Goal: Task Accomplishment & Management: Manage account settings

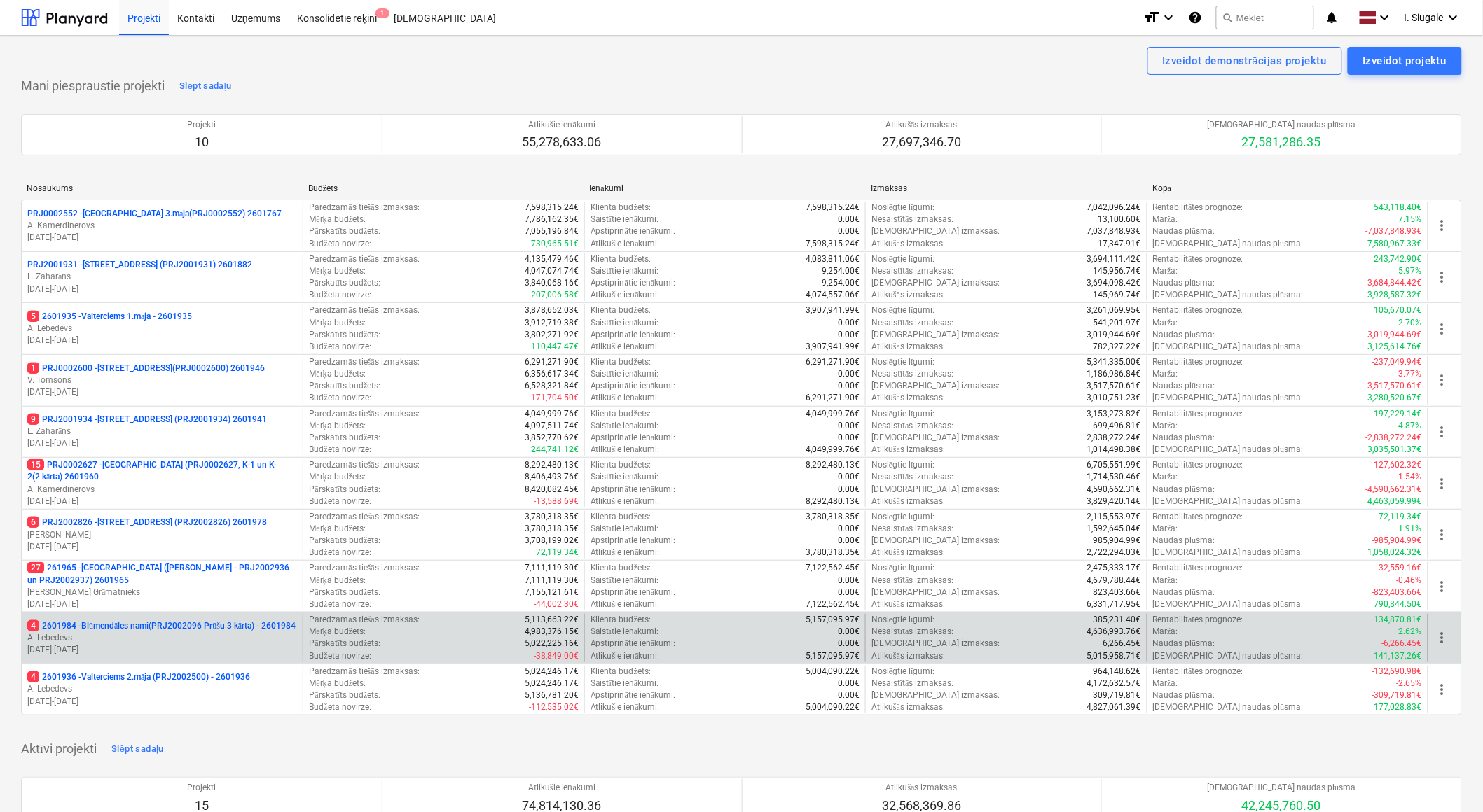
click at [218, 627] on p "4 2601984 - Blūmendāles nami(PRJ2002096 Prūšu 3 kārta) - 2601984" at bounding box center [161, 626] width 268 height 12
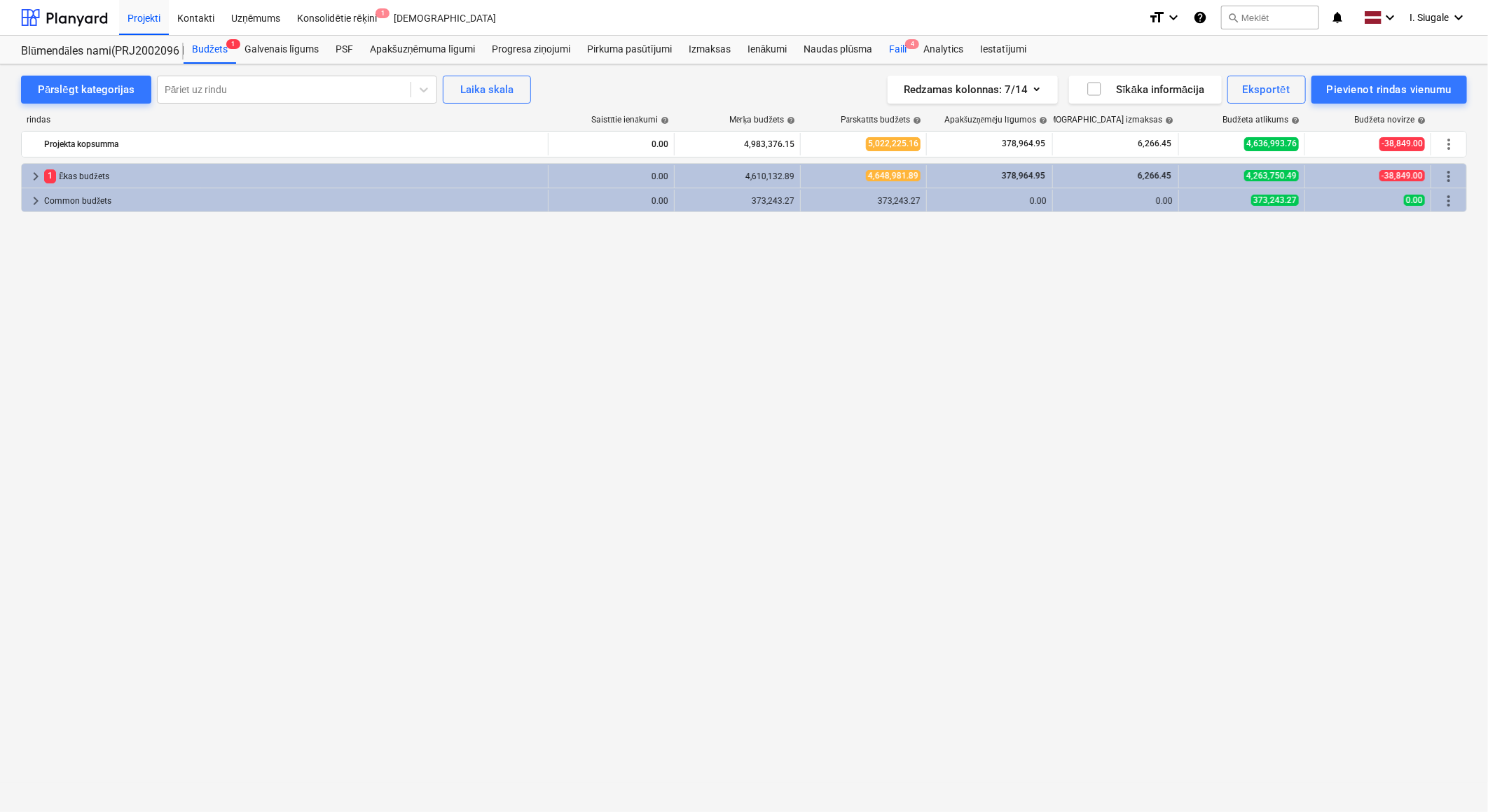
click at [901, 45] on div "Faili 4" at bounding box center [897, 49] width 34 height 28
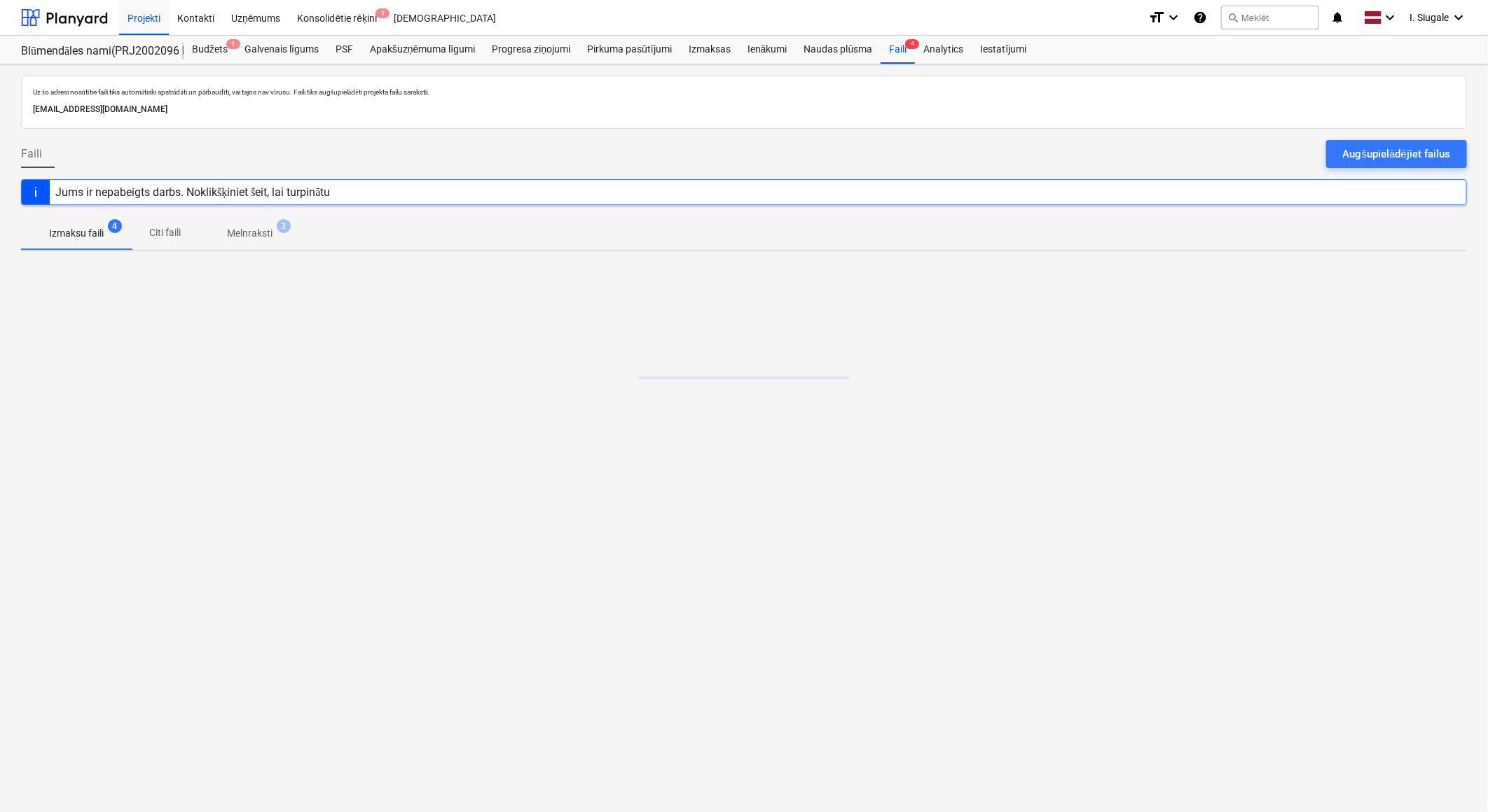
click at [1387, 148] on div "Augšupielādējiet failus" at bounding box center [1396, 153] width 107 height 18
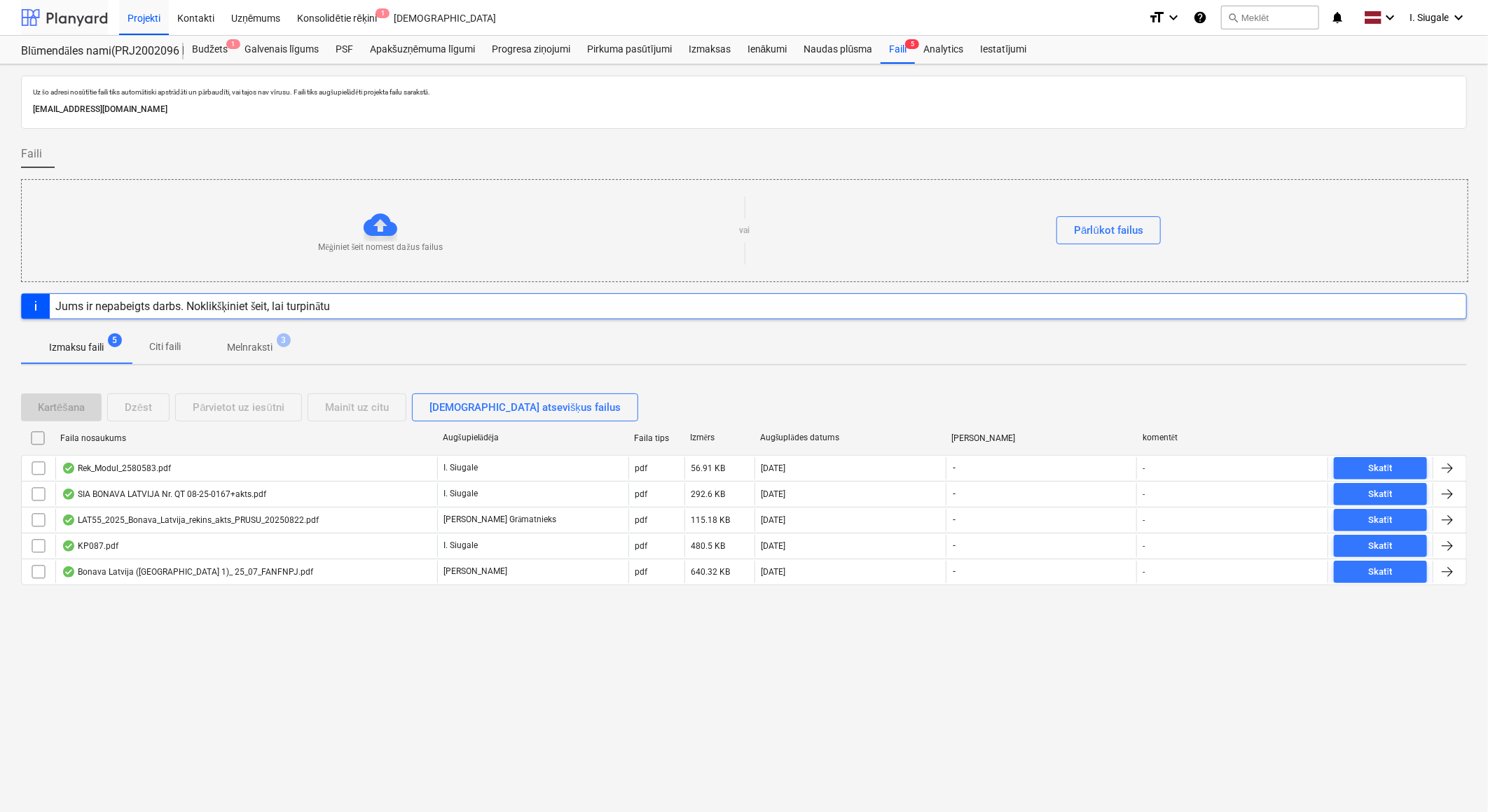
click at [72, 11] on div at bounding box center [65, 17] width 87 height 35
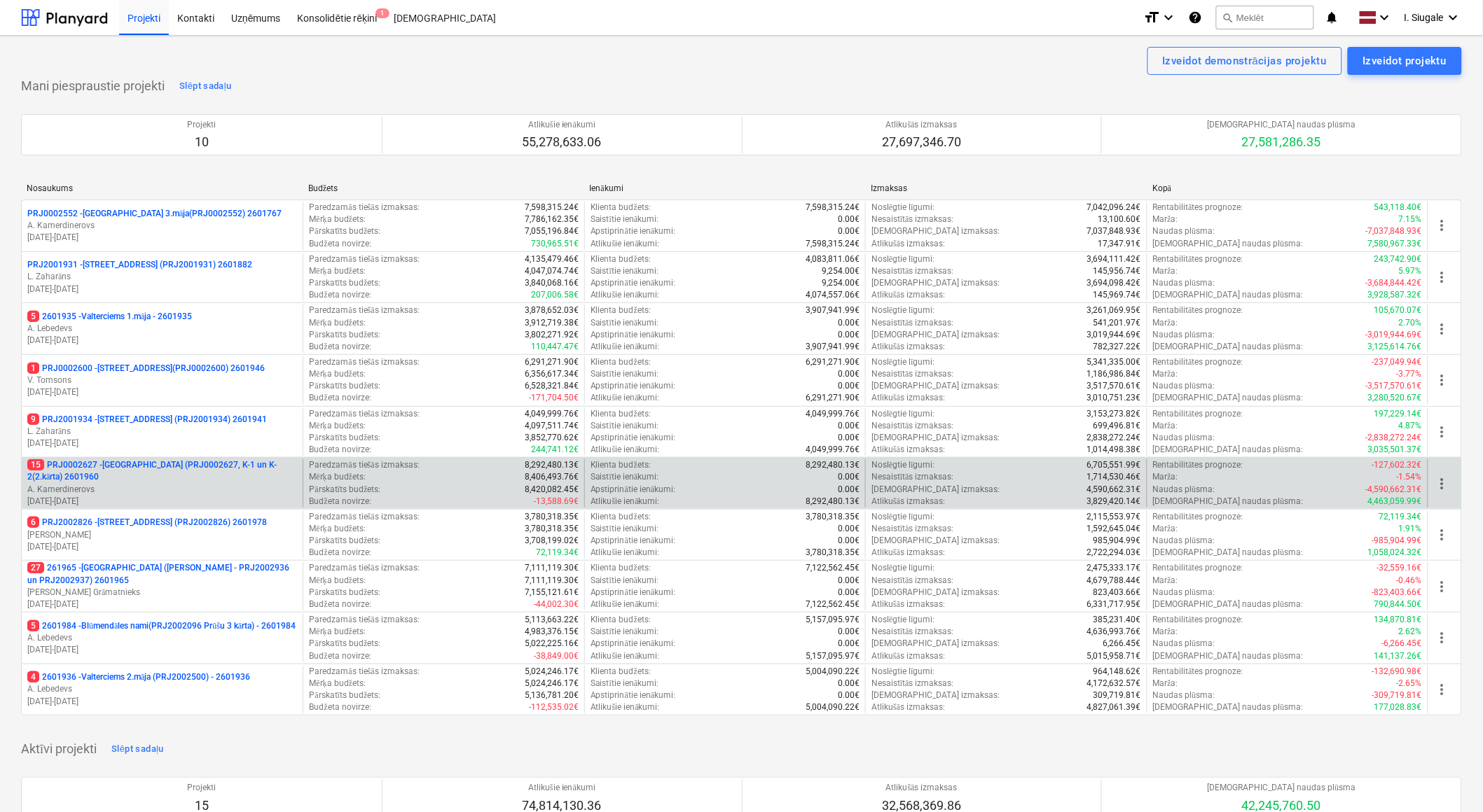
click at [146, 486] on p "A. Kamerdinerovs" at bounding box center [162, 490] width 269 height 12
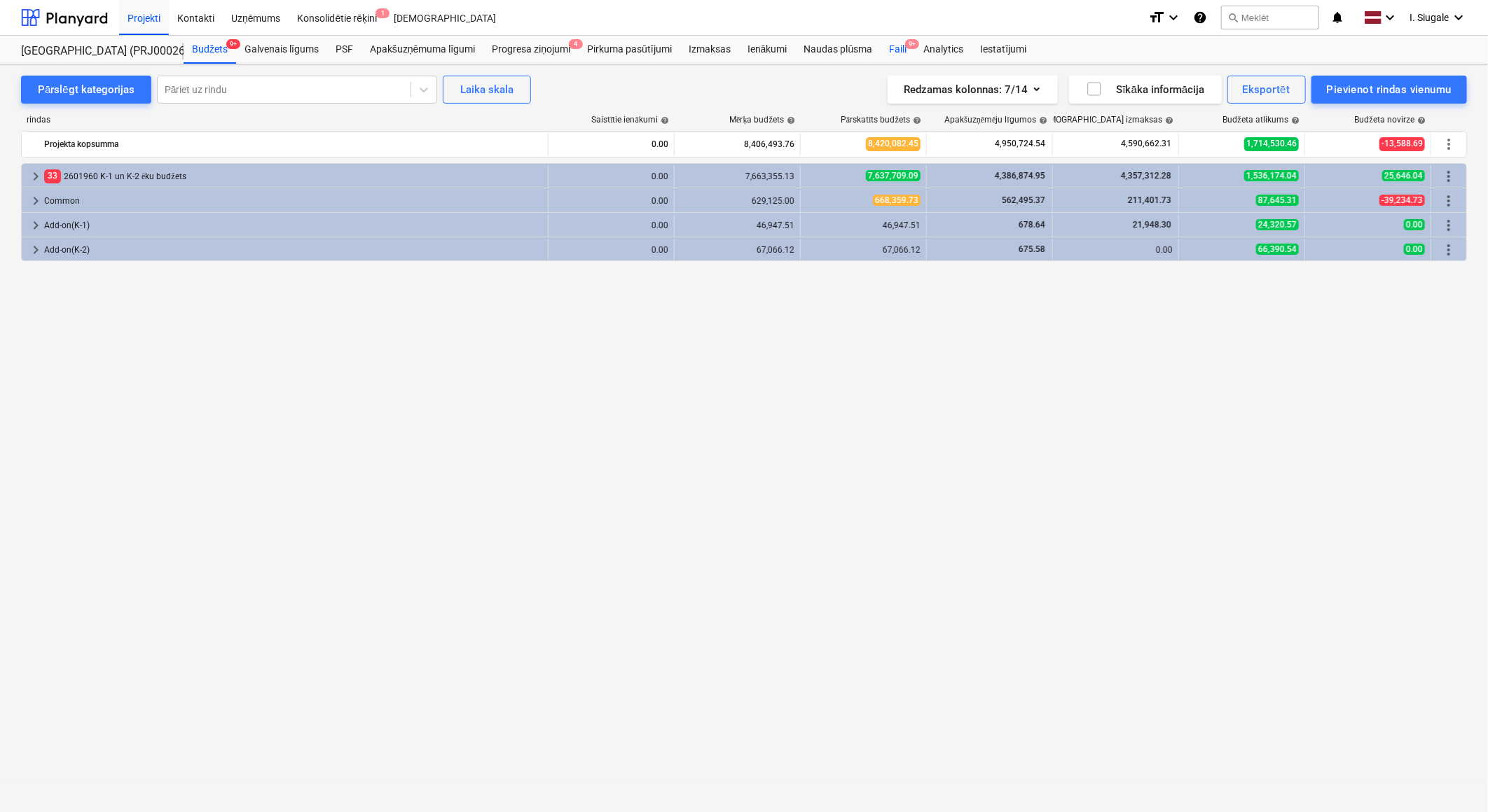
click at [905, 49] on div "Faili 9+" at bounding box center [897, 49] width 34 height 28
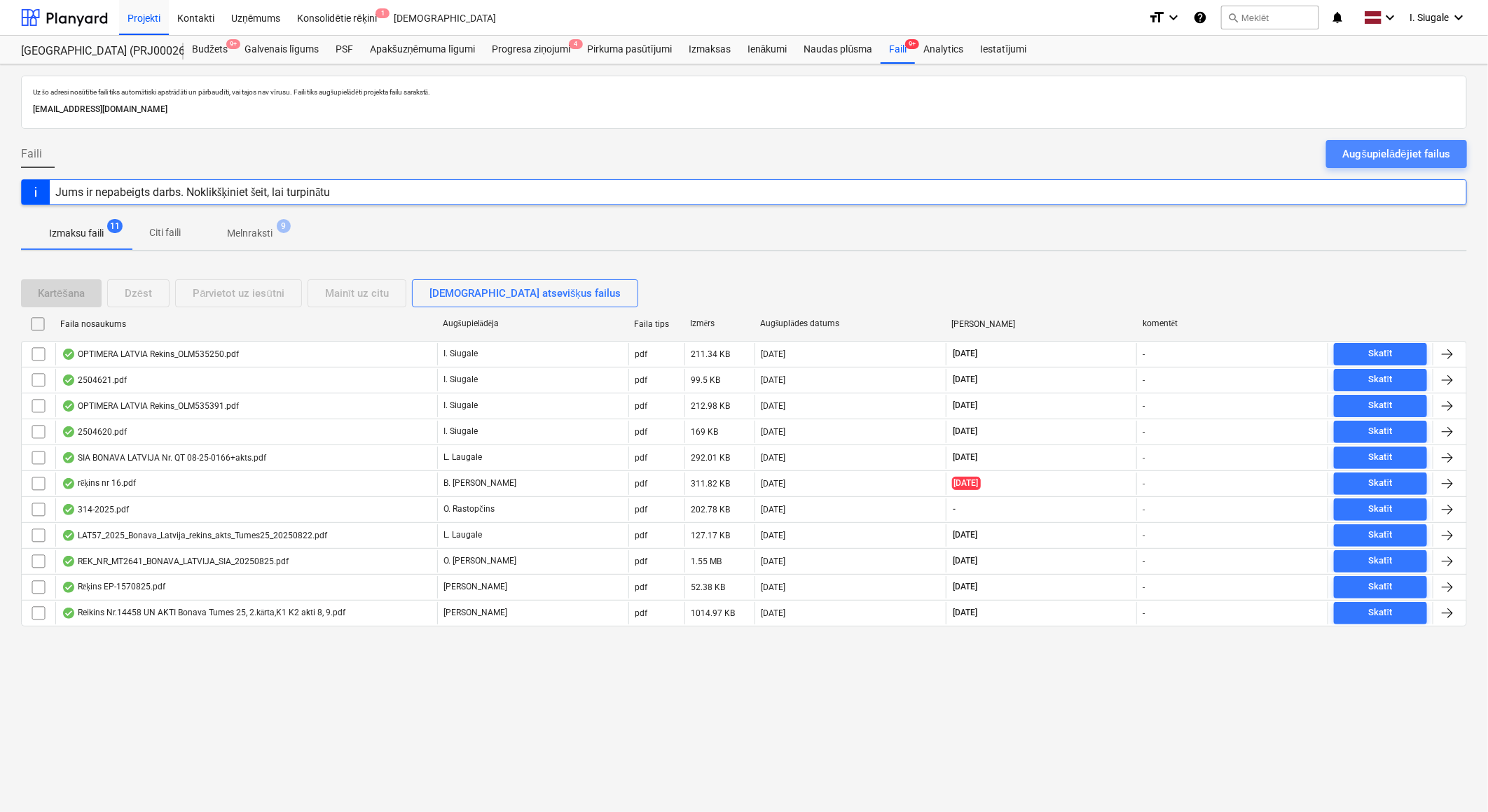
click at [1393, 148] on div "Augšupielādējiet failus" at bounding box center [1396, 153] width 107 height 18
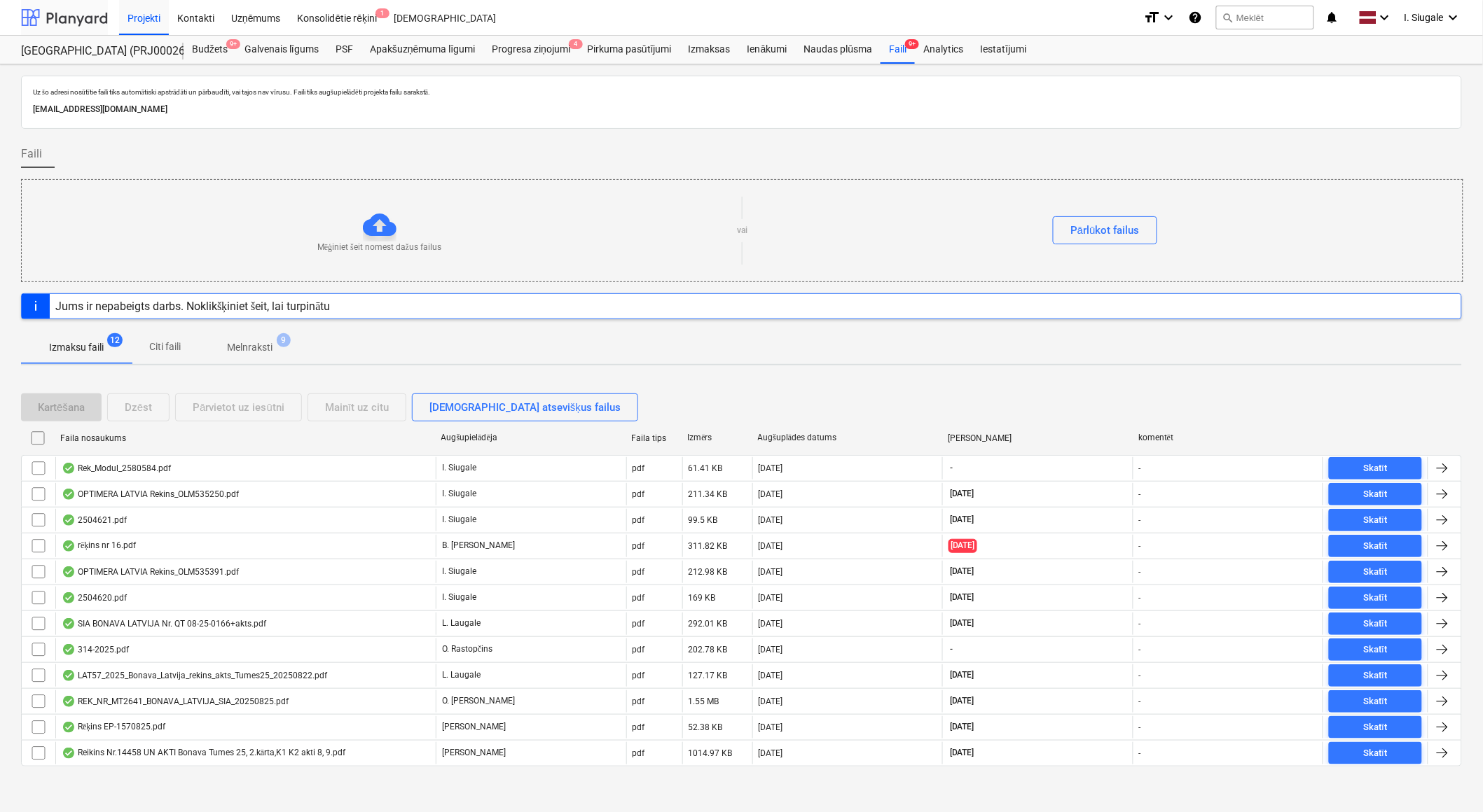
click at [57, 15] on div at bounding box center [65, 17] width 87 height 35
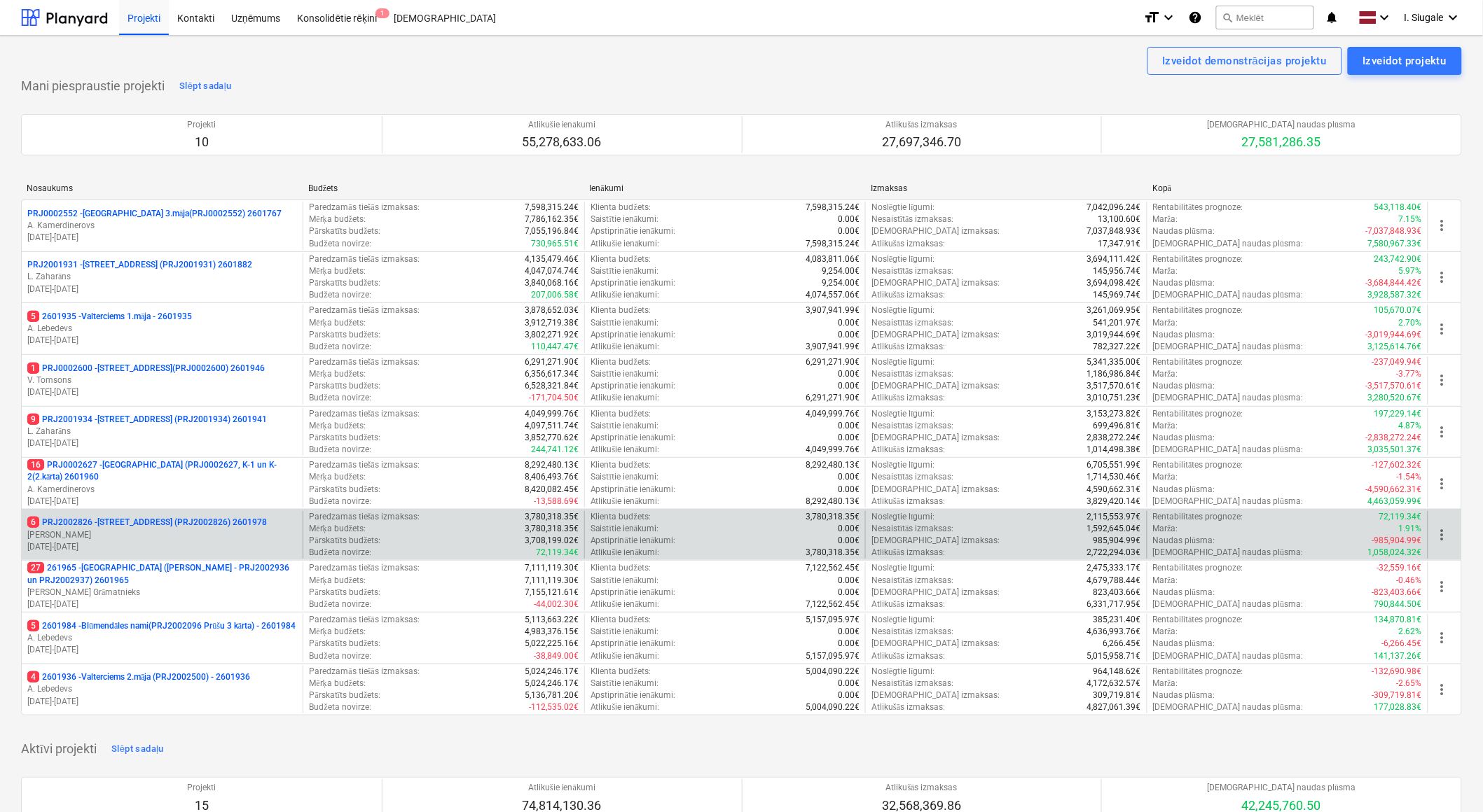
click at [159, 528] on p "6 PRJ2002826 - [STREET_ADDRESS] (PRJ2002826) 2601978" at bounding box center [147, 523] width 239 height 12
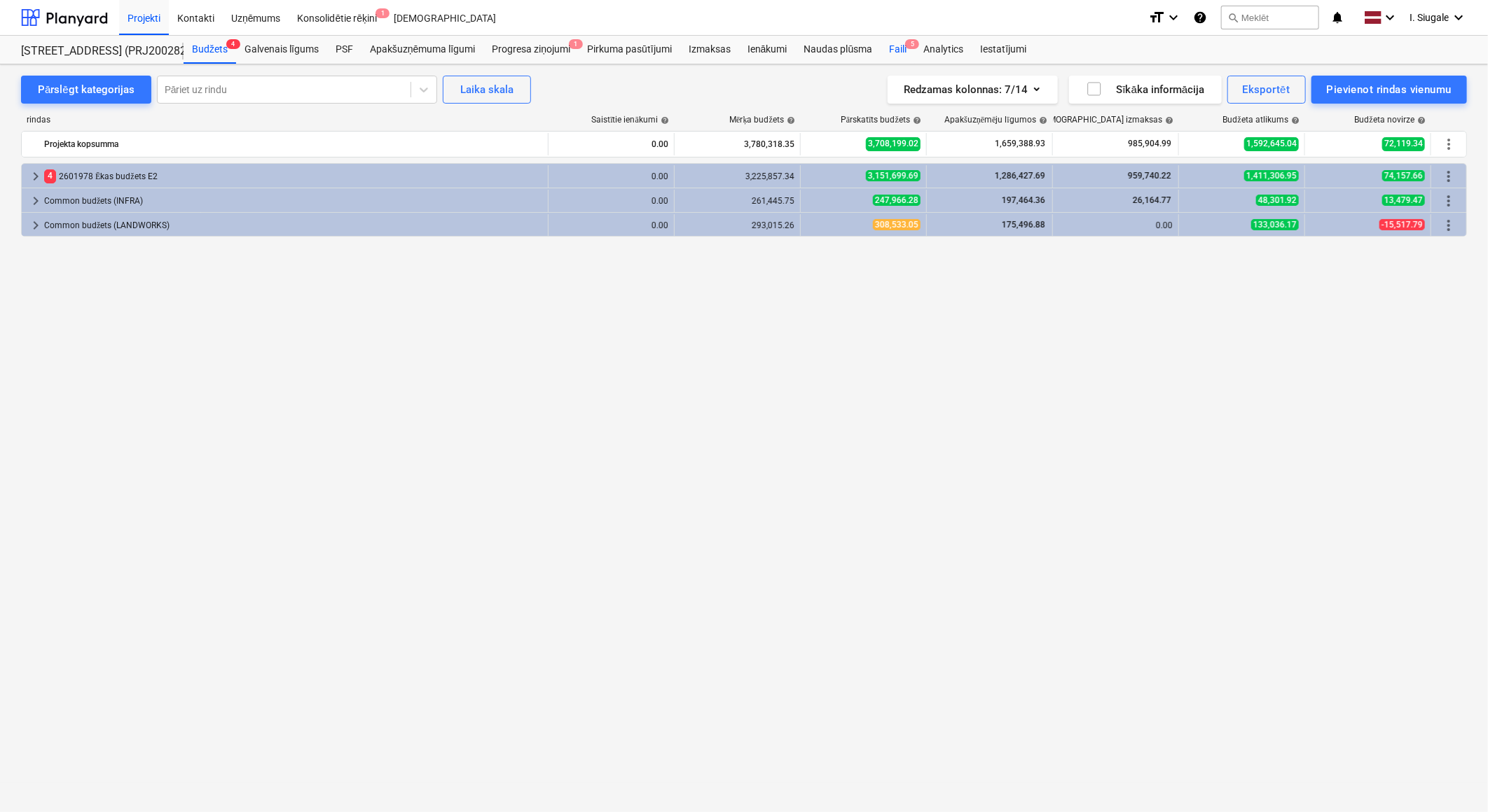
click at [902, 41] on div "Faili 5" at bounding box center [897, 49] width 34 height 28
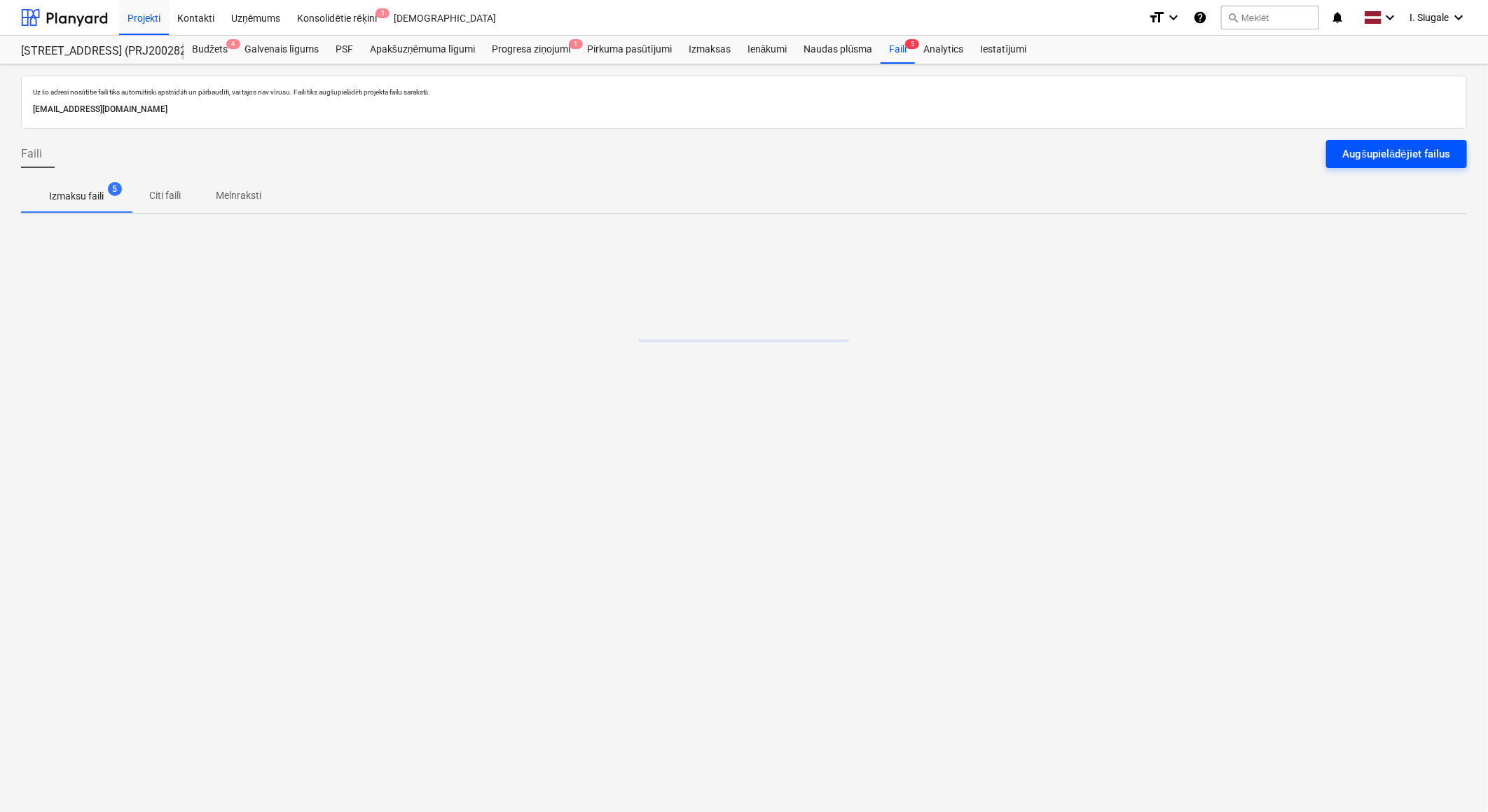
click at [1401, 149] on div "Augšupielādējiet failus" at bounding box center [1396, 153] width 107 height 18
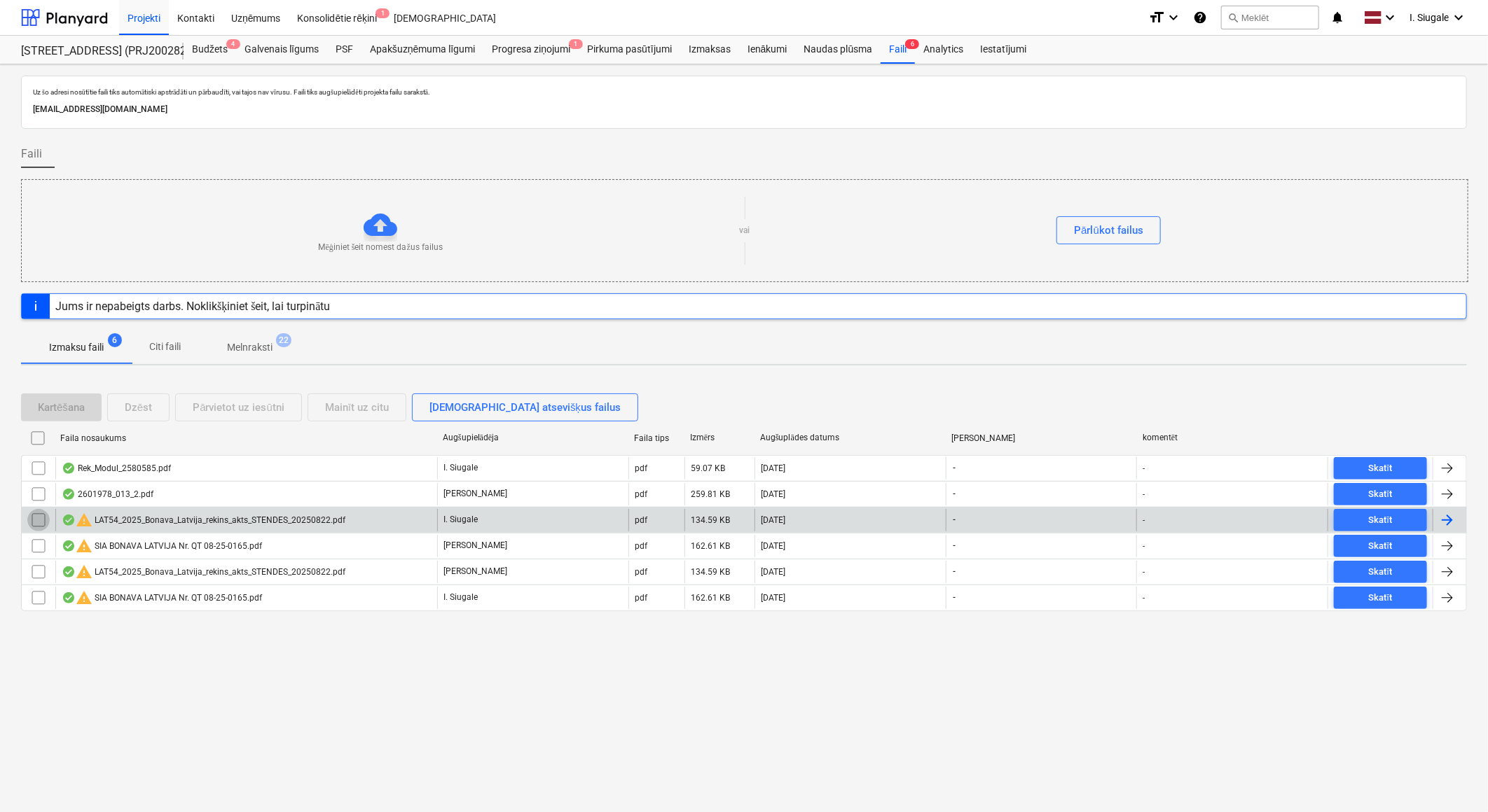
click at [33, 521] on input "checkbox" at bounding box center [38, 520] width 22 height 22
click at [133, 407] on div "Dzēst" at bounding box center [138, 407] width 27 height 18
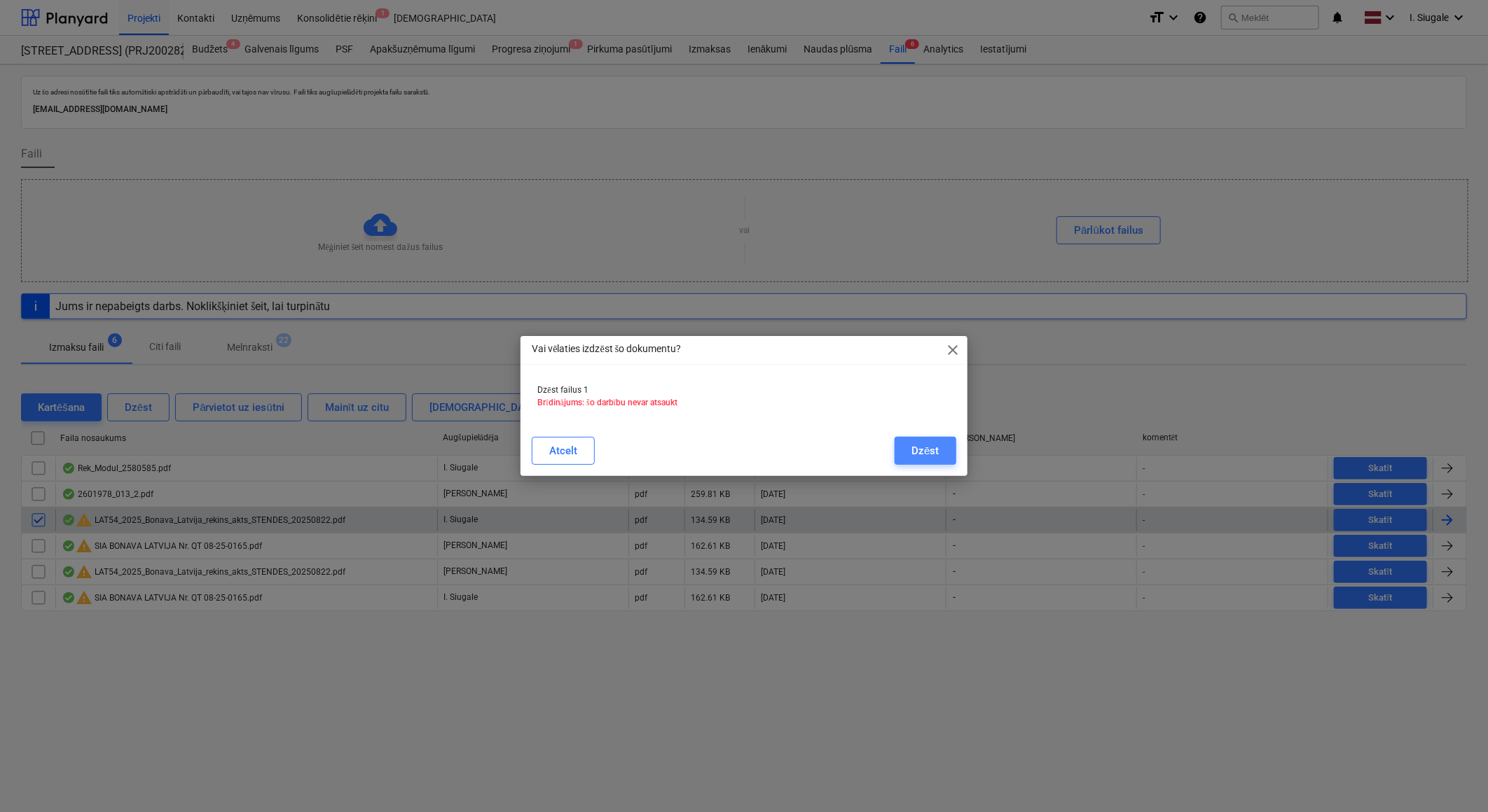
click at [930, 446] on div "Dzēst" at bounding box center [925, 451] width 27 height 18
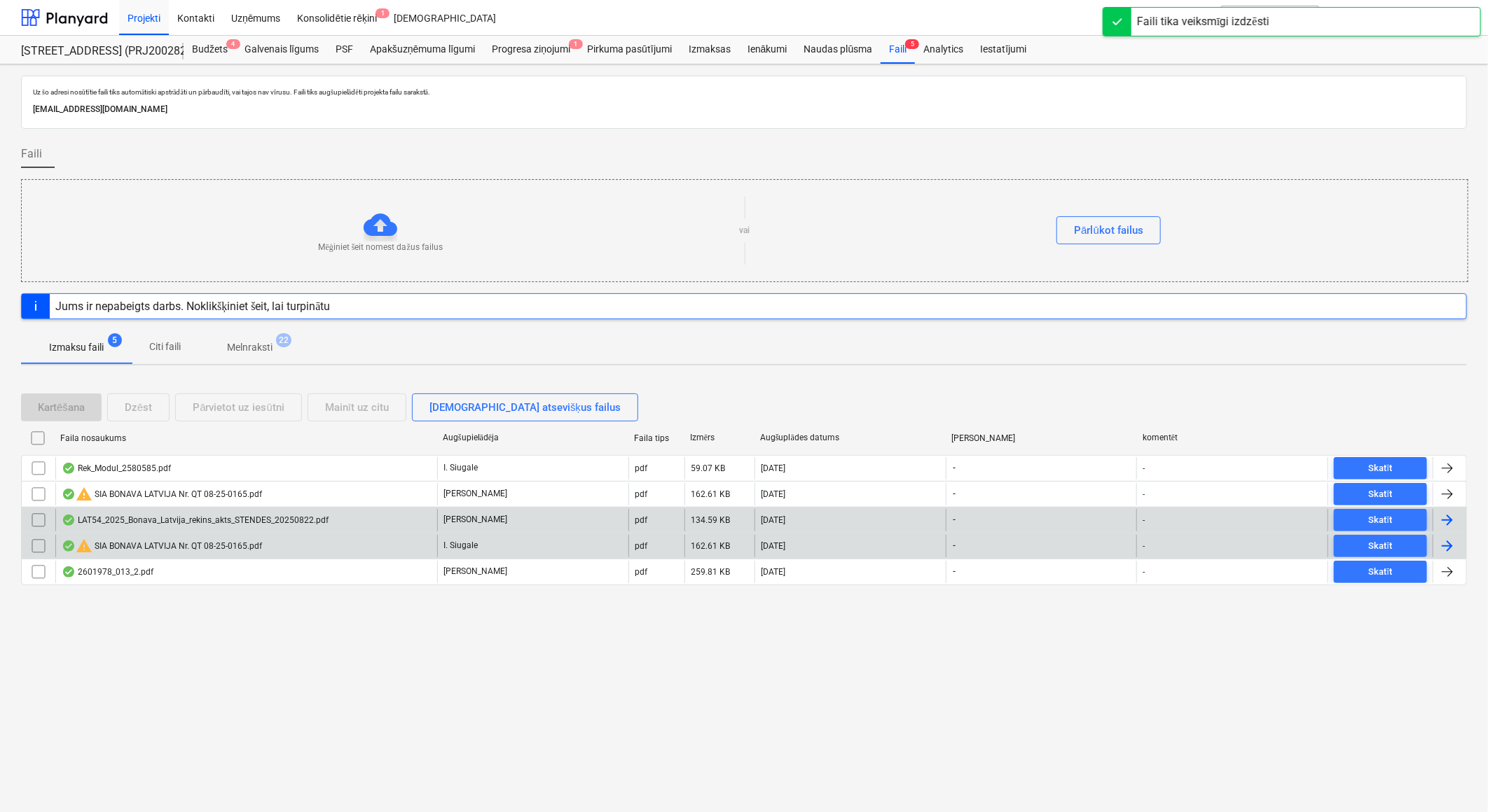
click at [42, 546] on input "checkbox" at bounding box center [38, 546] width 22 height 22
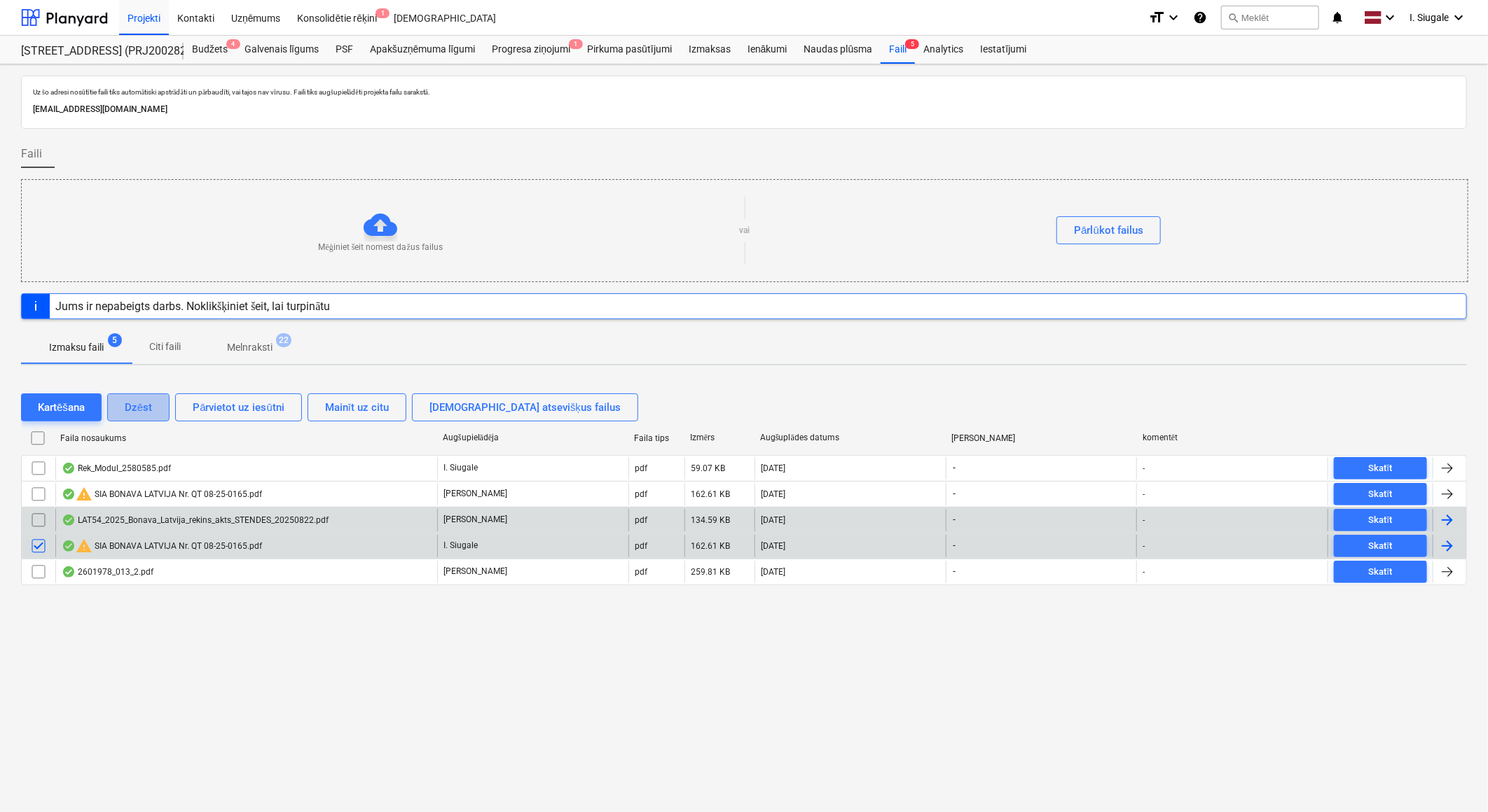
click at [136, 405] on div "Dzēst" at bounding box center [138, 407] width 27 height 18
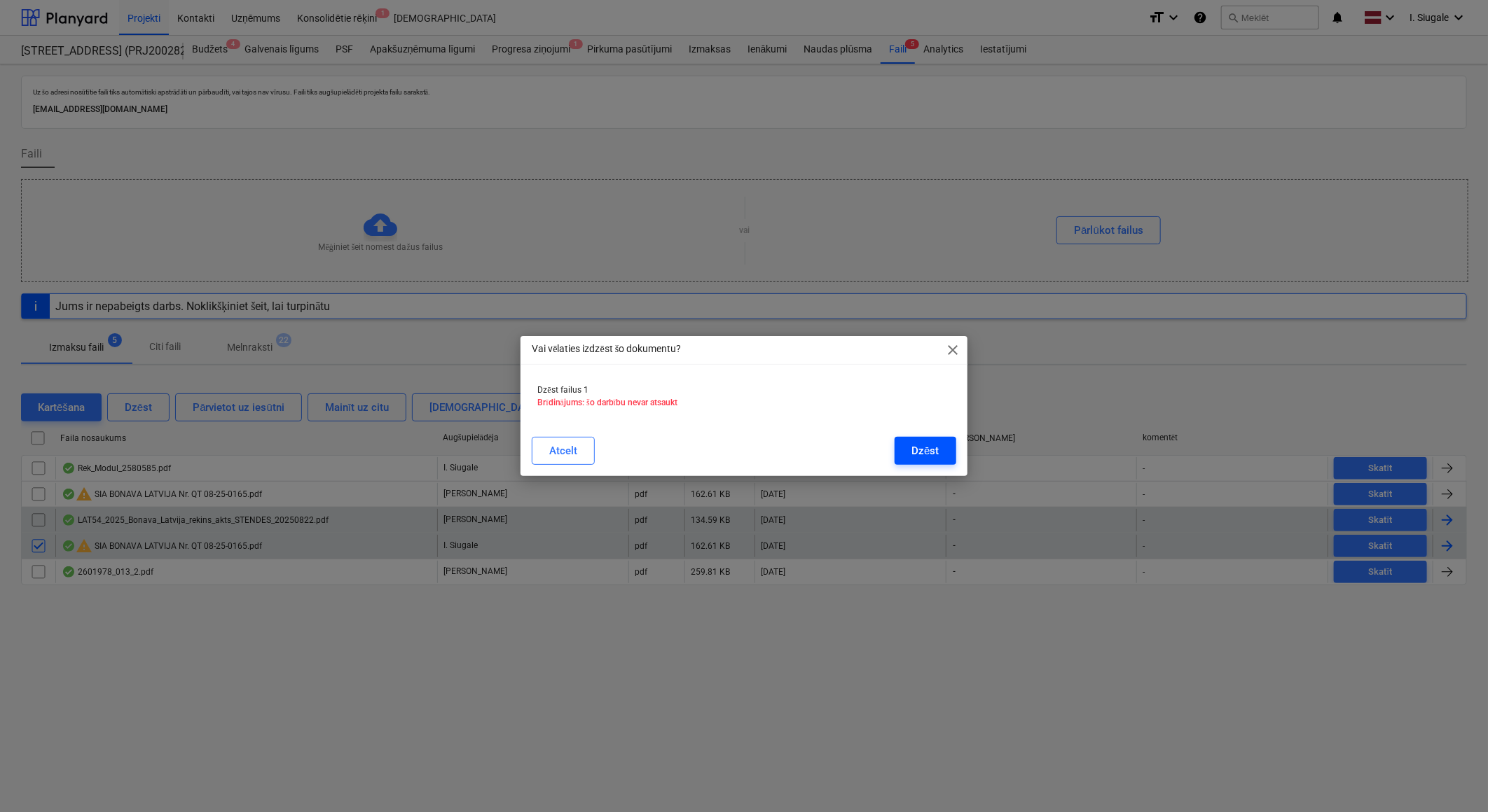
click at [914, 448] on div "Dzēst" at bounding box center [925, 451] width 27 height 18
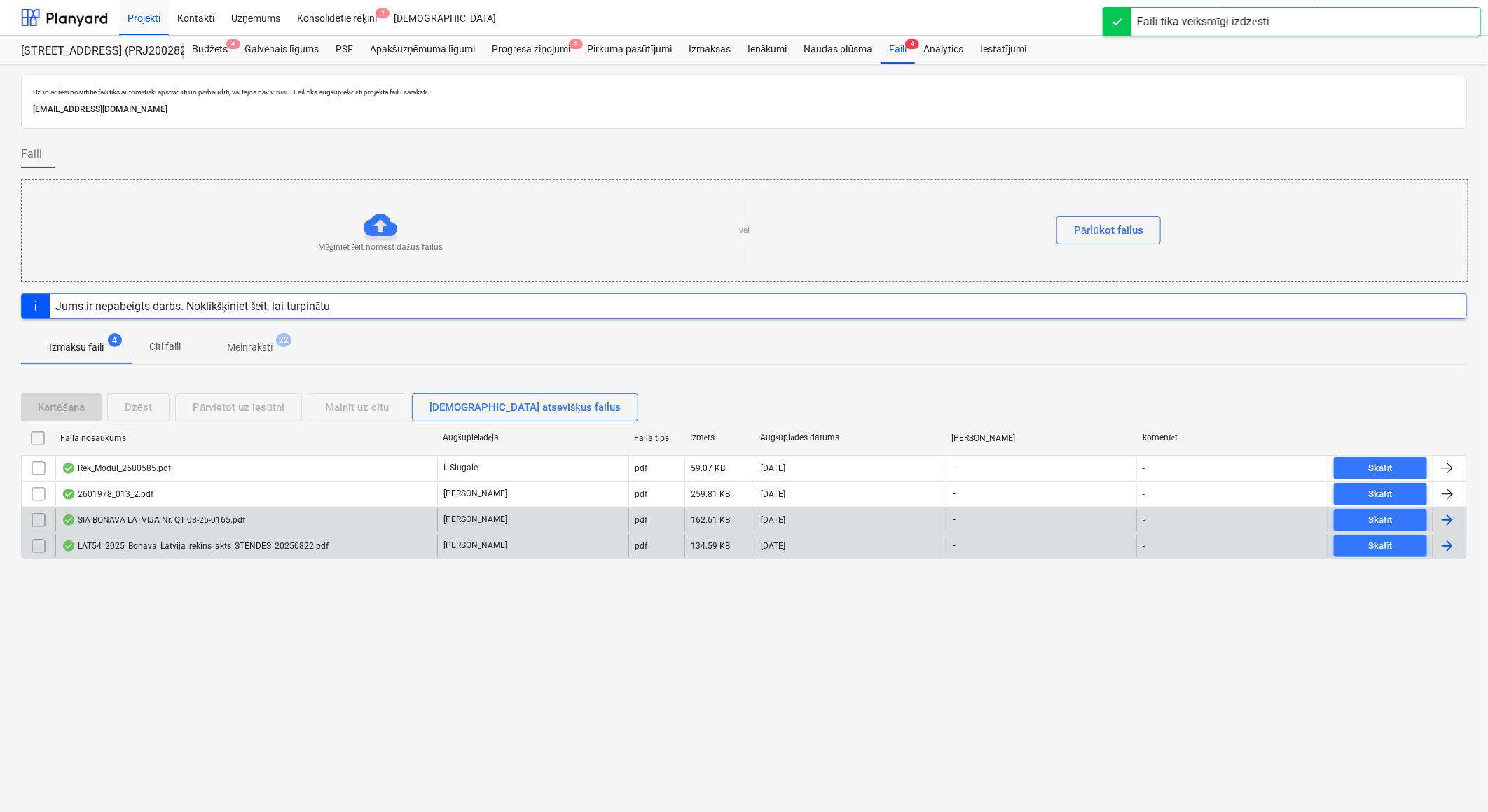
click at [164, 690] on div "Uz šo adresi nosūtītie faili tiks automātiski apstrādāti un pārbaudīti, vai taj…" at bounding box center [744, 439] width 1488 height 748
click at [56, 23] on div at bounding box center [65, 17] width 87 height 35
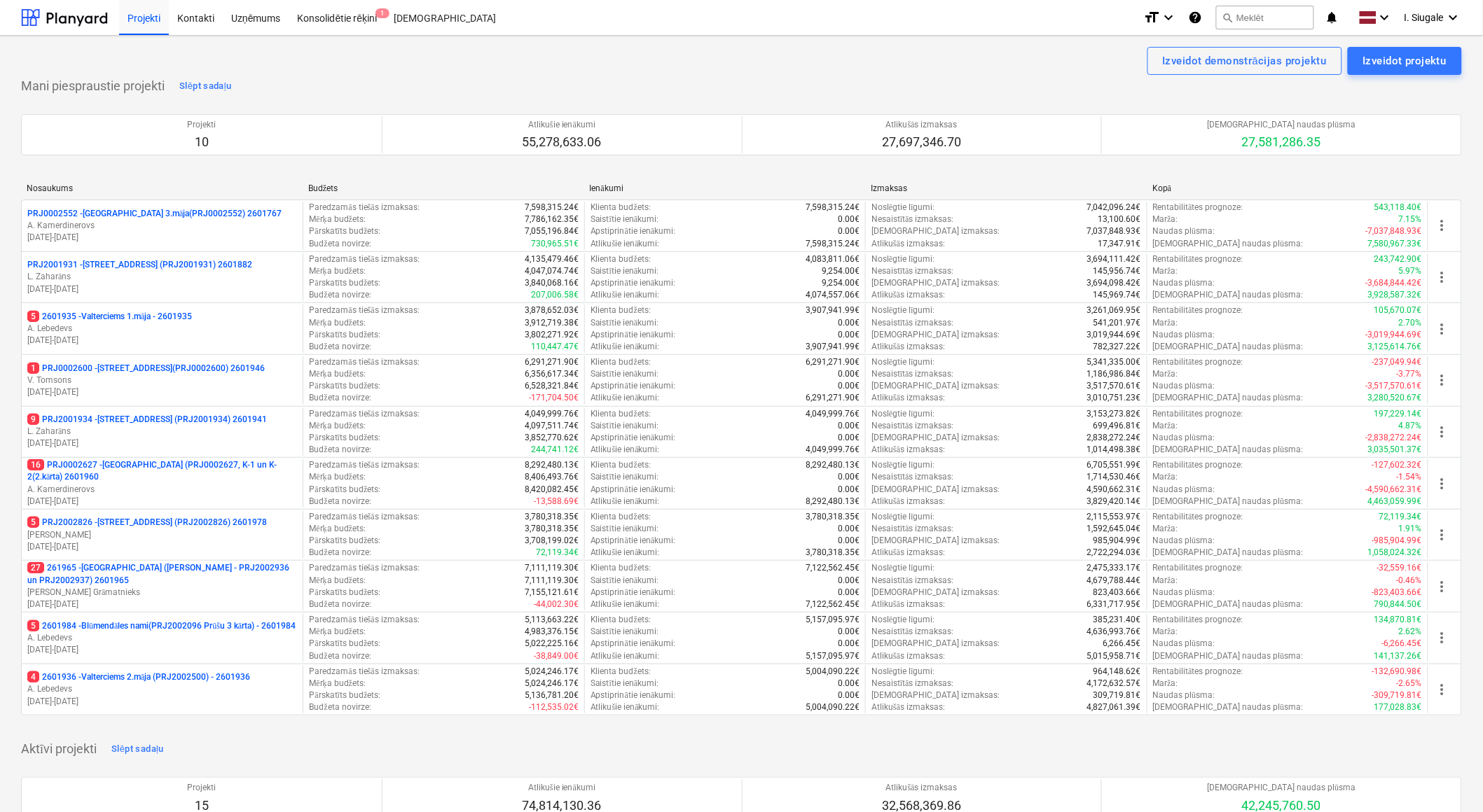
click at [164, 582] on p "27 261965 - [GEOGRAPHIC_DATA] ([PERSON_NAME] - PRJ2002936 un PRJ2002937) 2601965" at bounding box center [162, 574] width 269 height 24
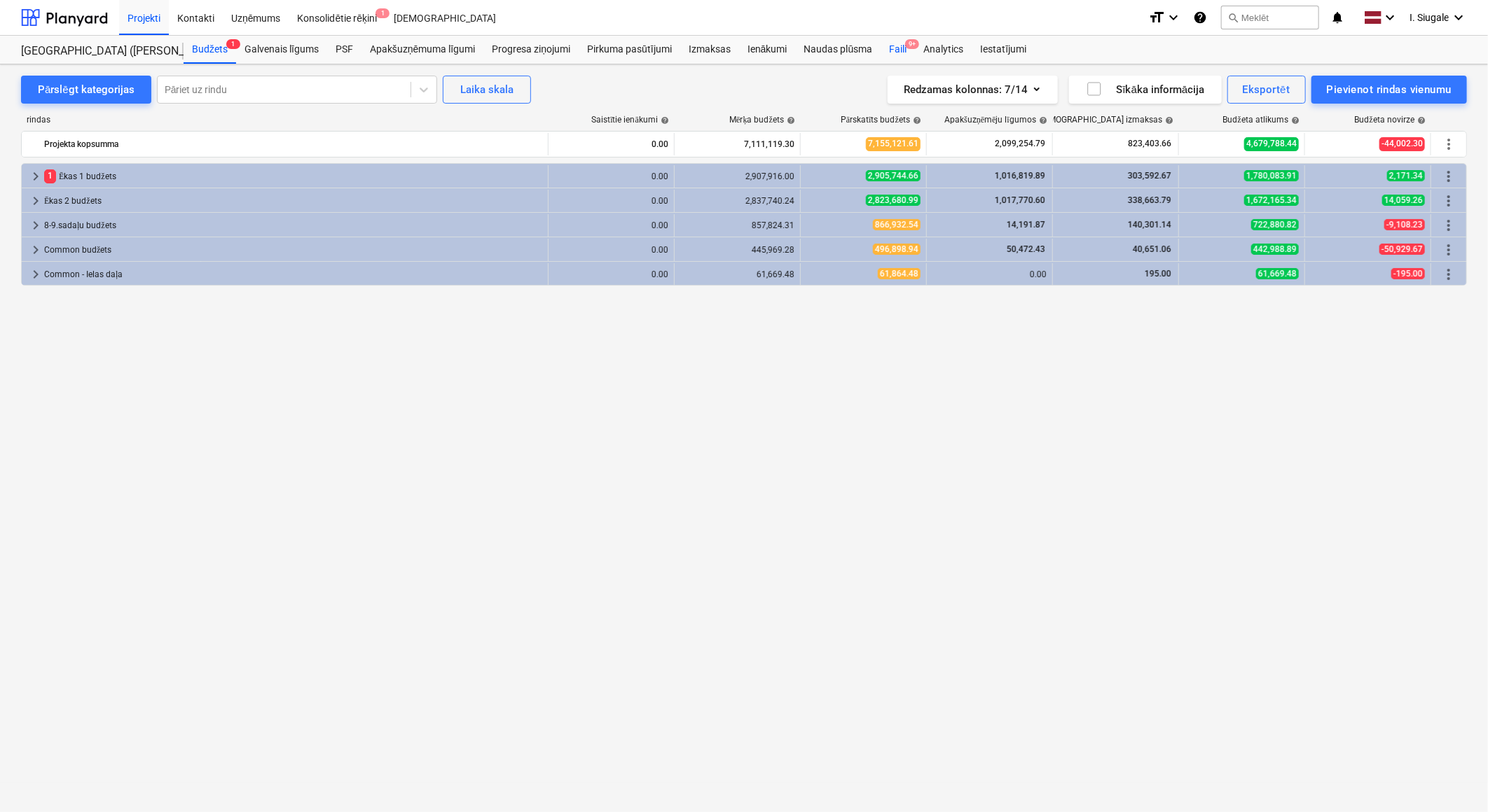
click at [902, 47] on div "Faili 9+" at bounding box center [897, 49] width 34 height 28
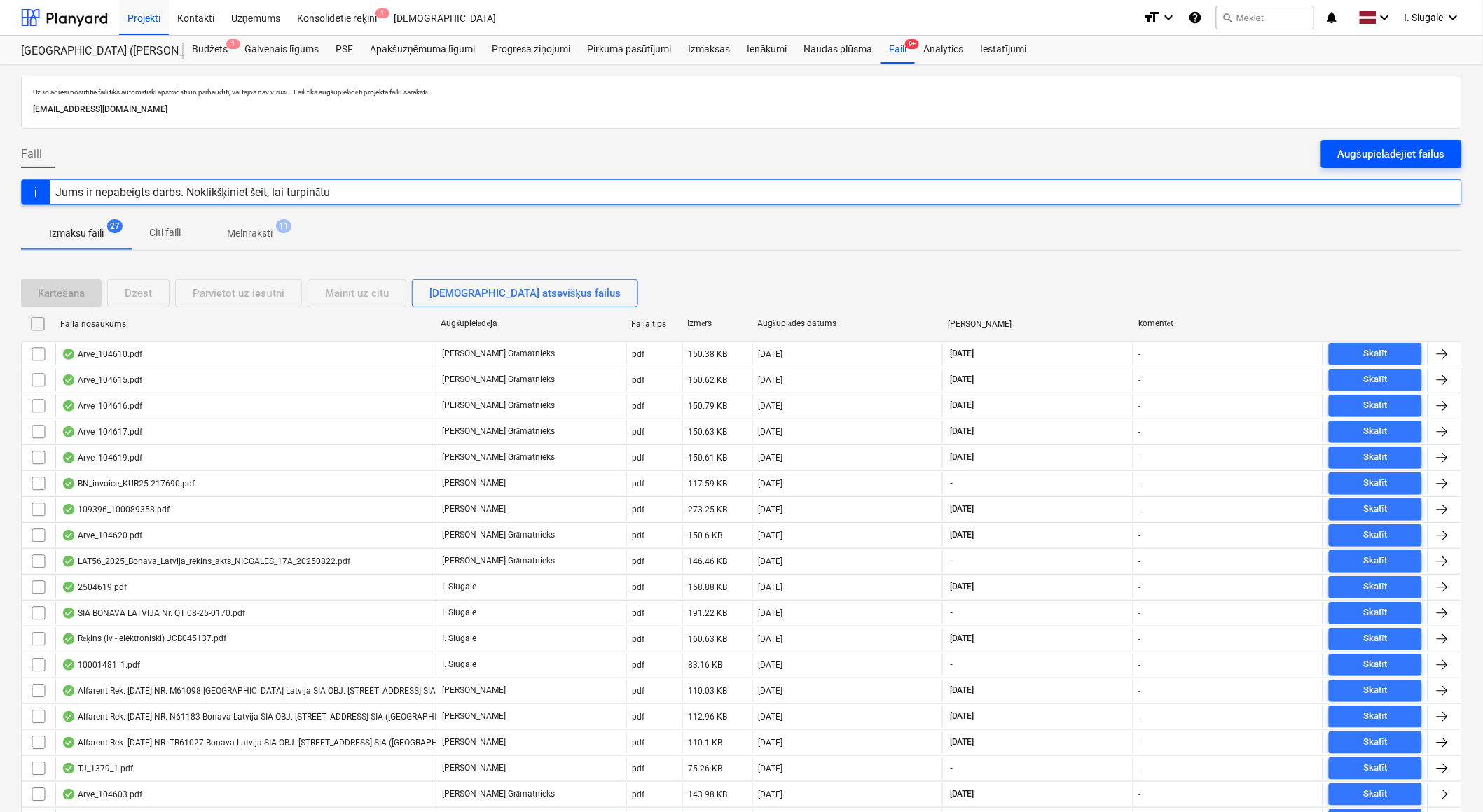
click at [1387, 158] on div "Augšupielādējiet failus" at bounding box center [1392, 153] width 107 height 18
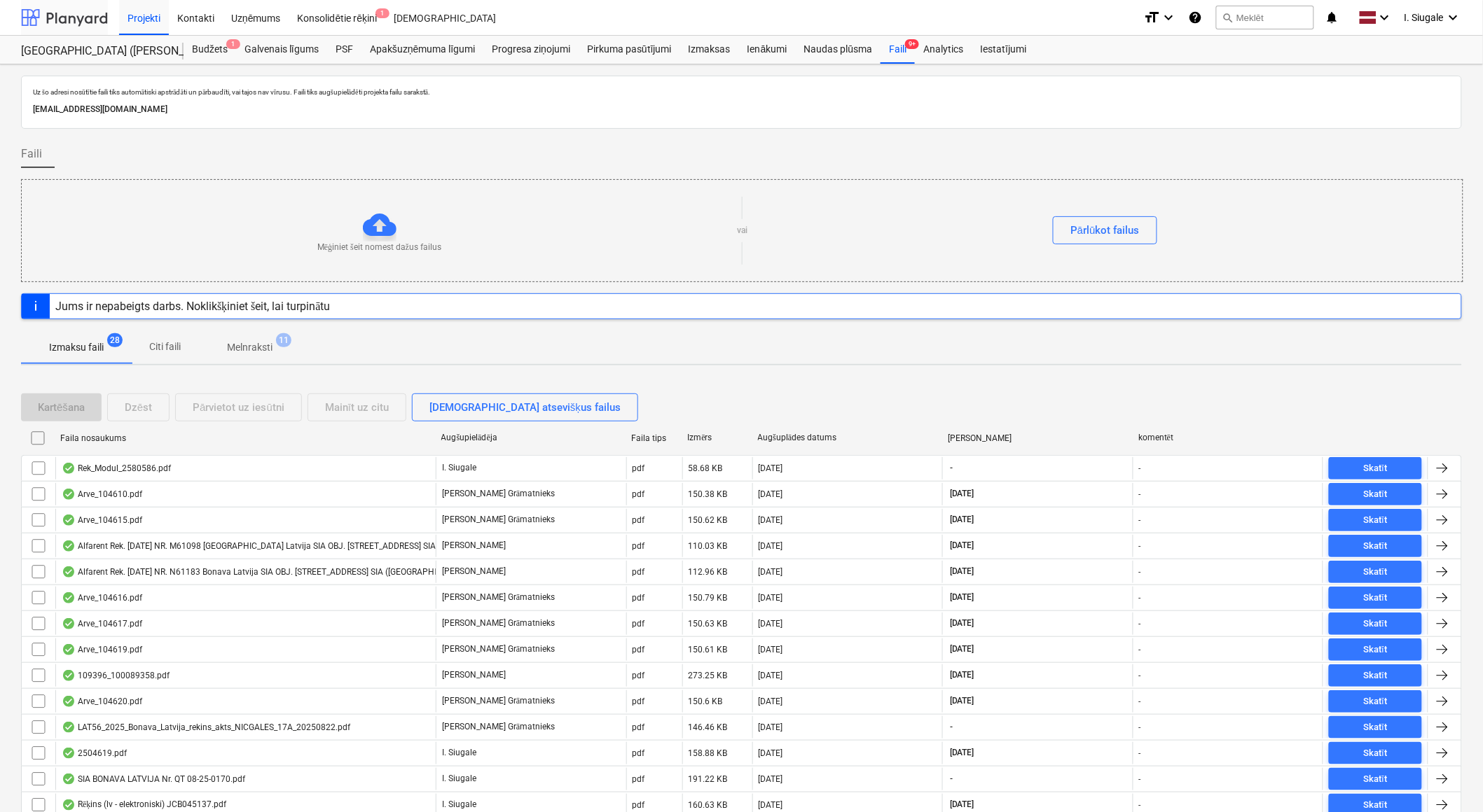
click at [65, 9] on div at bounding box center [65, 17] width 87 height 35
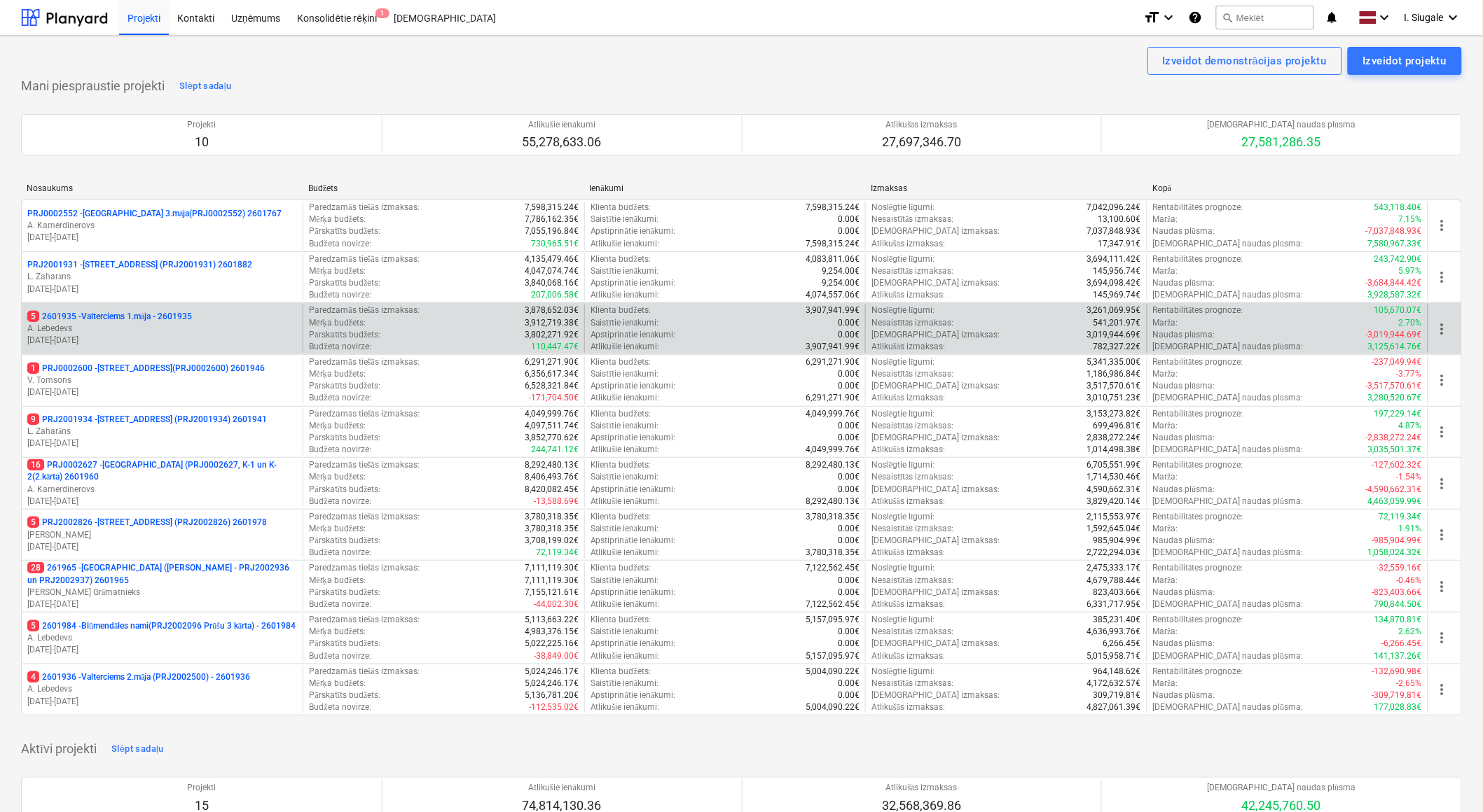
click at [149, 326] on p "A. Lebedevs" at bounding box center [162, 329] width 269 height 12
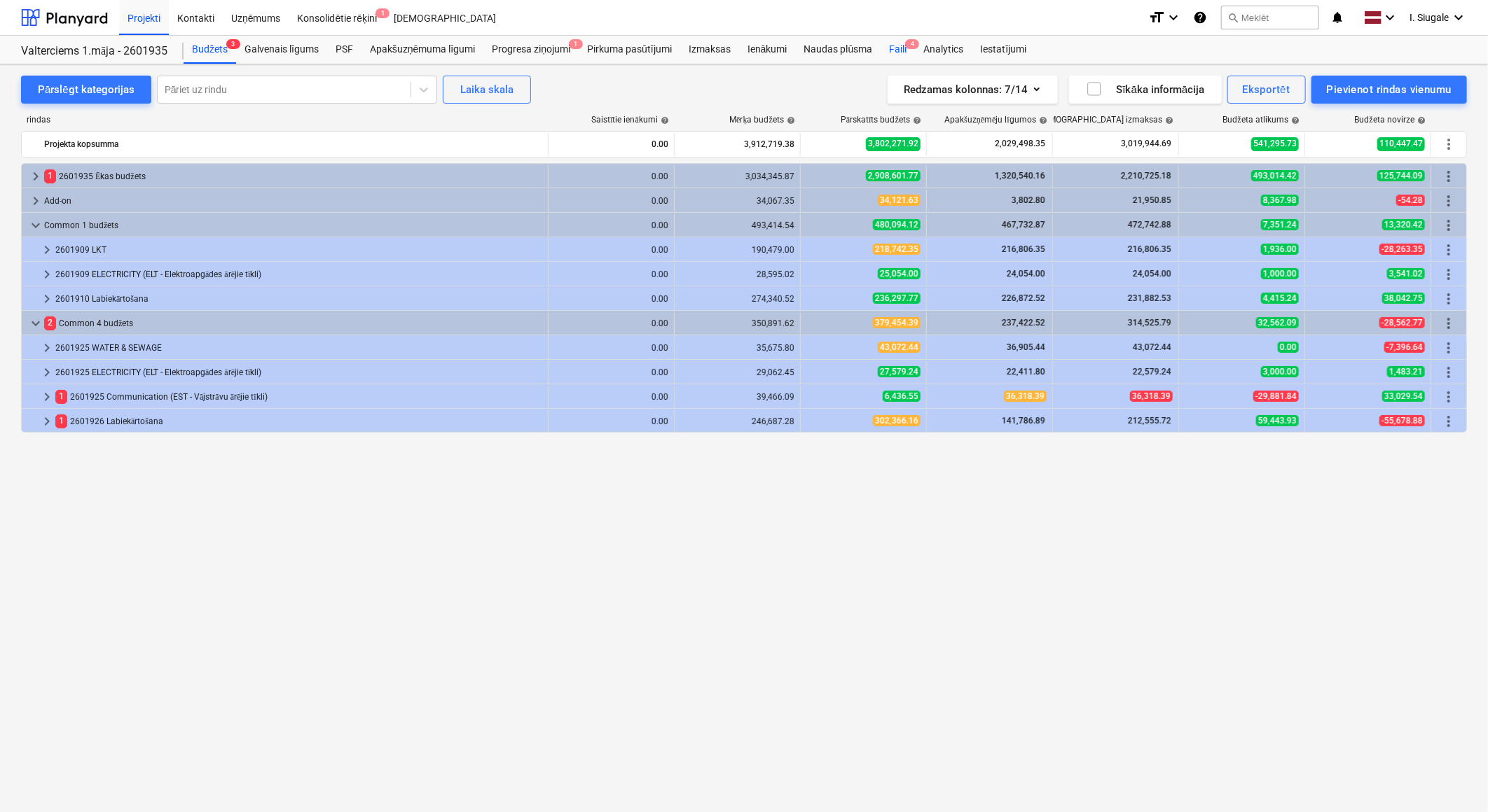
click at [904, 46] on div "Faili 4" at bounding box center [897, 49] width 34 height 28
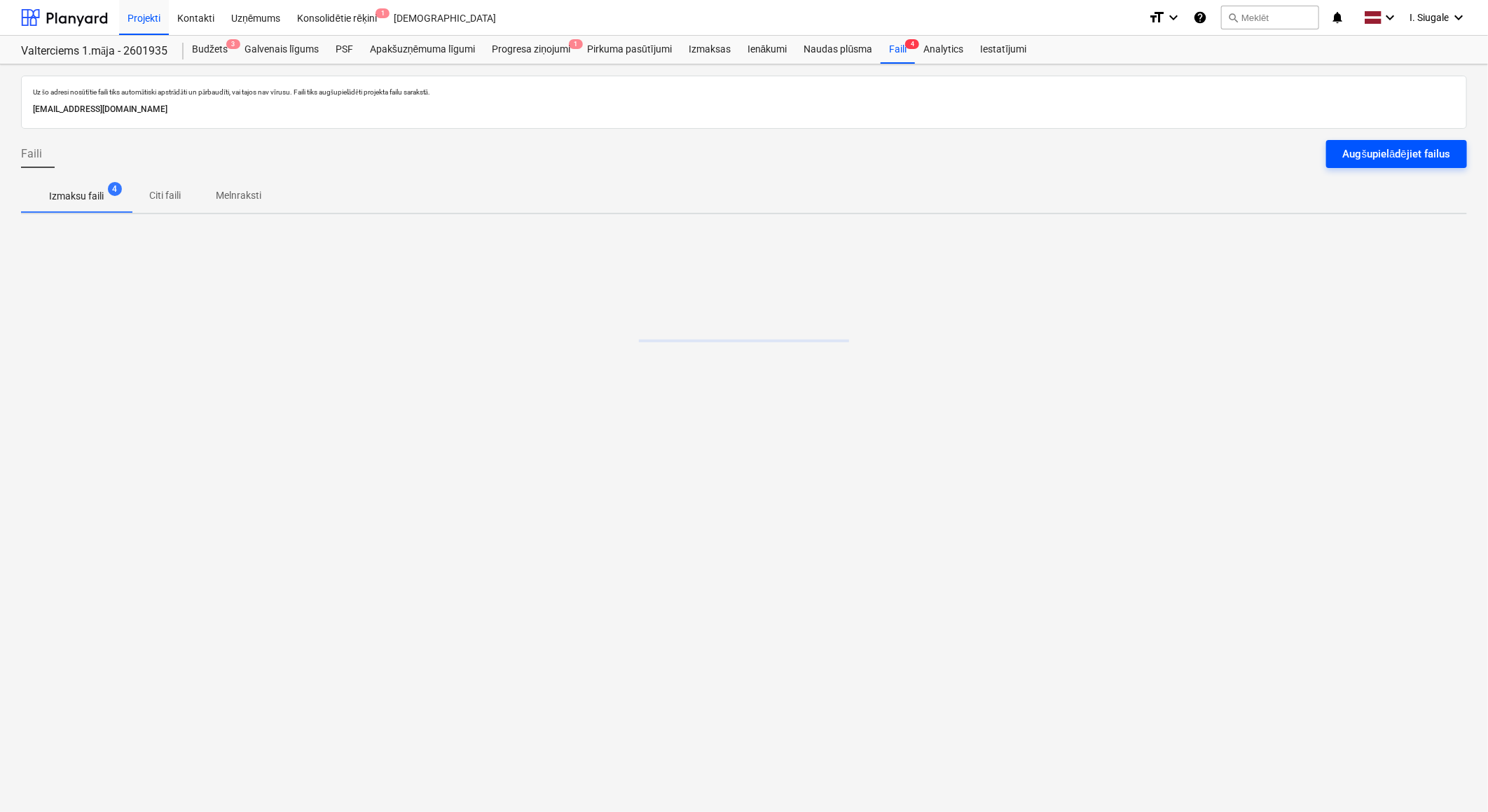
click at [1370, 152] on div "Augšupielādējiet failus" at bounding box center [1396, 153] width 107 height 18
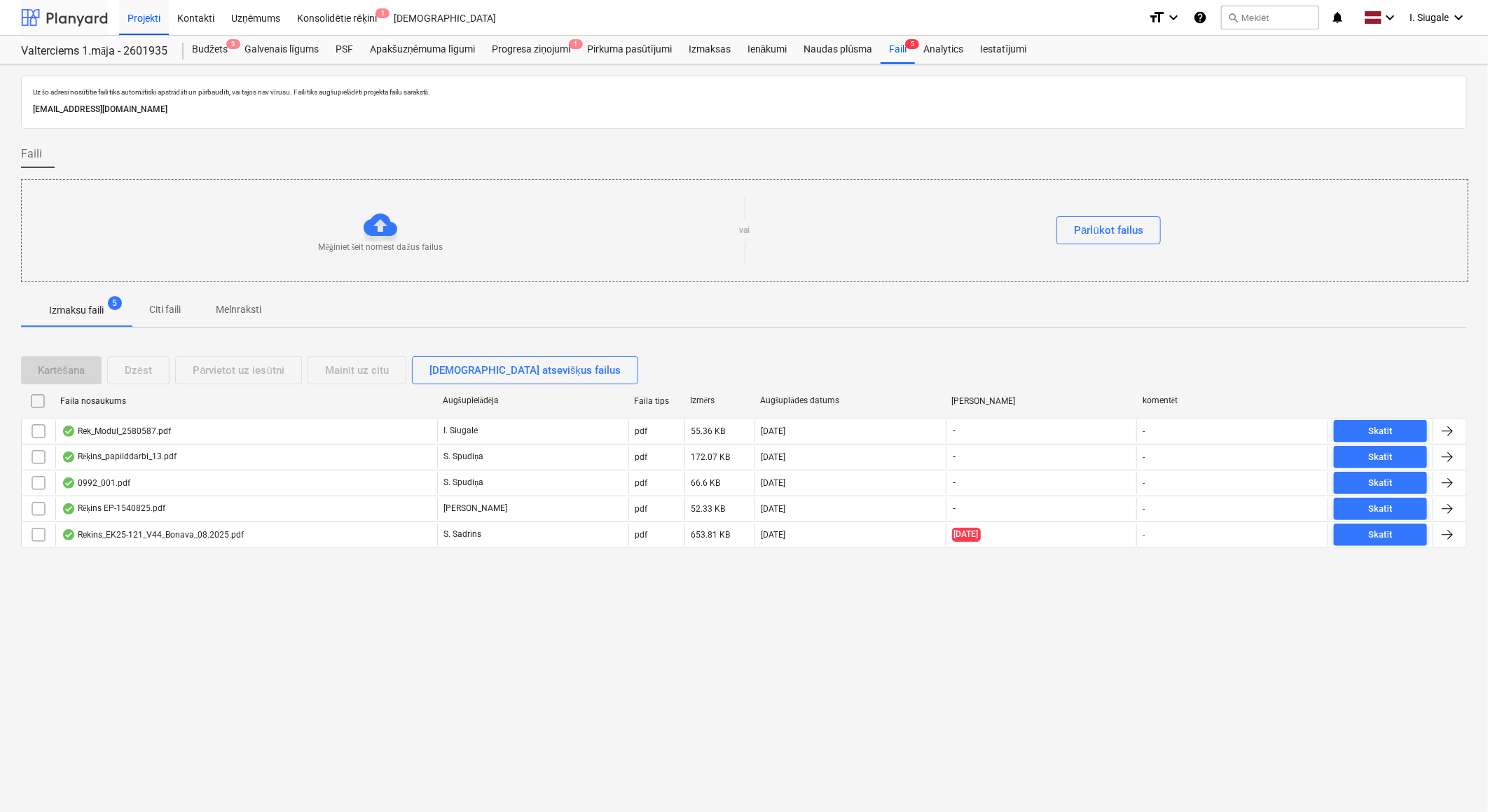
click at [84, 8] on div at bounding box center [65, 17] width 87 height 35
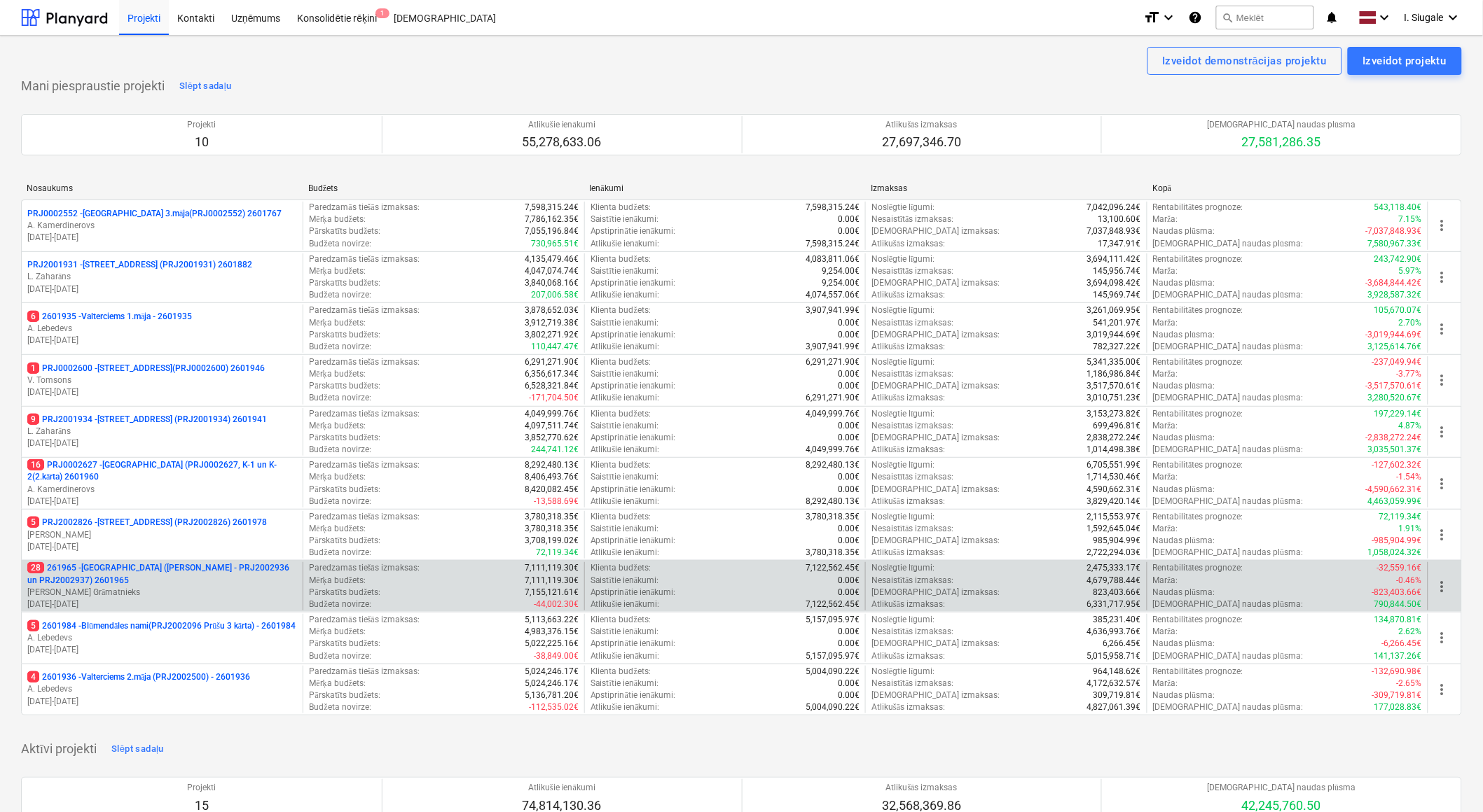
click at [136, 575] on p "28 261965 - [GEOGRAPHIC_DATA] ([PERSON_NAME] - PRJ2002936 un PRJ2002937) 2601965" at bounding box center [162, 574] width 269 height 24
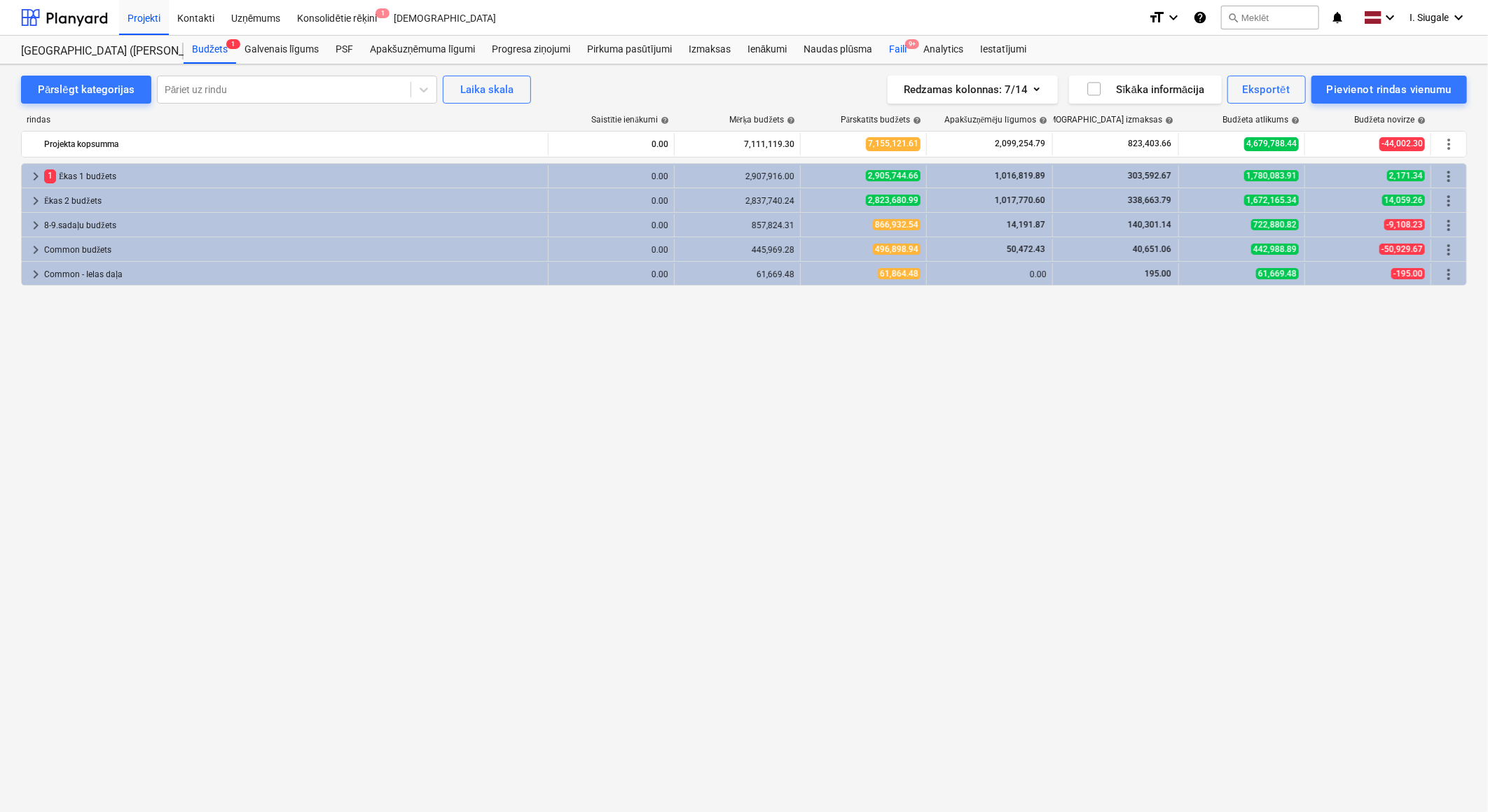
click at [895, 49] on div "Faili 9+" at bounding box center [897, 49] width 34 height 28
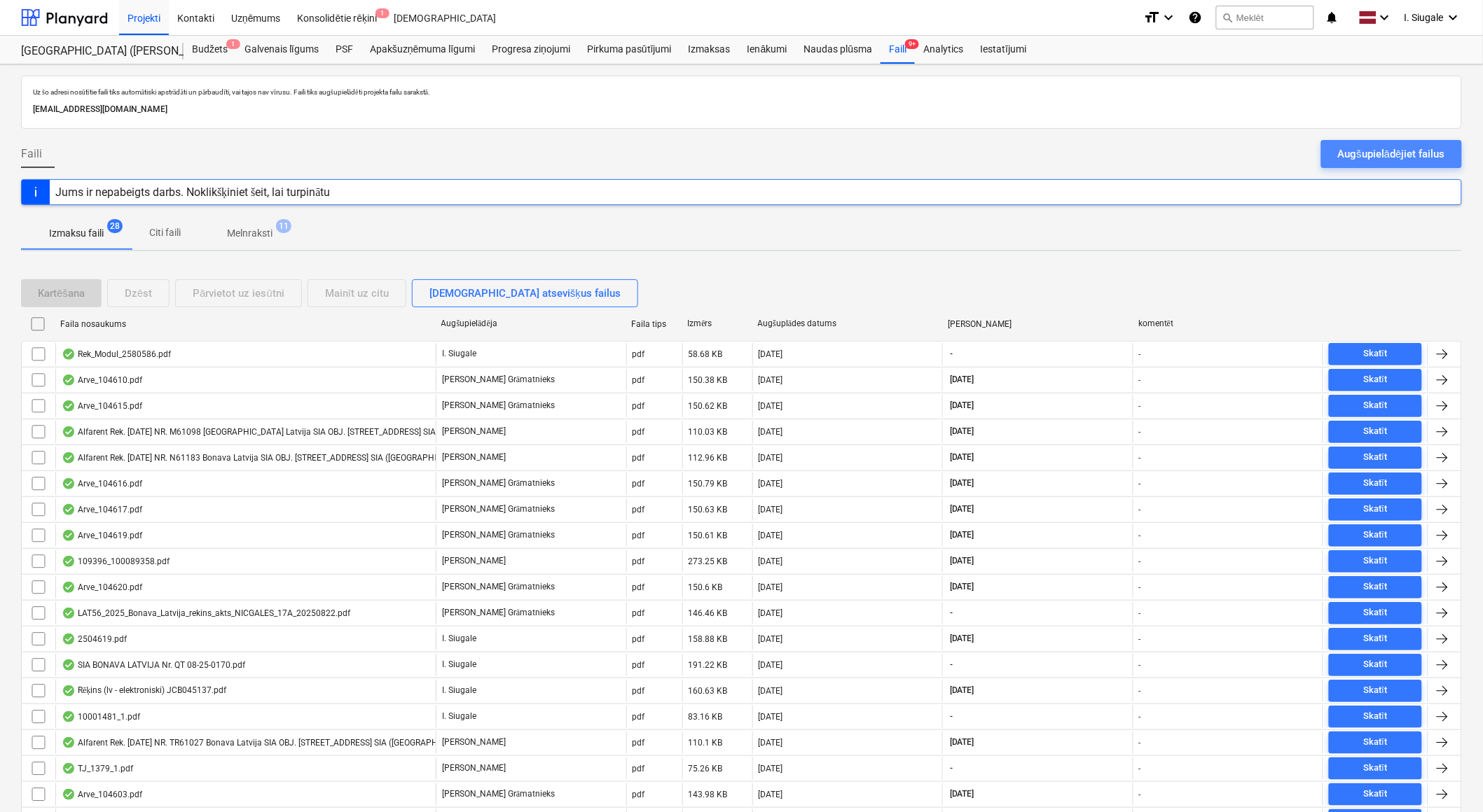
click at [1371, 151] on div "Augšupielādējiet failus" at bounding box center [1392, 153] width 107 height 18
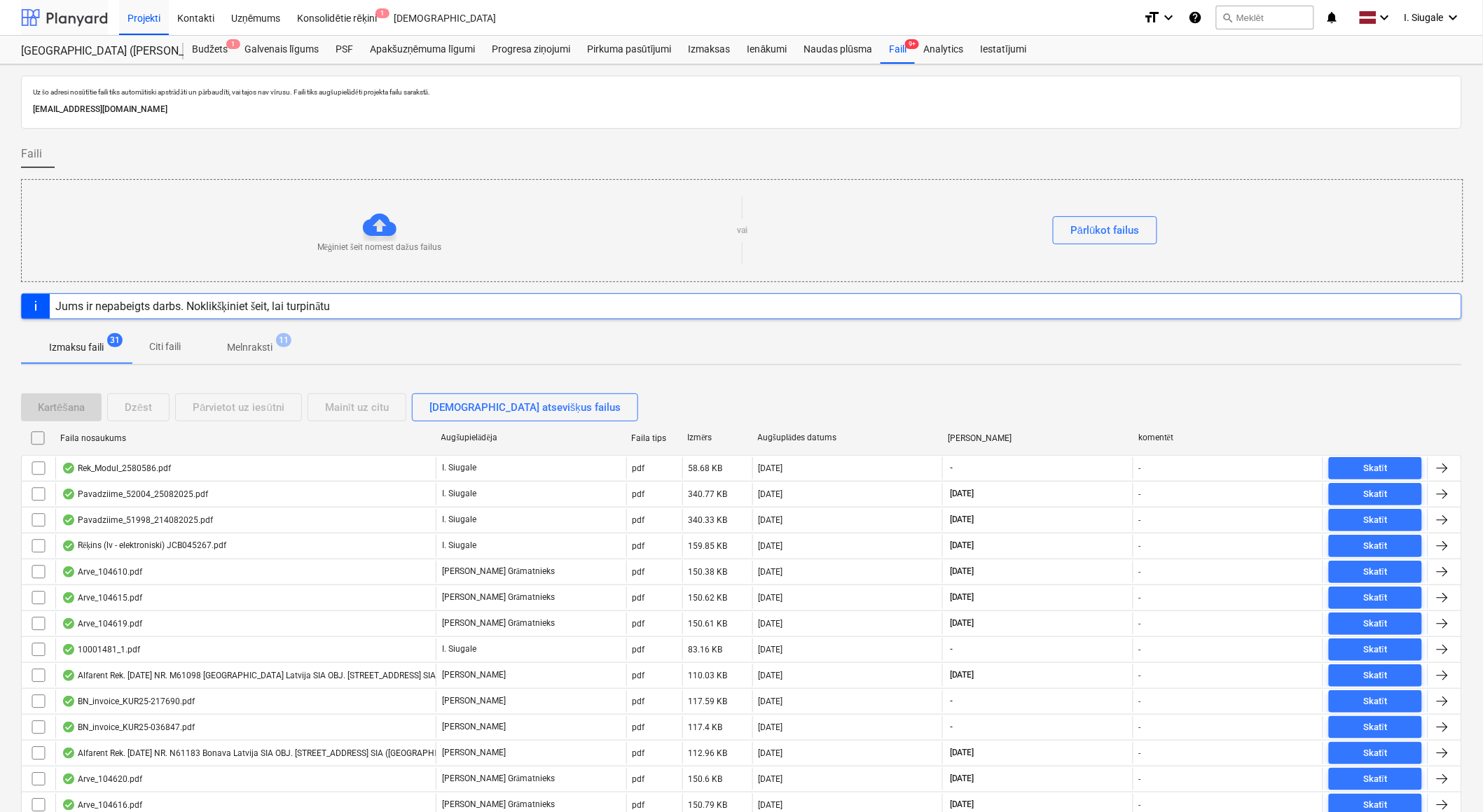
click at [53, 10] on div at bounding box center [65, 17] width 87 height 35
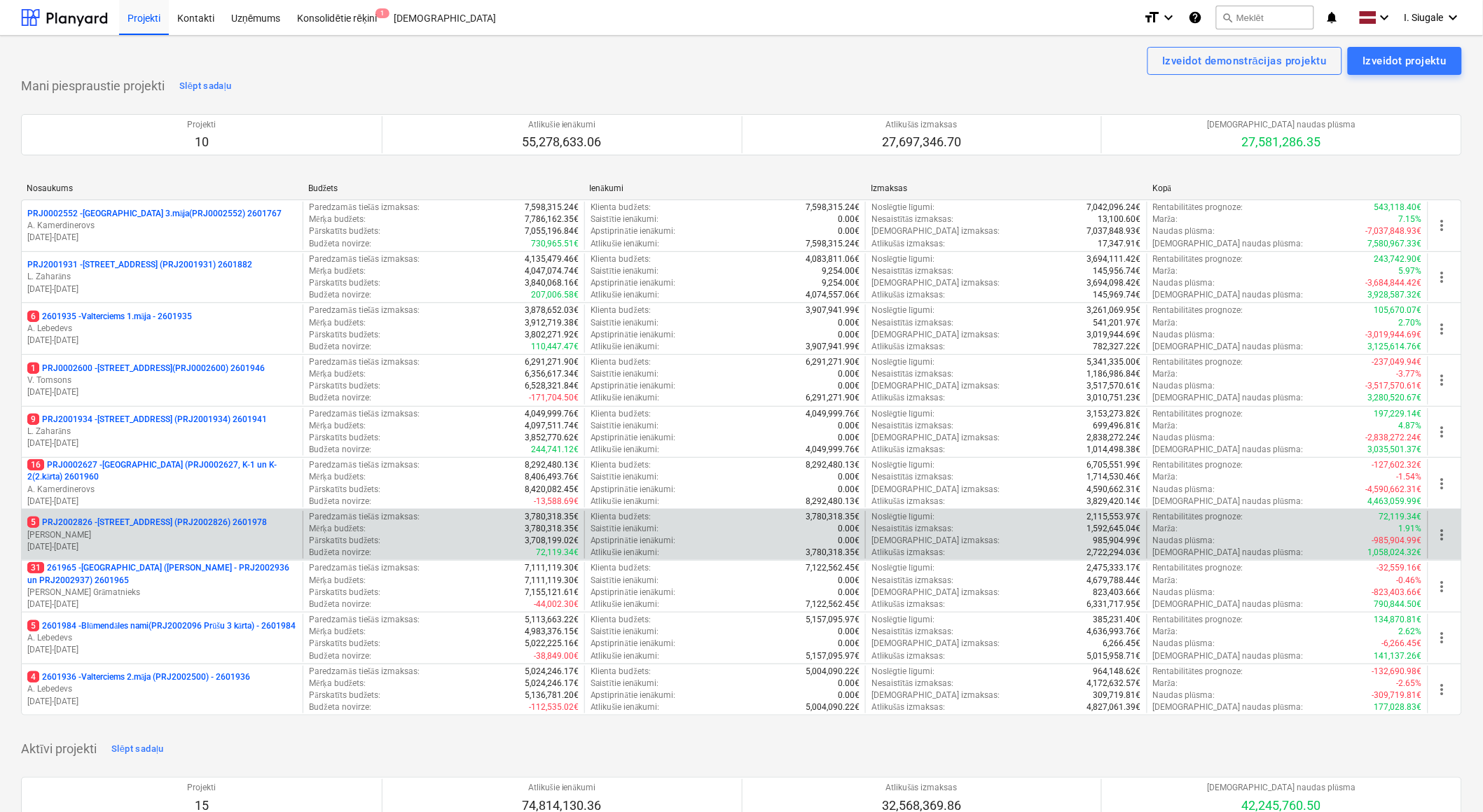
click at [178, 534] on p "[PERSON_NAME]" at bounding box center [162, 535] width 269 height 12
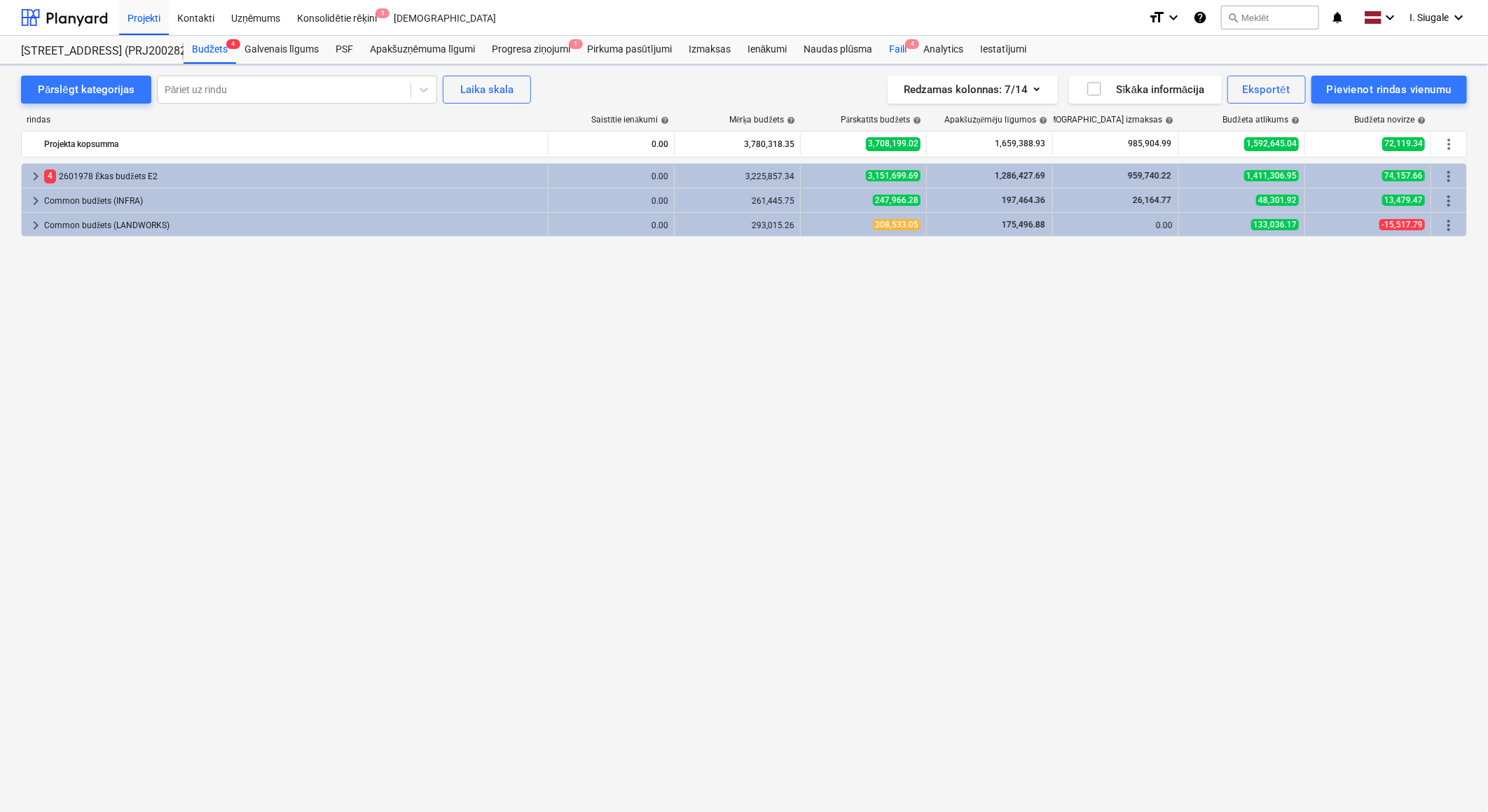
click at [902, 46] on div "Faili 4" at bounding box center [897, 49] width 34 height 28
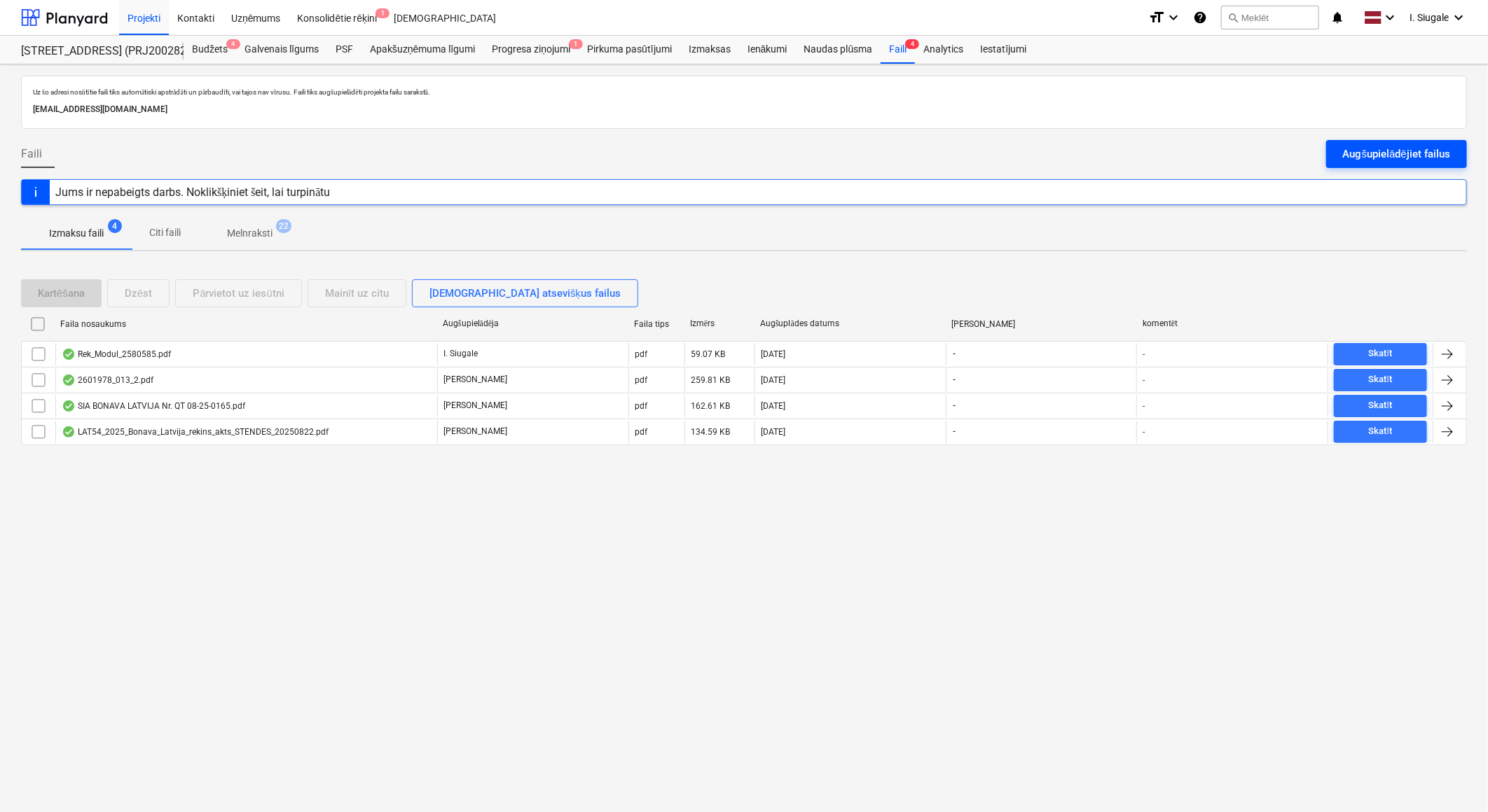
click at [1381, 147] on div "Augšupielādējiet failus" at bounding box center [1396, 153] width 107 height 18
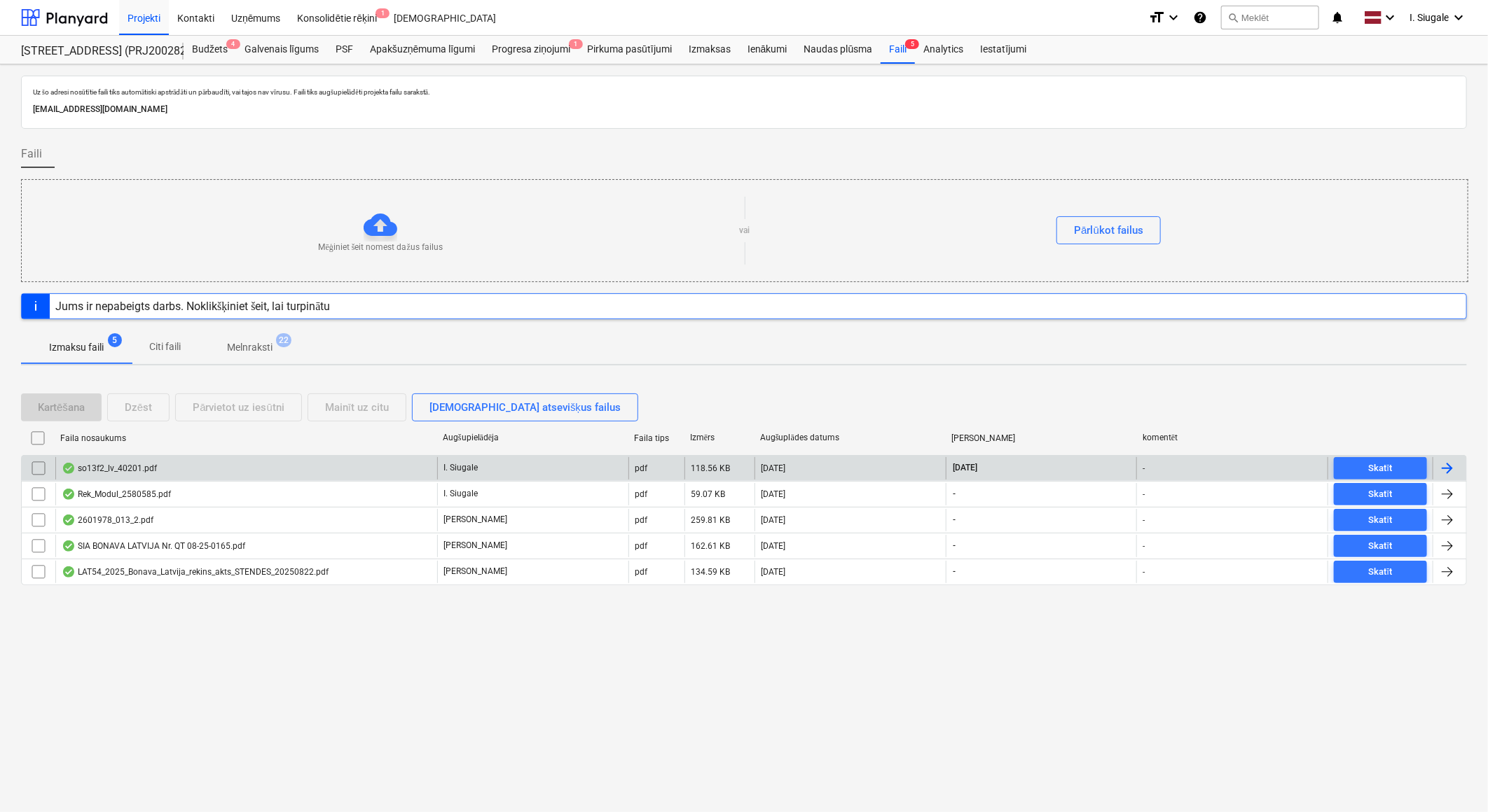
click at [113, 471] on div "so13f2_lv_40201.pdf" at bounding box center [109, 468] width 95 height 11
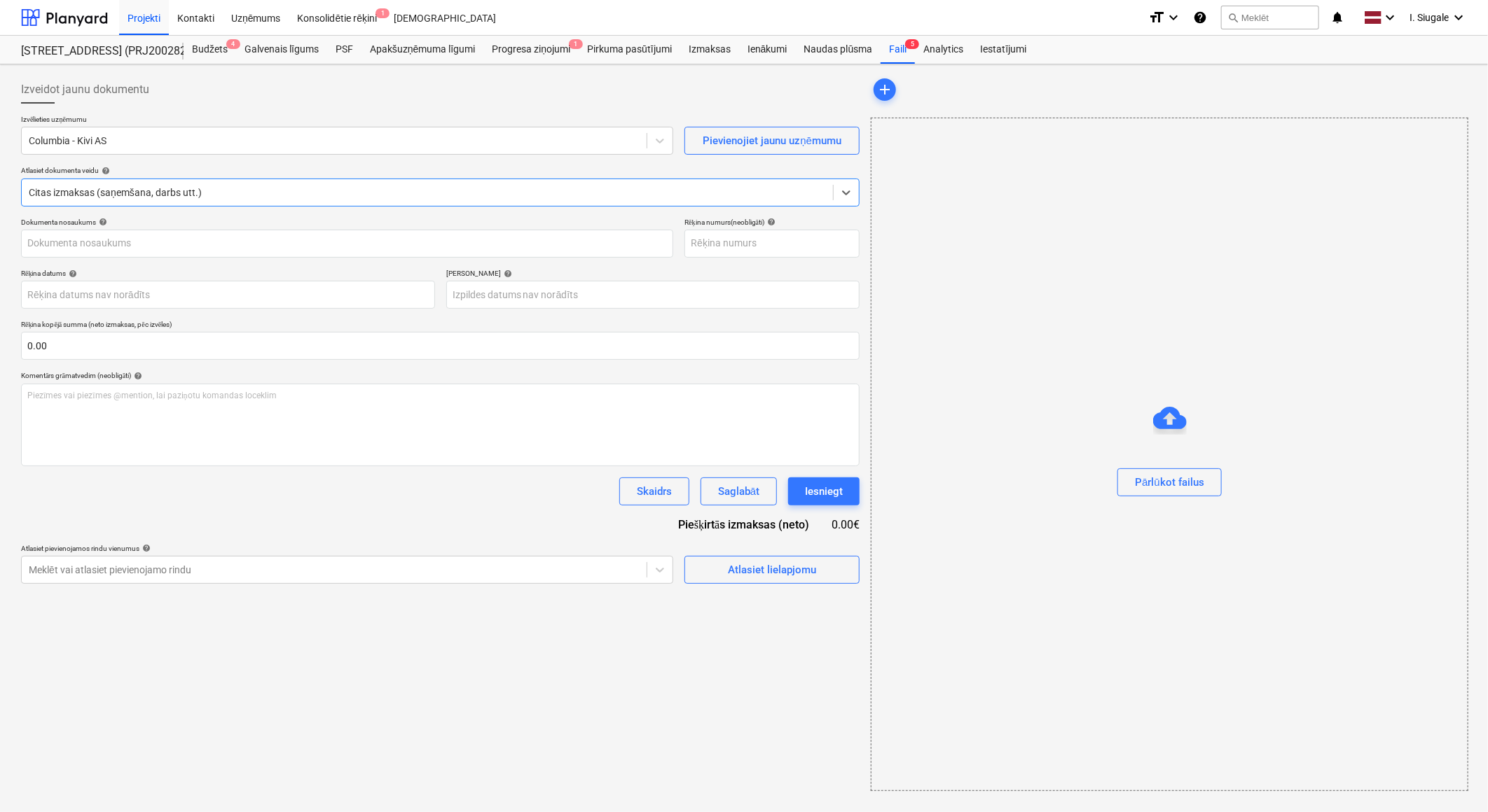
type input "2531010580"
type input "[DATE]"
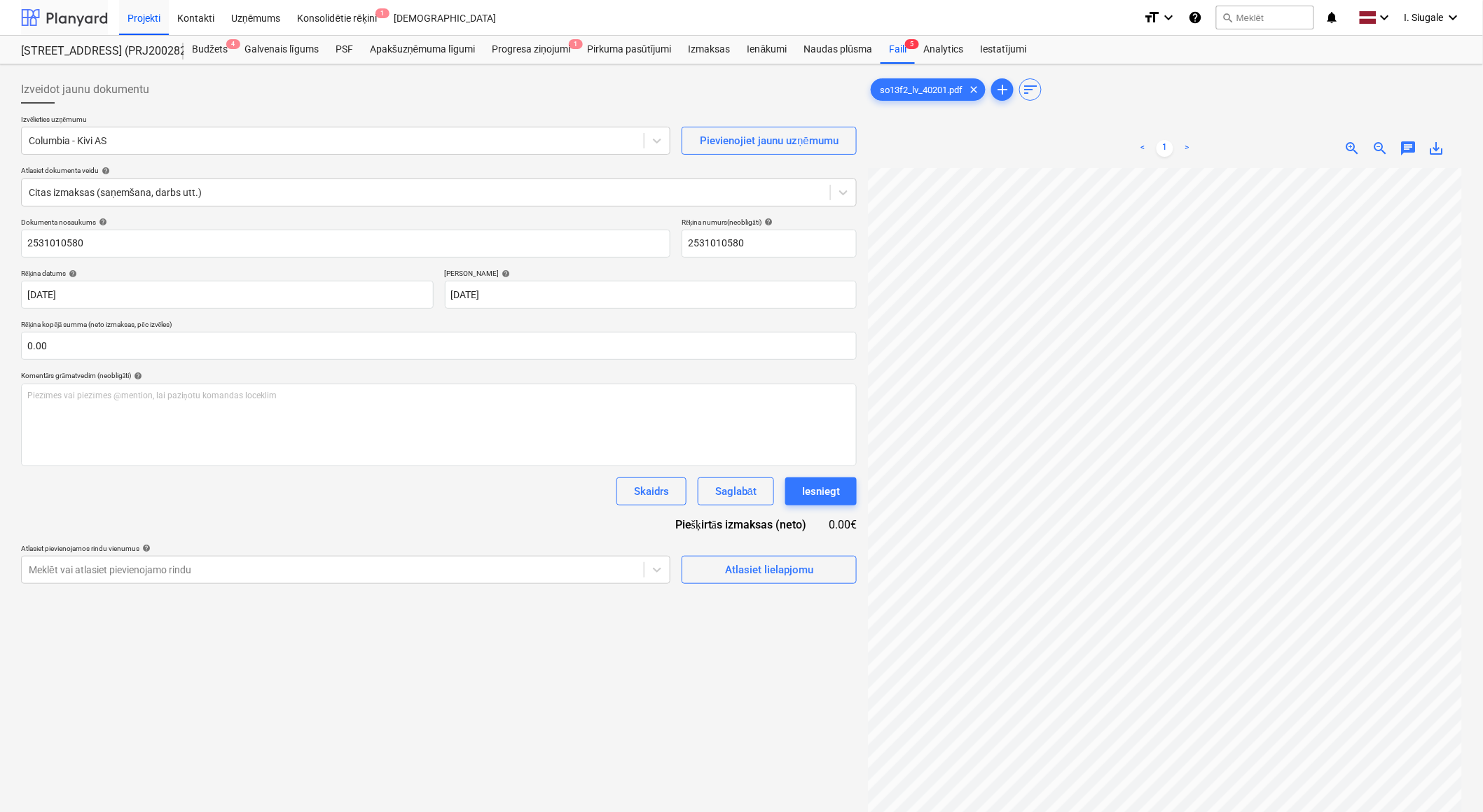
click at [61, 23] on div at bounding box center [65, 17] width 87 height 35
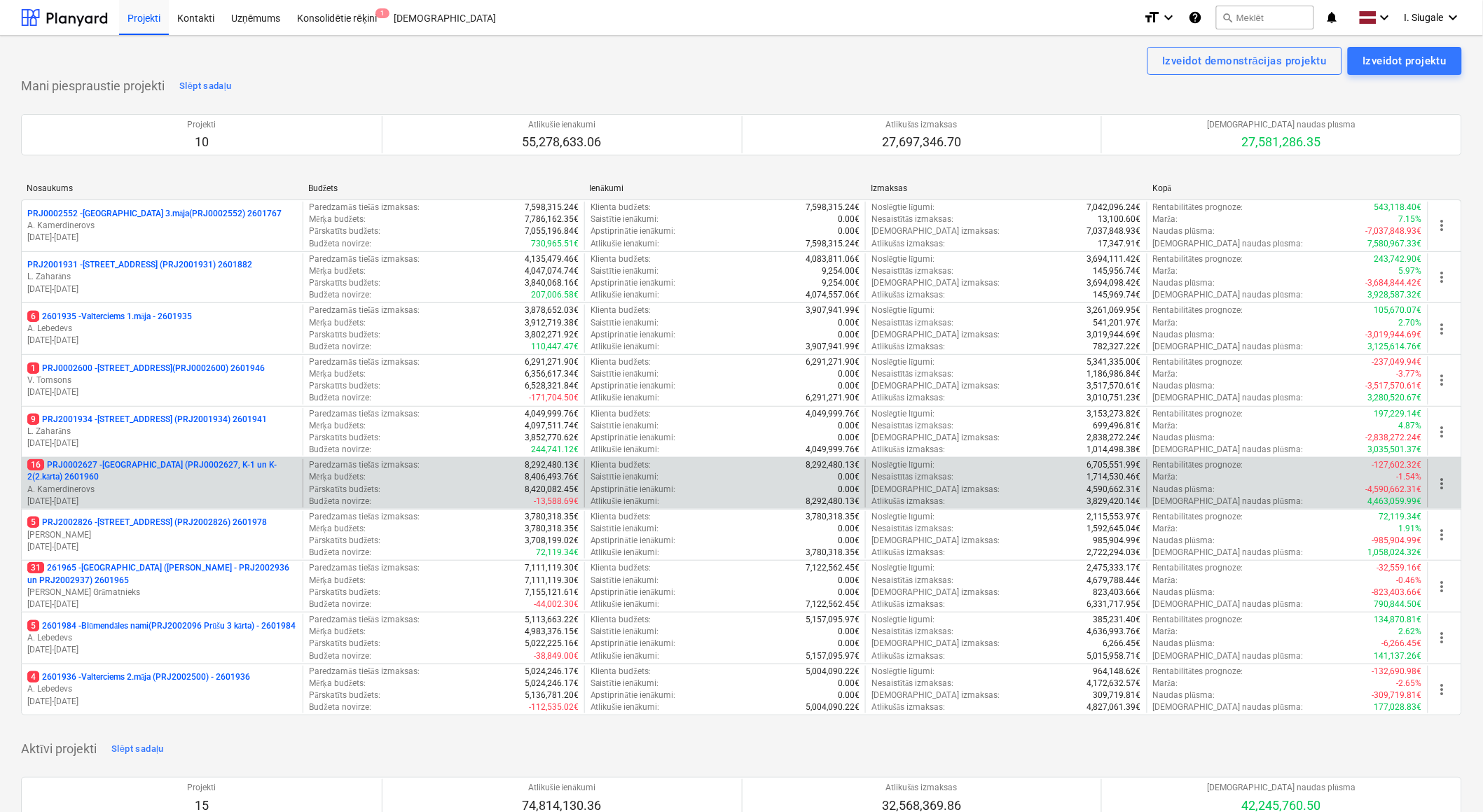
click at [171, 487] on p "A. Kamerdinerovs" at bounding box center [162, 490] width 269 height 12
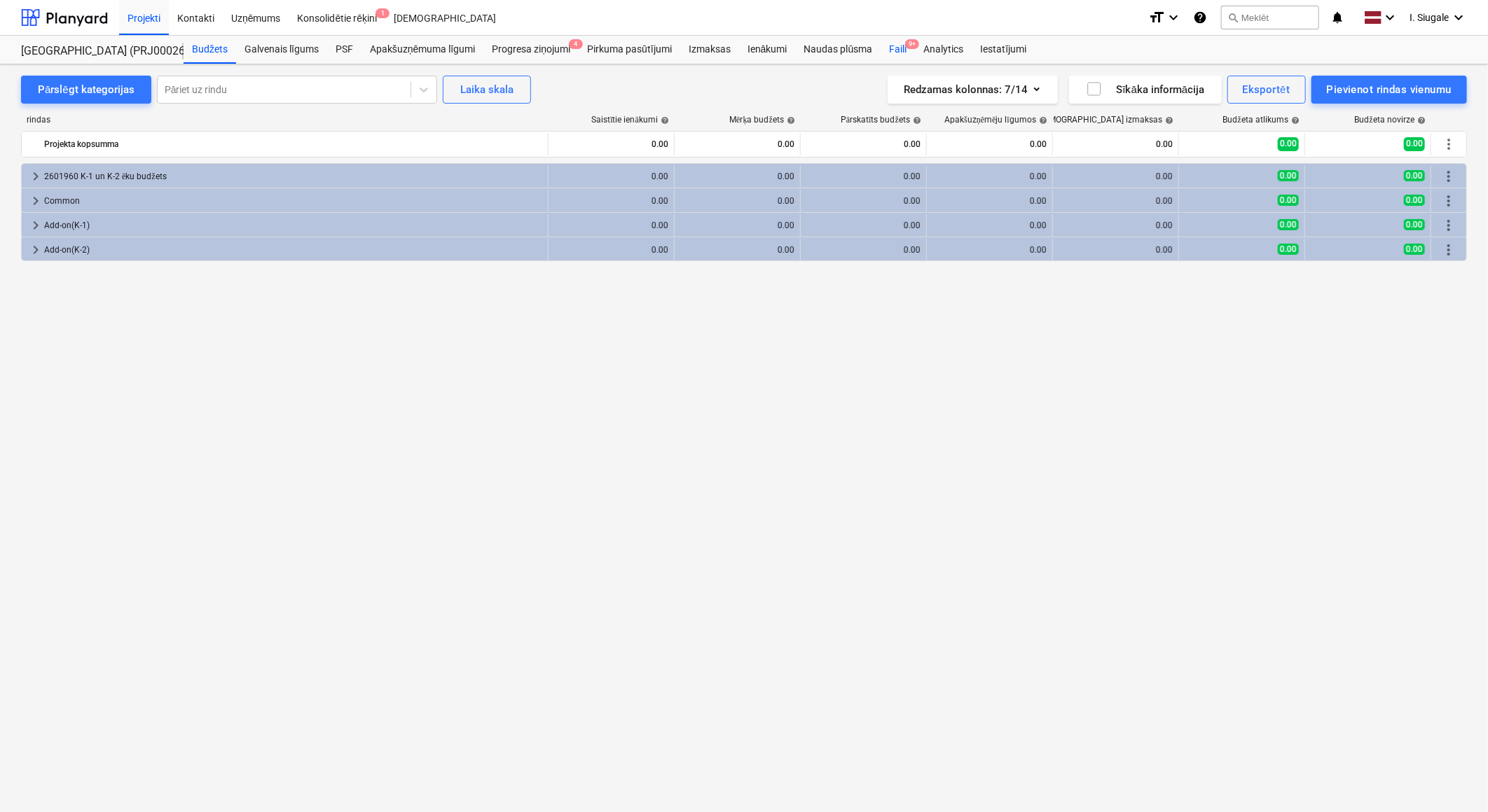
click at [901, 53] on div "Faili 9+" at bounding box center [897, 49] width 34 height 28
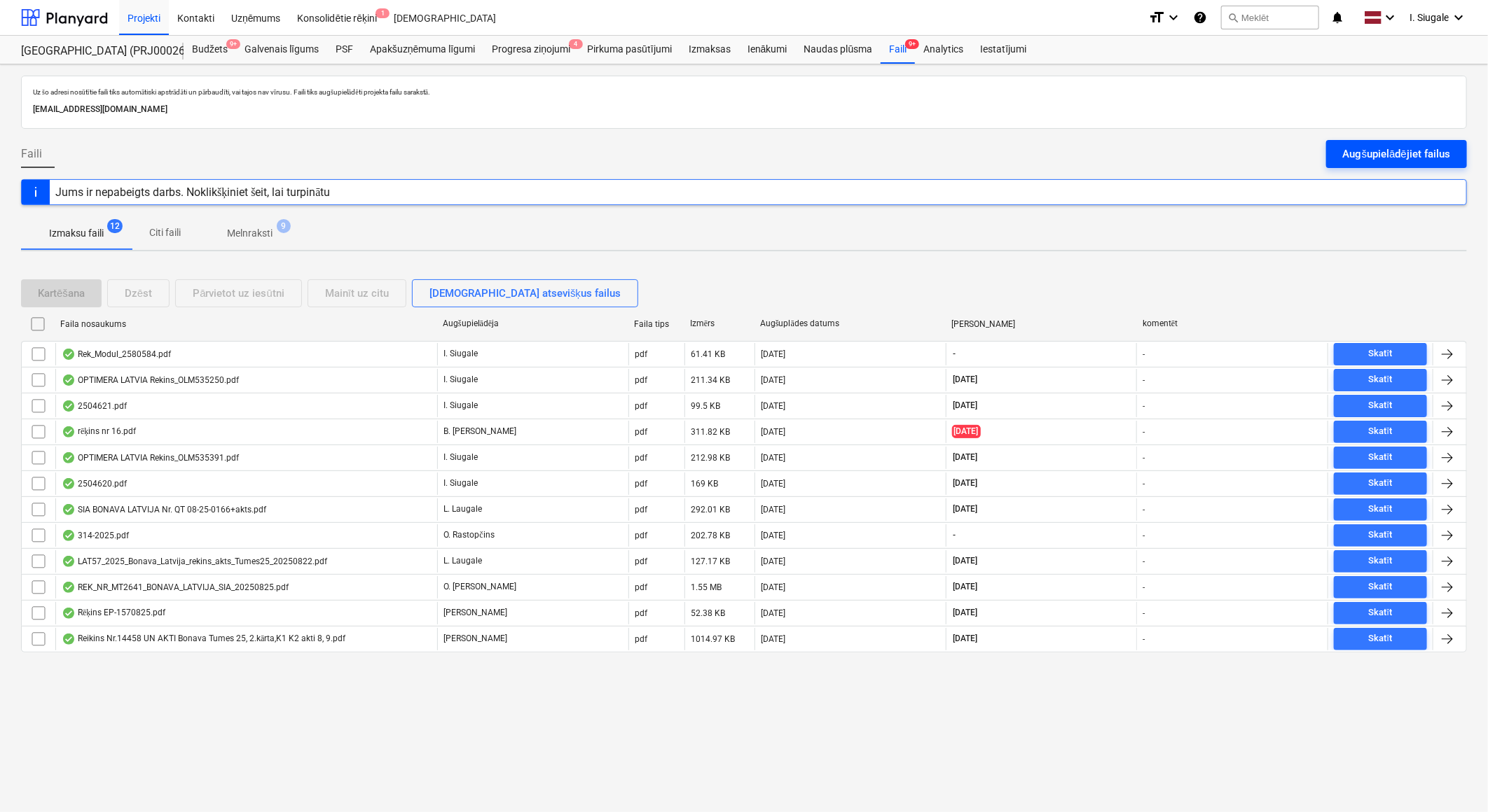
click at [1410, 152] on div "Augšupielādējiet failus" at bounding box center [1396, 153] width 107 height 18
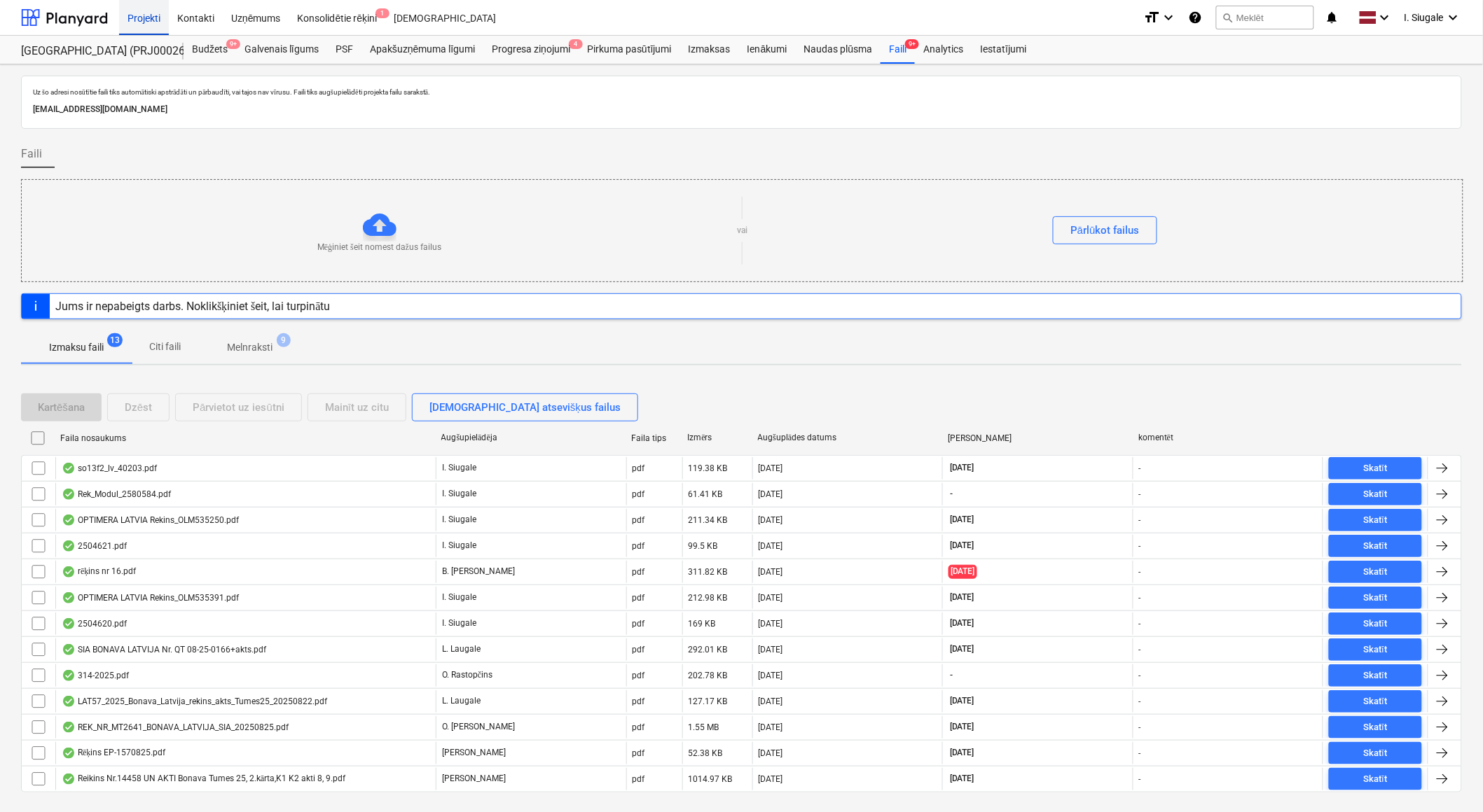
drag, startPoint x: 61, startPoint y: 16, endPoint x: 161, endPoint y: 2, distance: 101.0
click at [60, 16] on div at bounding box center [65, 17] width 87 height 35
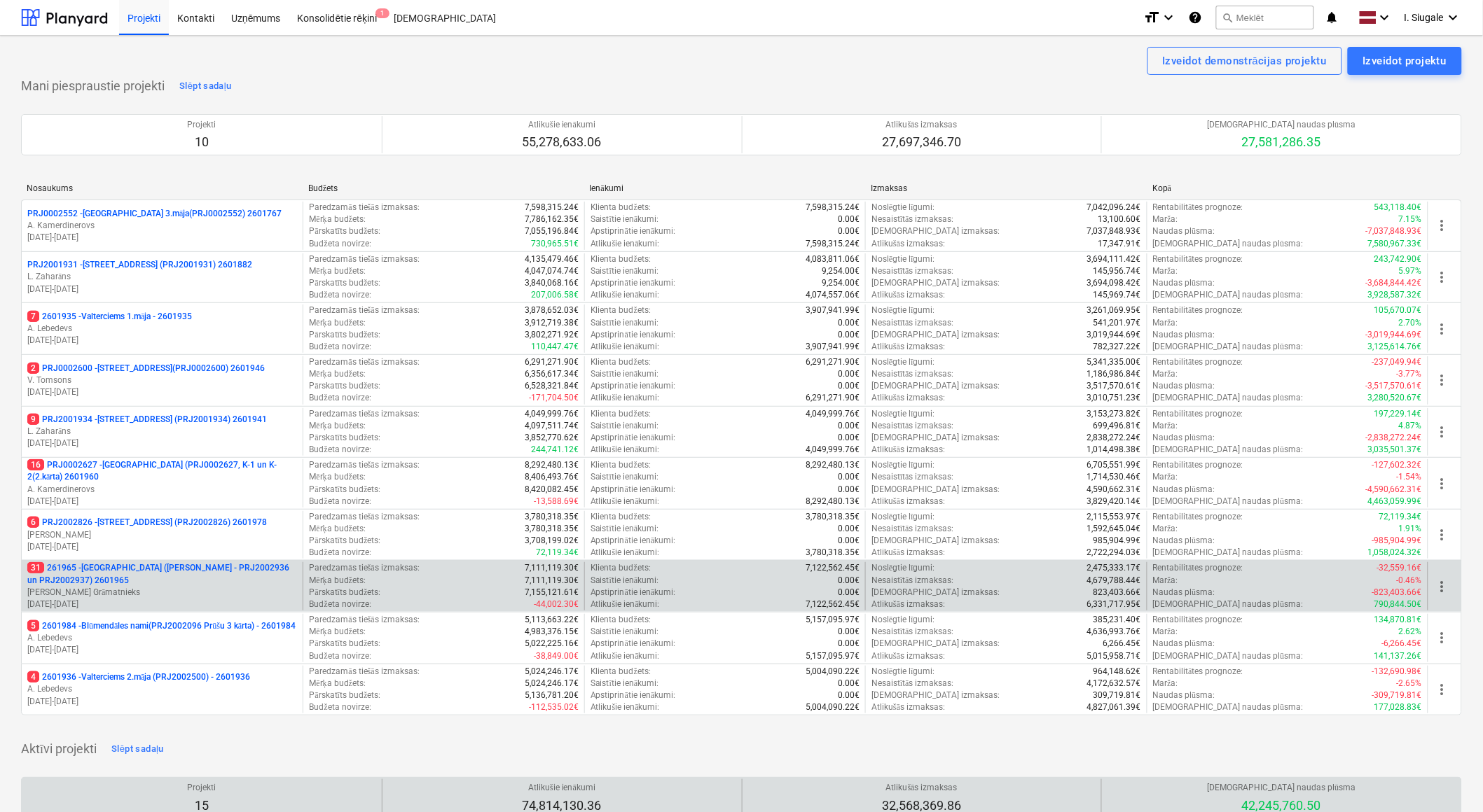
click at [152, 579] on p "31 261965 - [GEOGRAPHIC_DATA] ([PERSON_NAME] - PRJ2002936 un PRJ2002937) 2601965" at bounding box center [162, 574] width 269 height 24
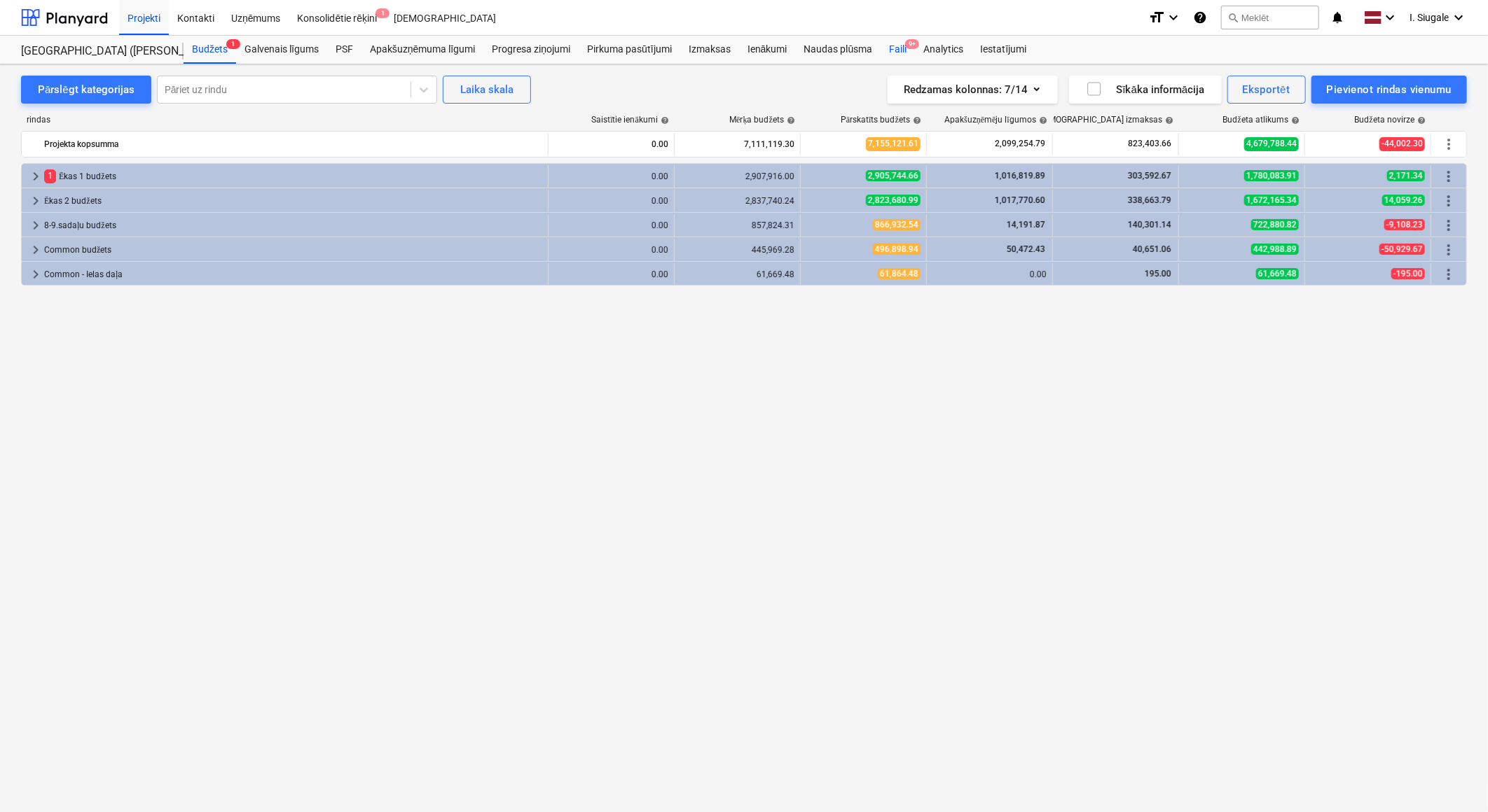
click at [905, 46] on span "9+" at bounding box center [912, 44] width 14 height 10
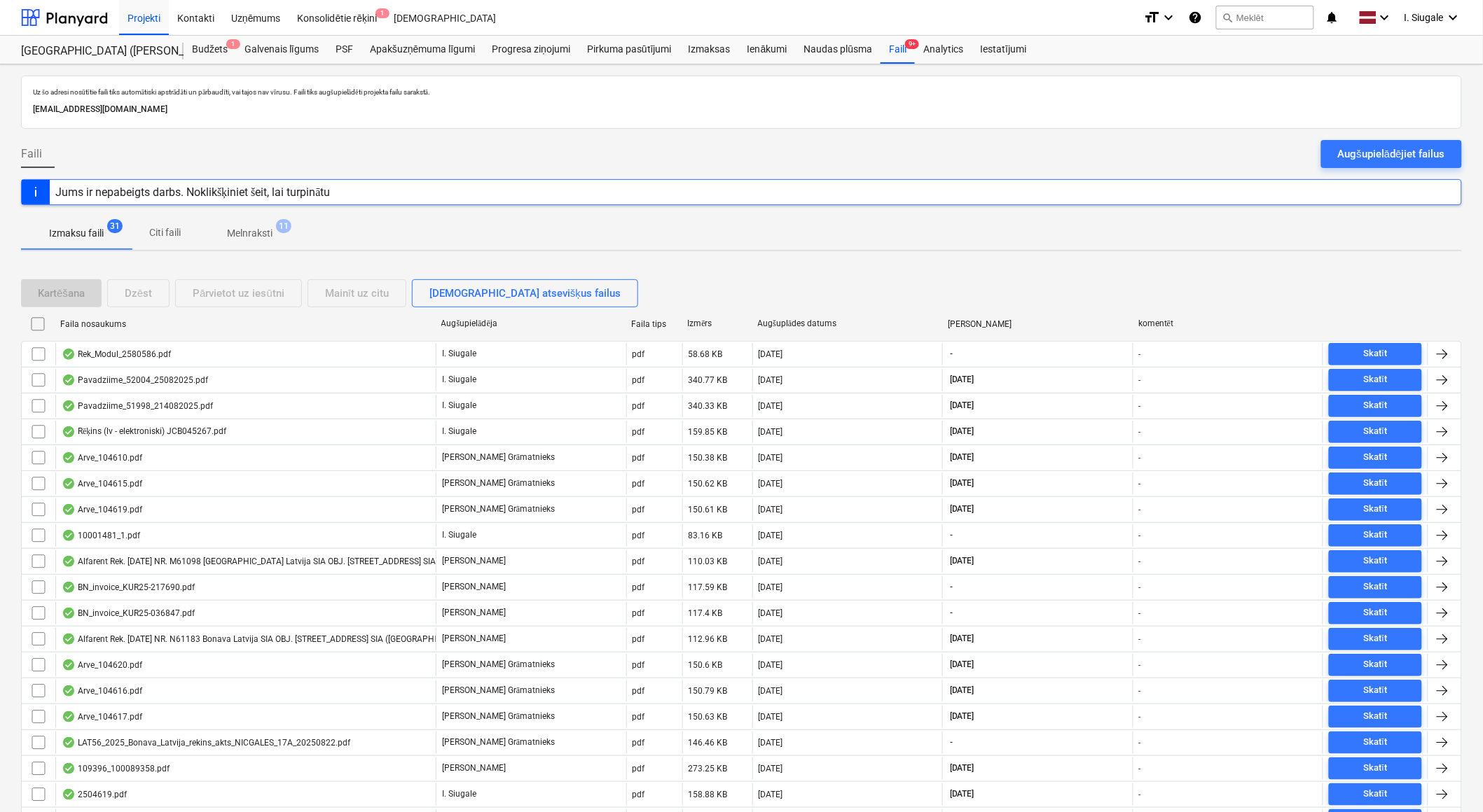
click at [257, 233] on p "Melnraksti" at bounding box center [249, 233] width 45 height 14
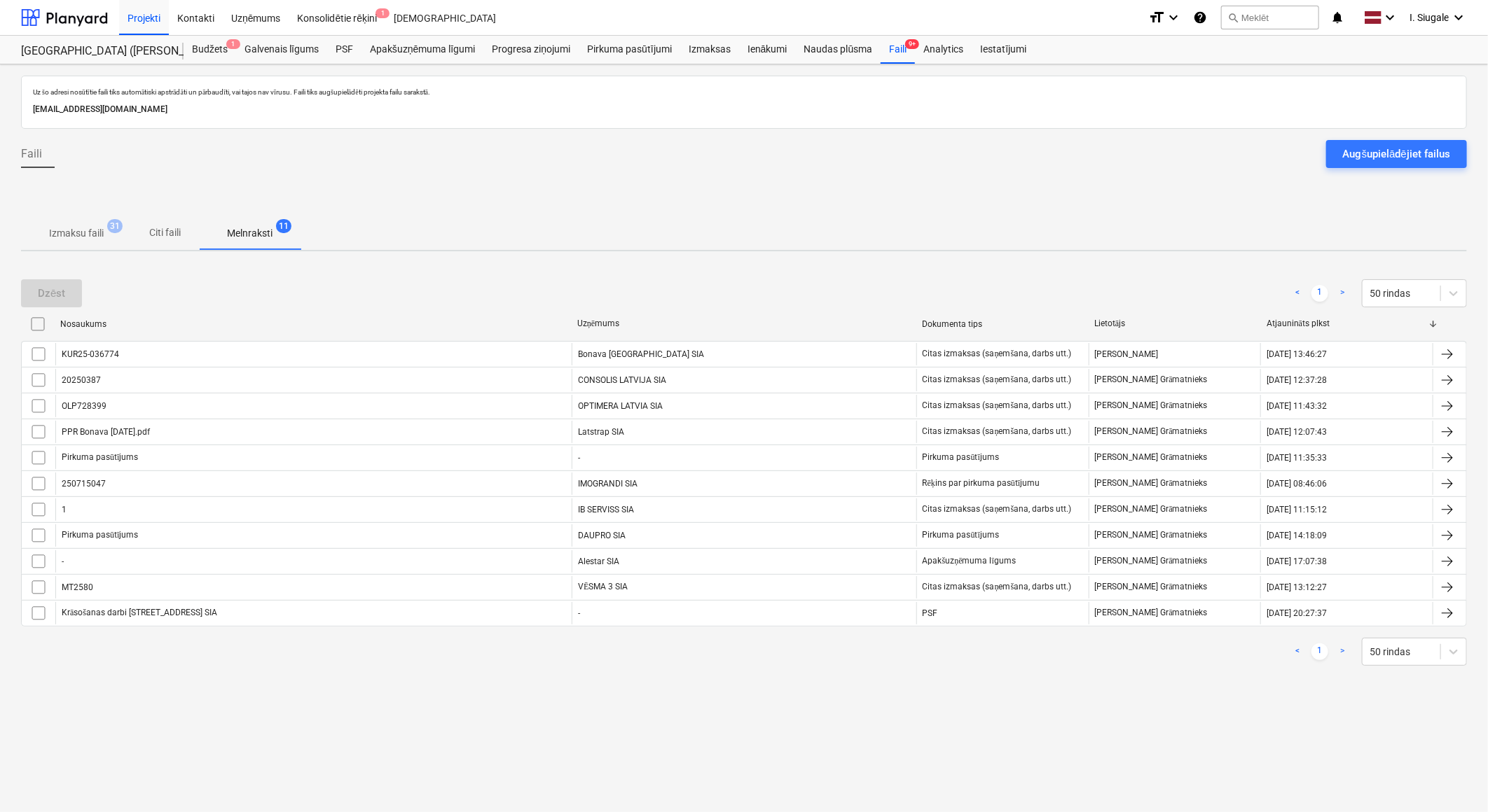
drag, startPoint x: 76, startPoint y: 239, endPoint x: 689, endPoint y: 261, distance: 613.4
click at [76, 239] on p "Izmaksu faili" at bounding box center [77, 233] width 55 height 14
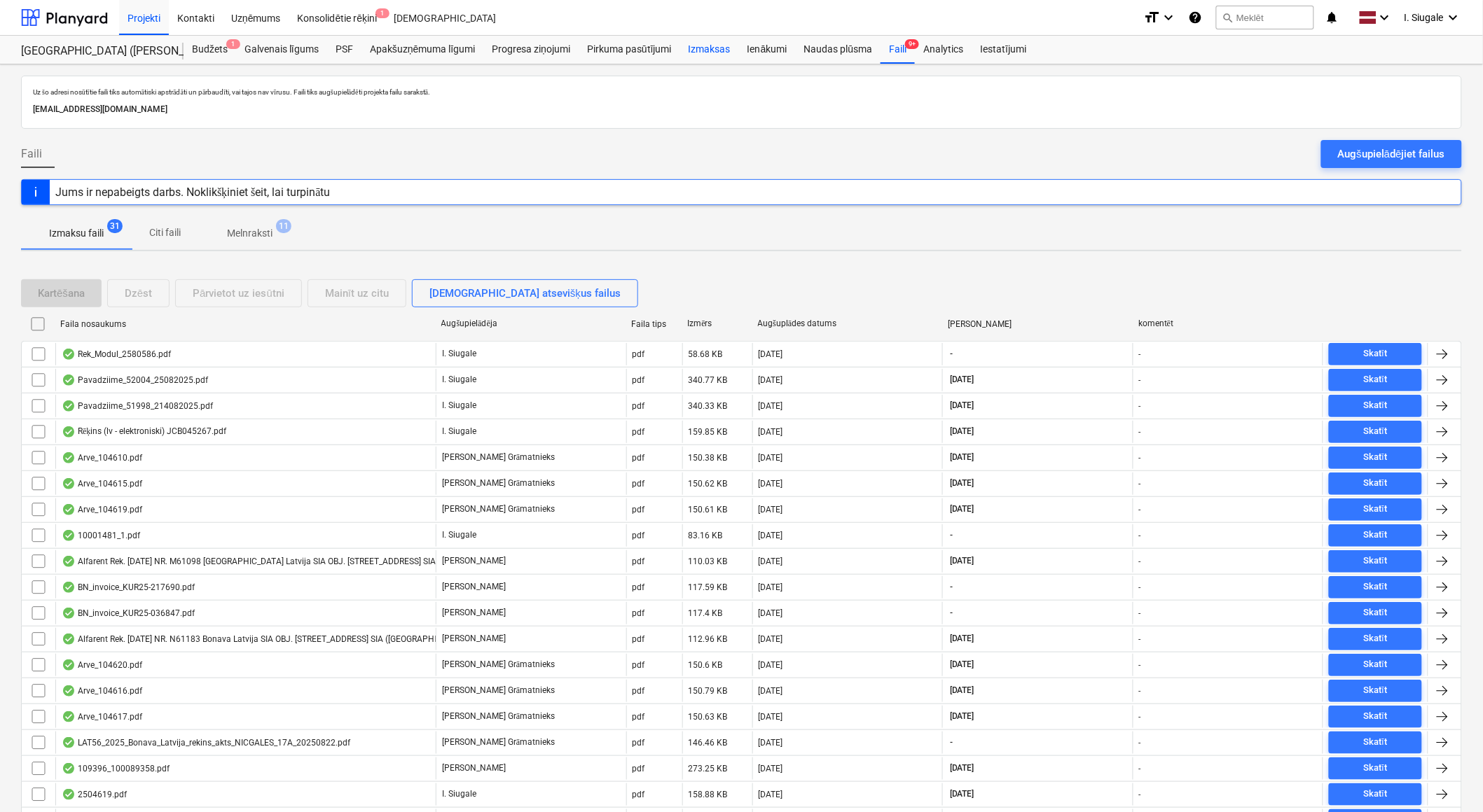
click at [718, 45] on div "Izmaksas" at bounding box center [709, 49] width 59 height 28
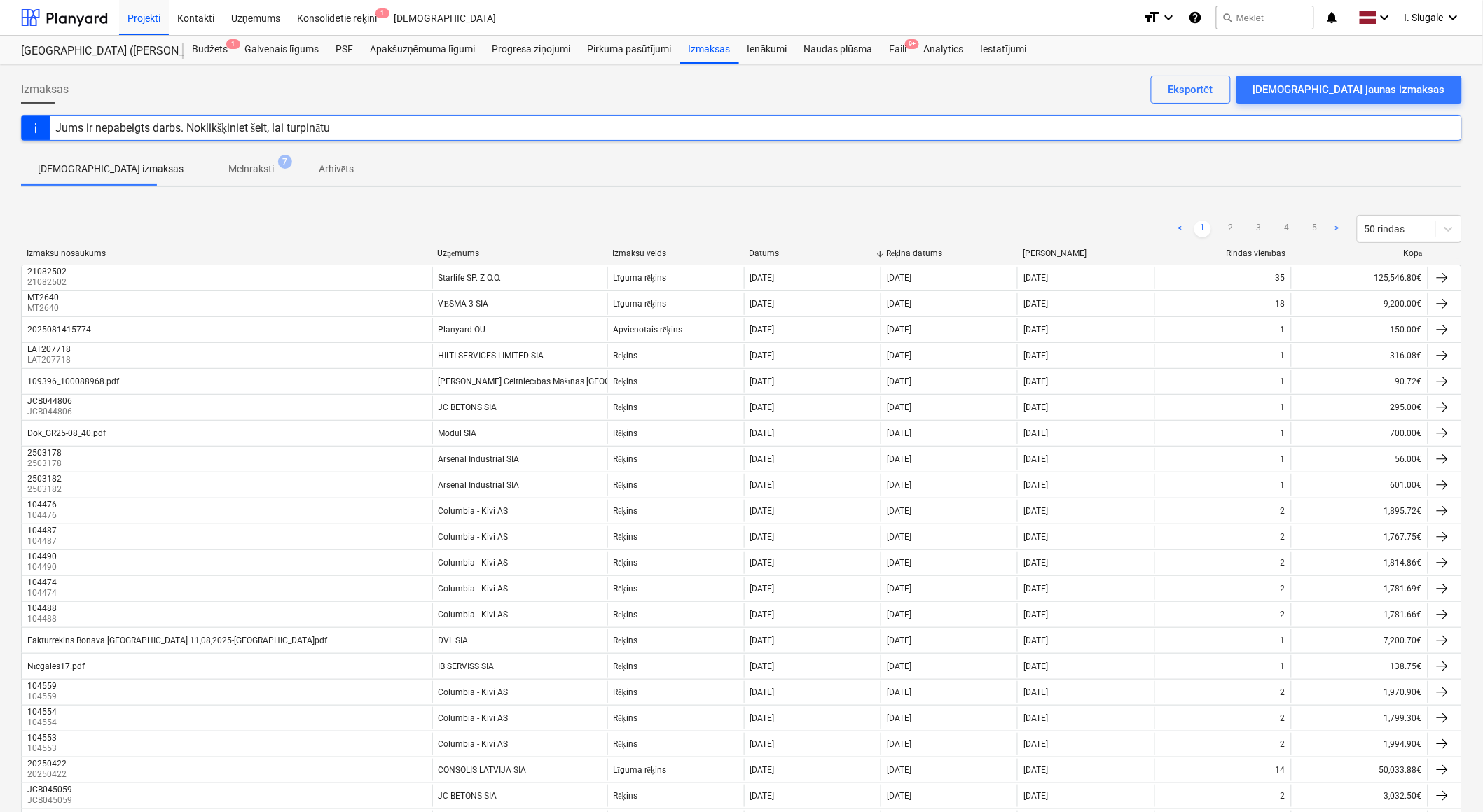
click at [465, 252] on div "Uzņēmums" at bounding box center [519, 254] width 164 height 10
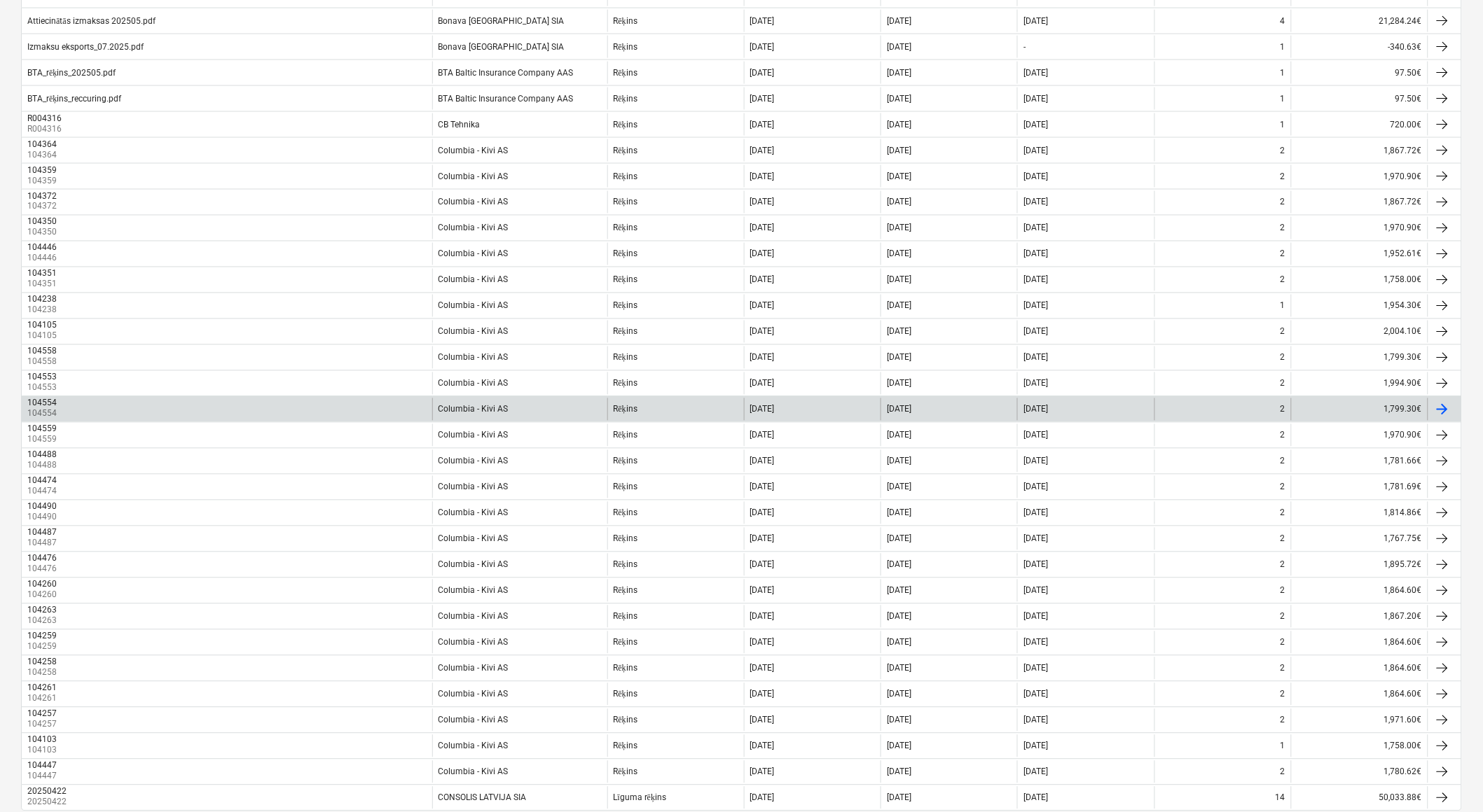
scroll to position [830, 0]
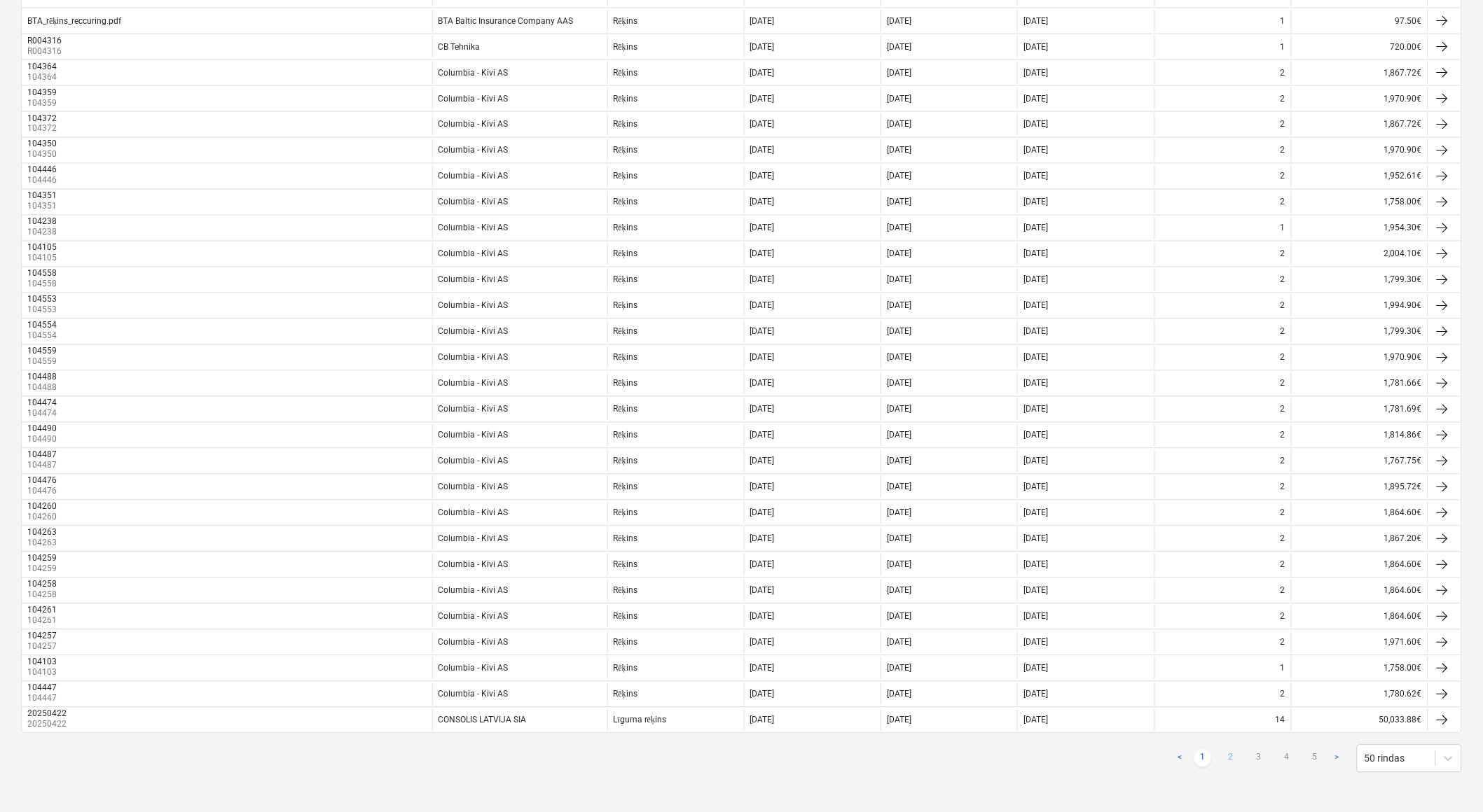
click at [1231, 758] on link "2" at bounding box center [1231, 759] width 17 height 17
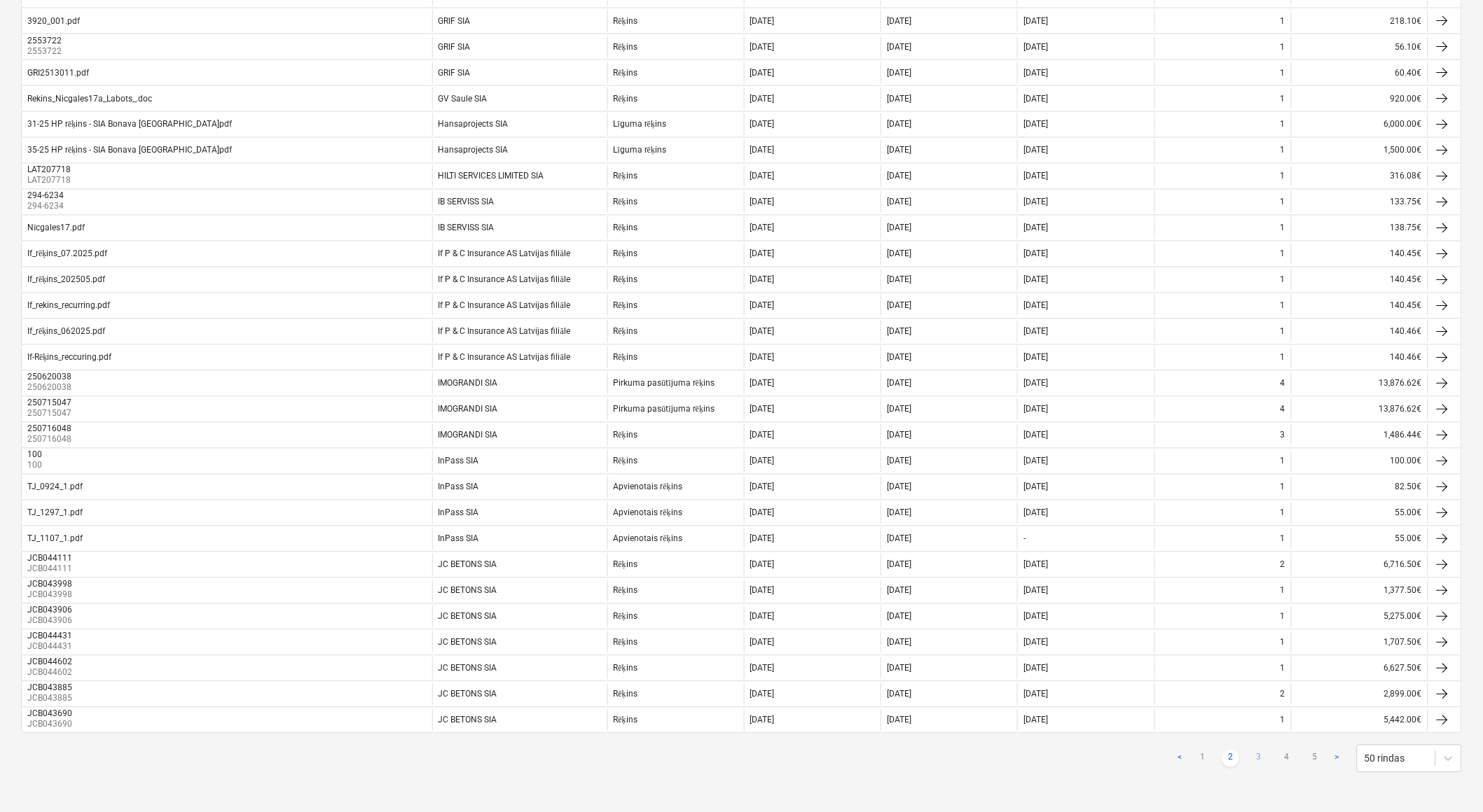
click at [1261, 758] on link "3" at bounding box center [1259, 759] width 17 height 17
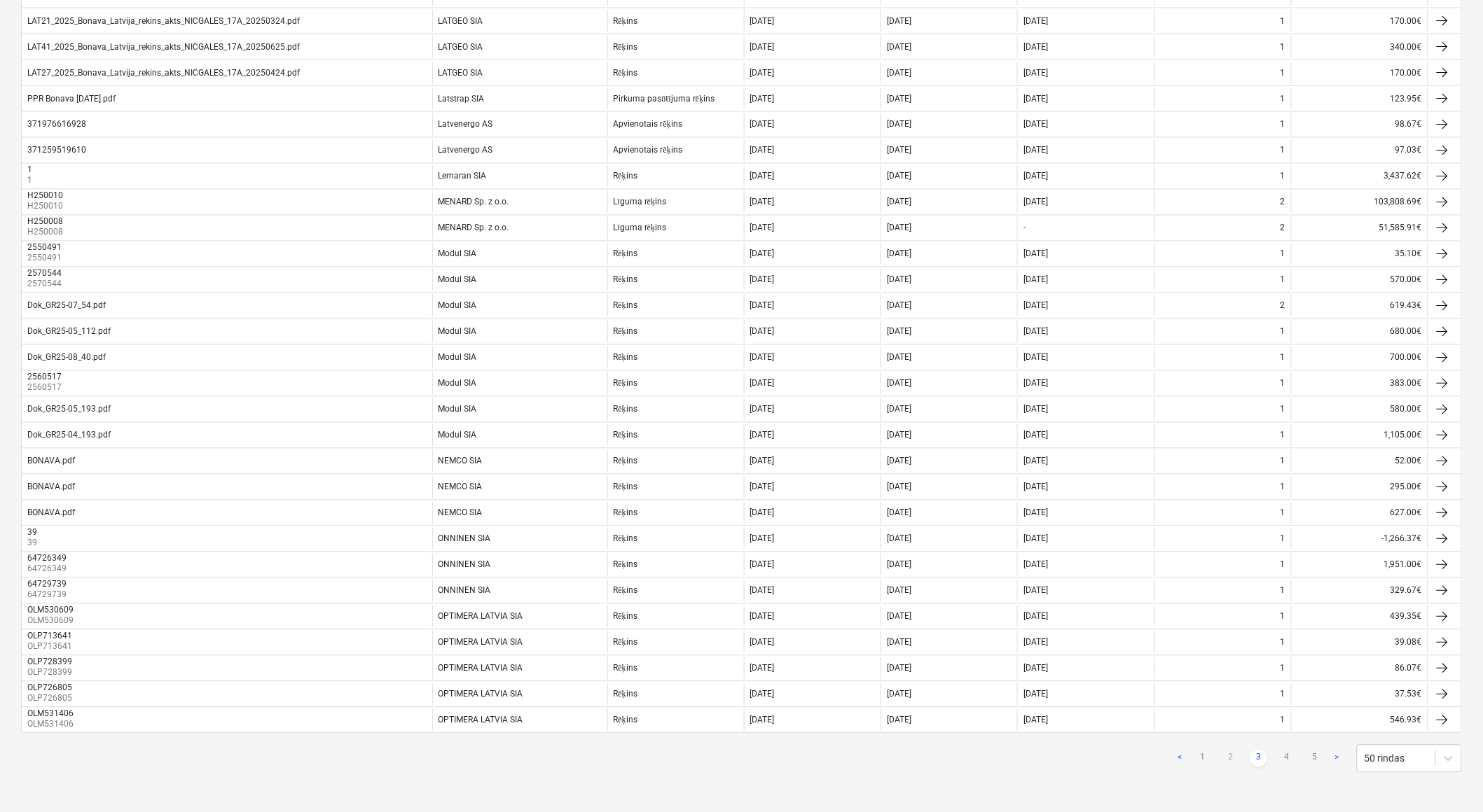
click at [1236, 755] on link "2" at bounding box center [1231, 759] width 17 height 17
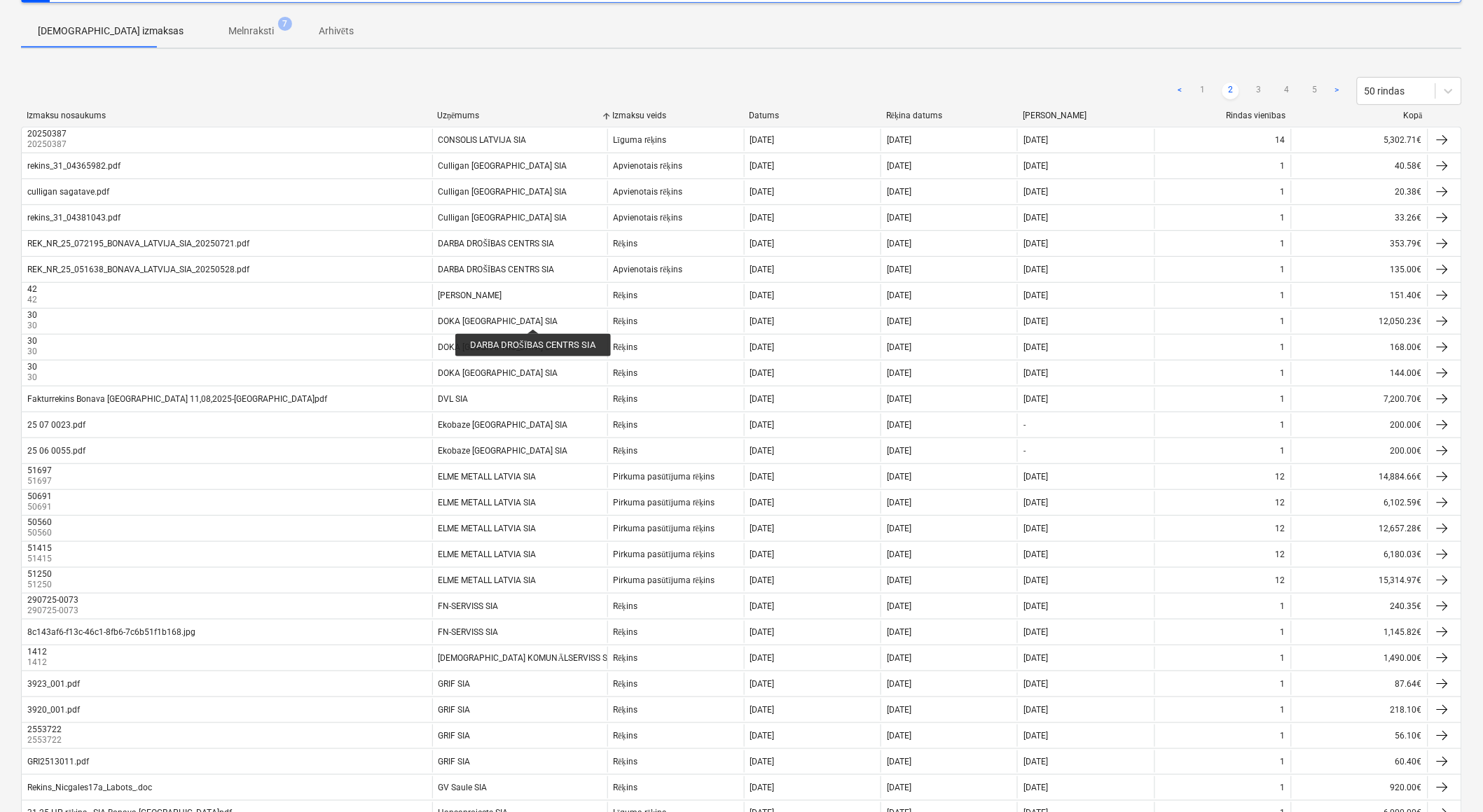
scroll to position [0, 0]
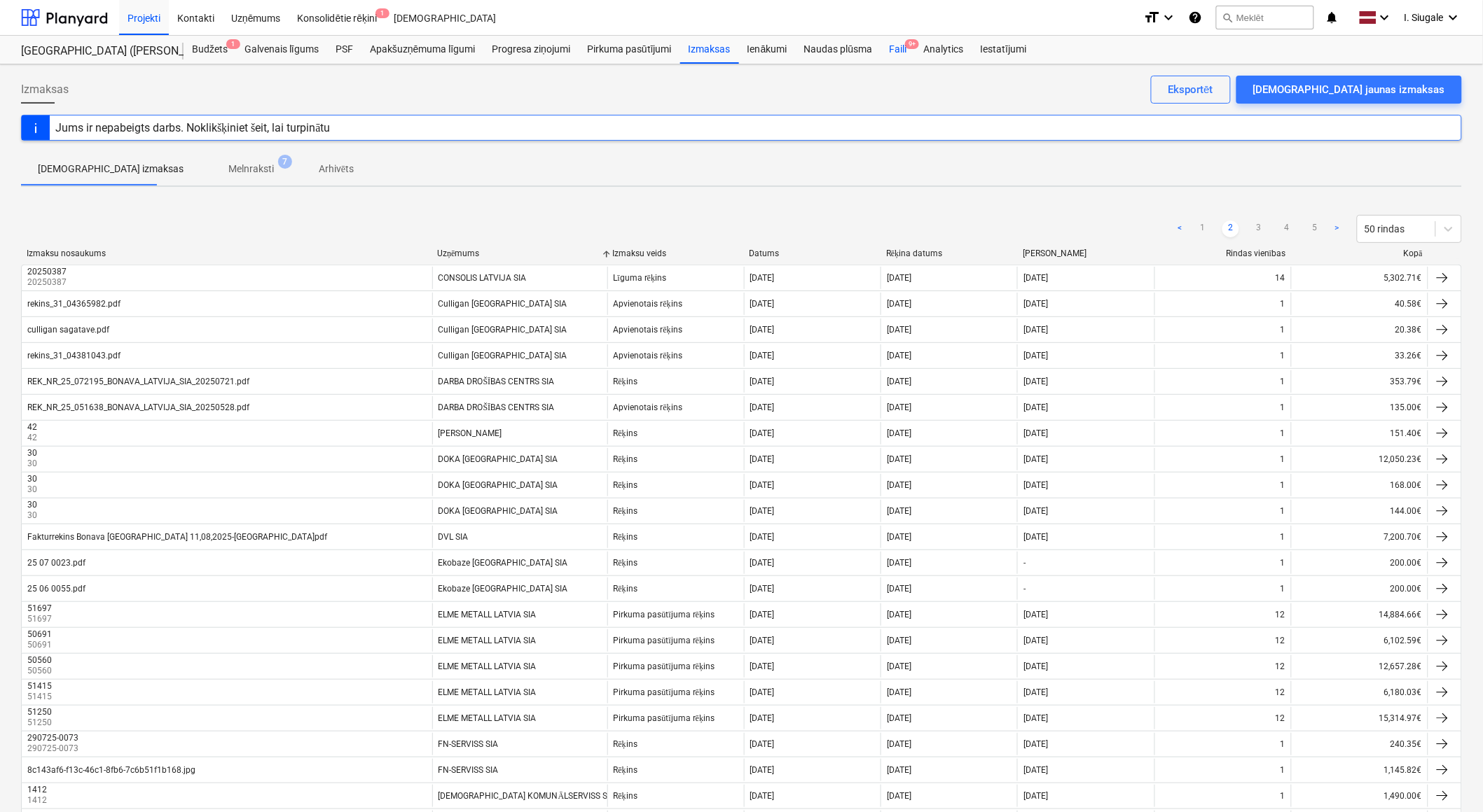
click at [899, 45] on div "Faili 9+" at bounding box center [897, 49] width 34 height 28
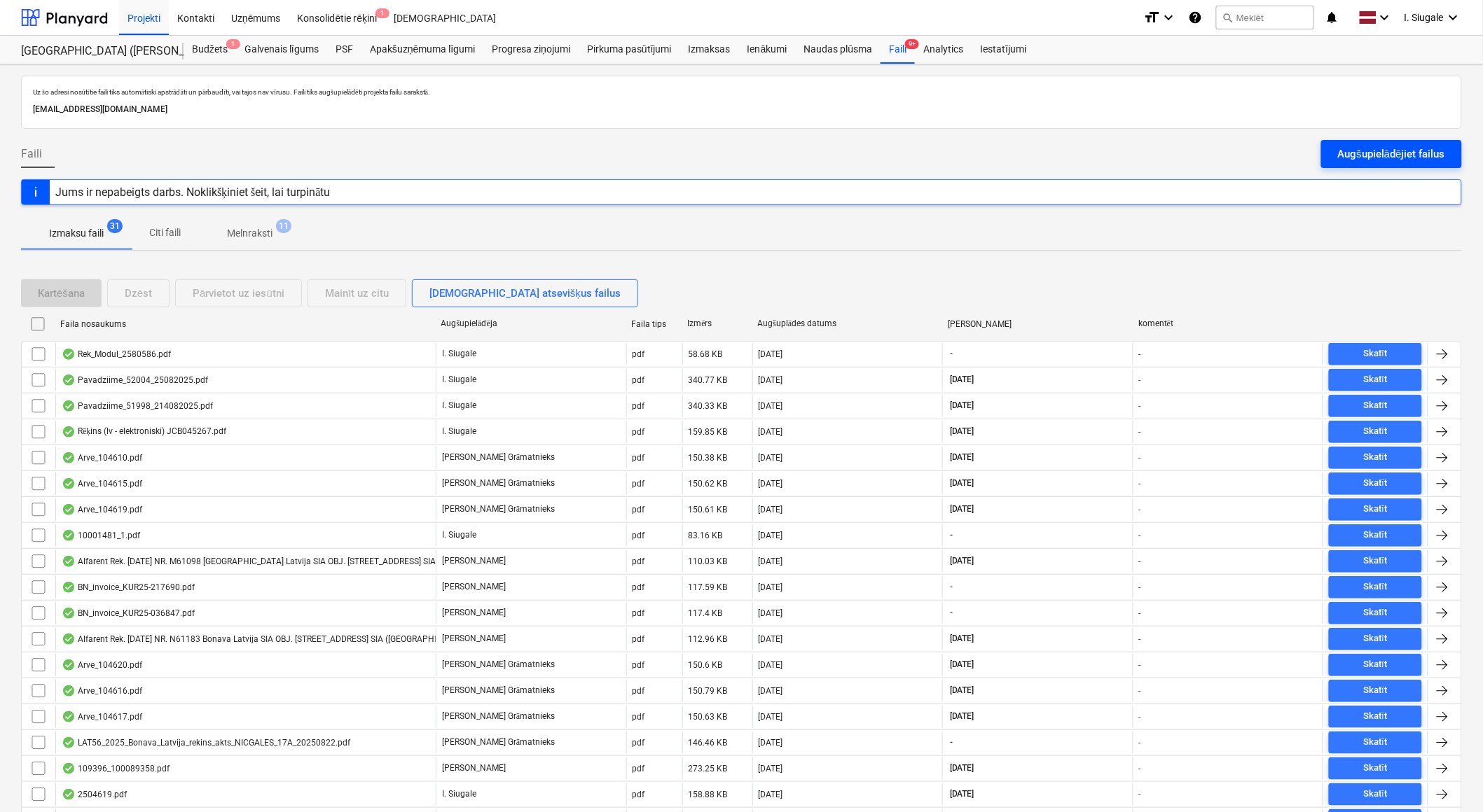
click at [1353, 150] on div "Augšupielādējiet failus" at bounding box center [1392, 153] width 107 height 18
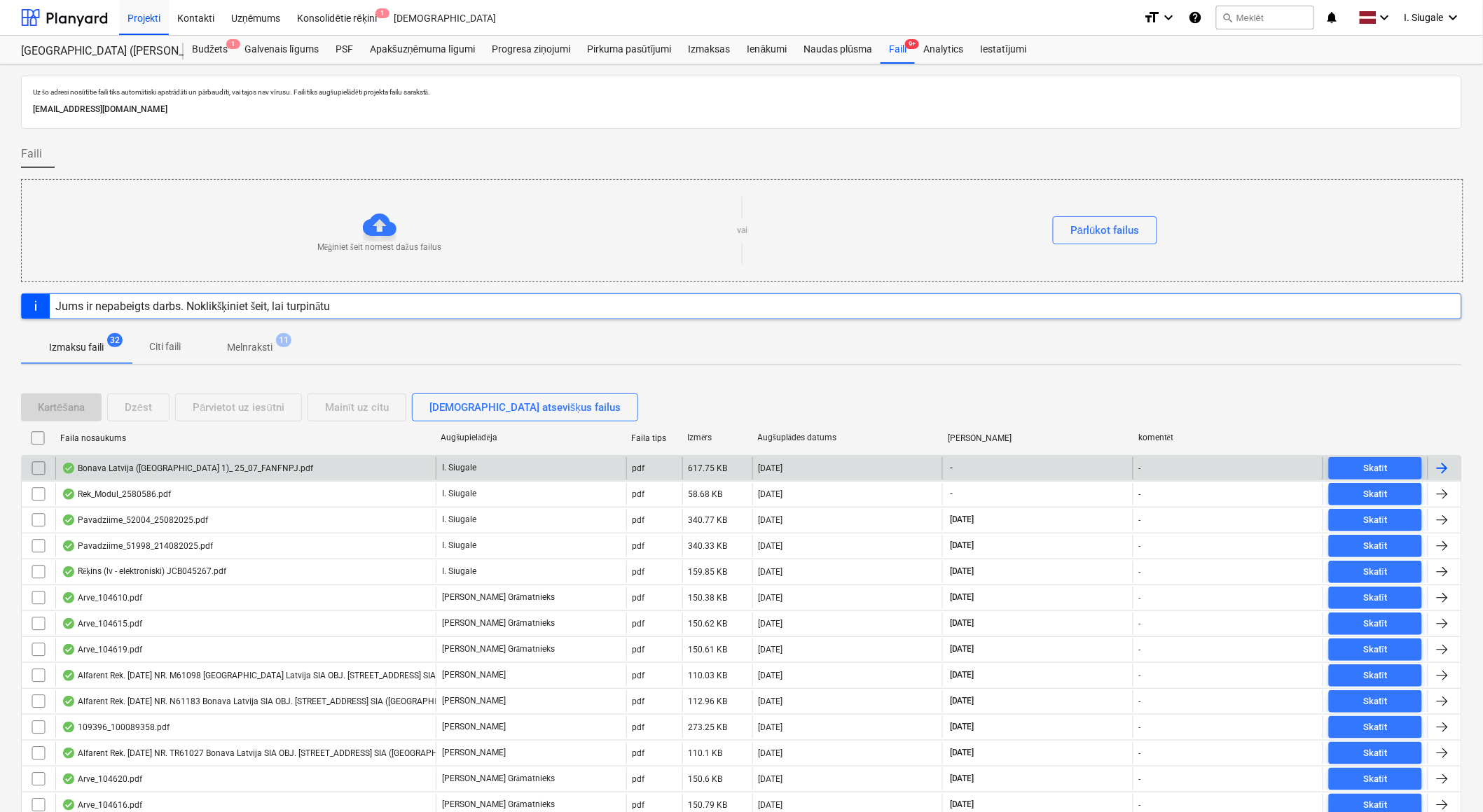
click at [285, 465] on div "Bonava Latvija ([GEOGRAPHIC_DATA] 1)_ 25_07_FANFNPJ.pdf" at bounding box center [245, 469] width 380 height 22
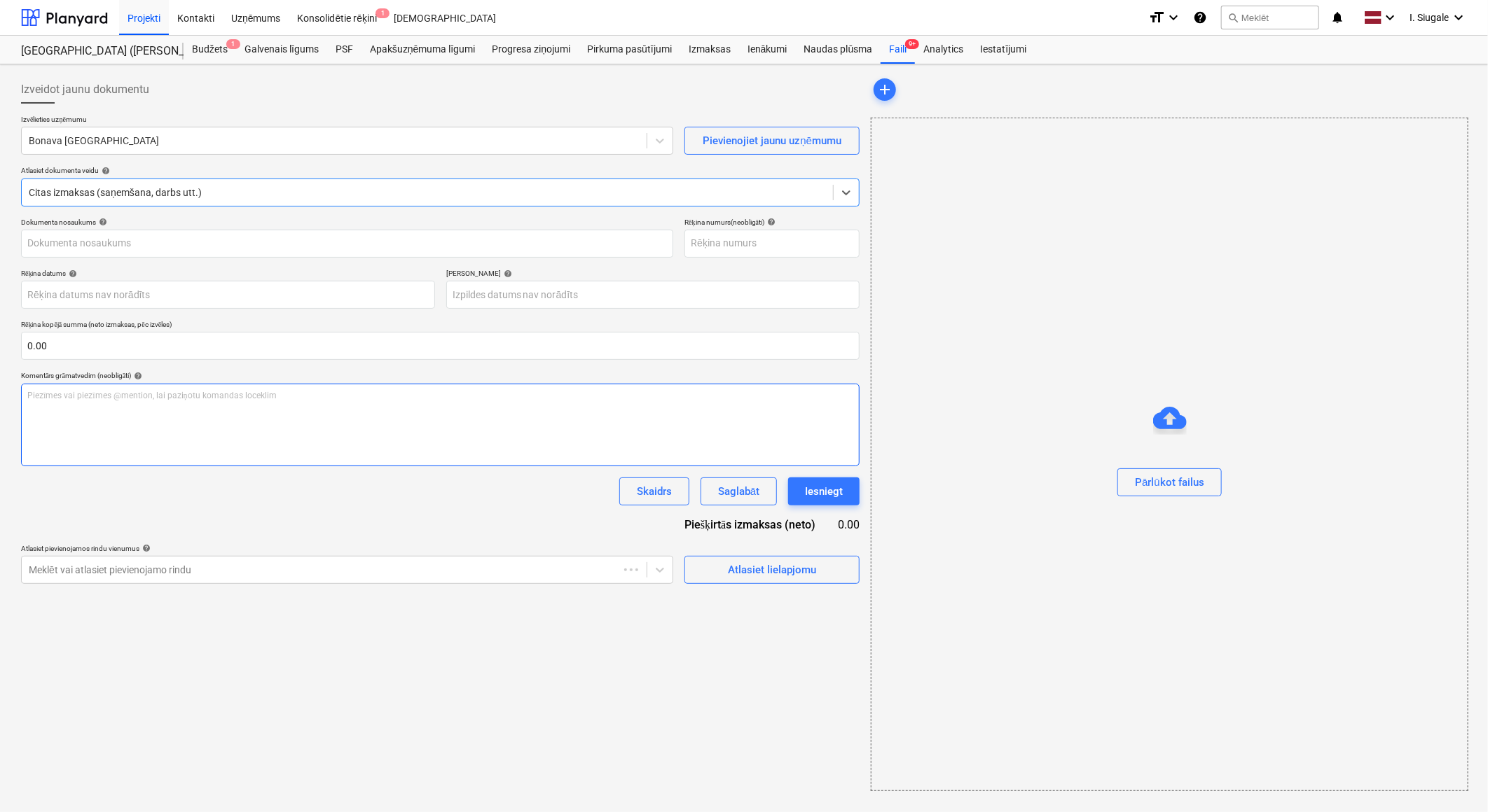
type input "Bonava Latvija ([GEOGRAPHIC_DATA] 1)_ 25_07_FANFNPJ.pdf"
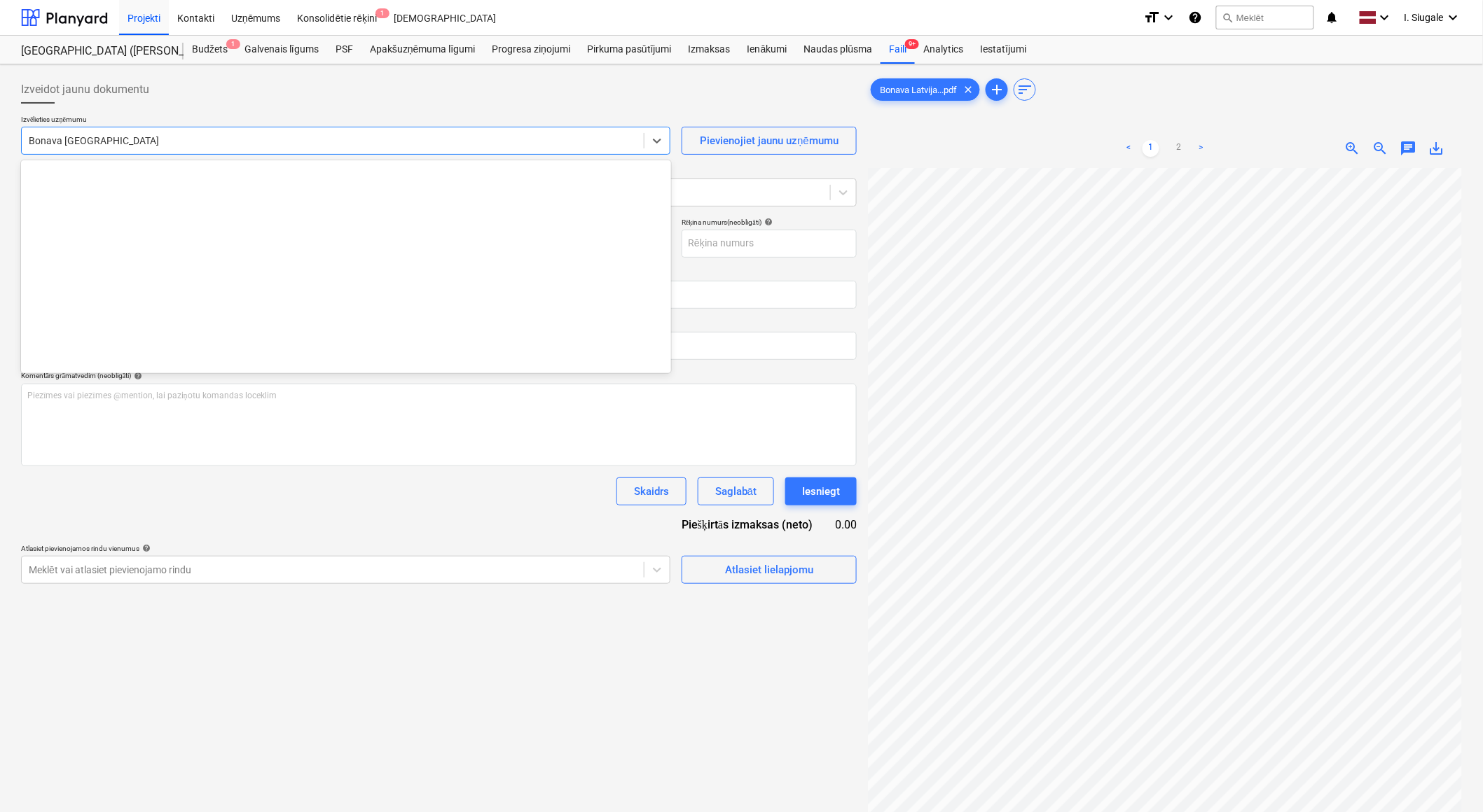
click at [128, 140] on div at bounding box center [332, 141] width 608 height 14
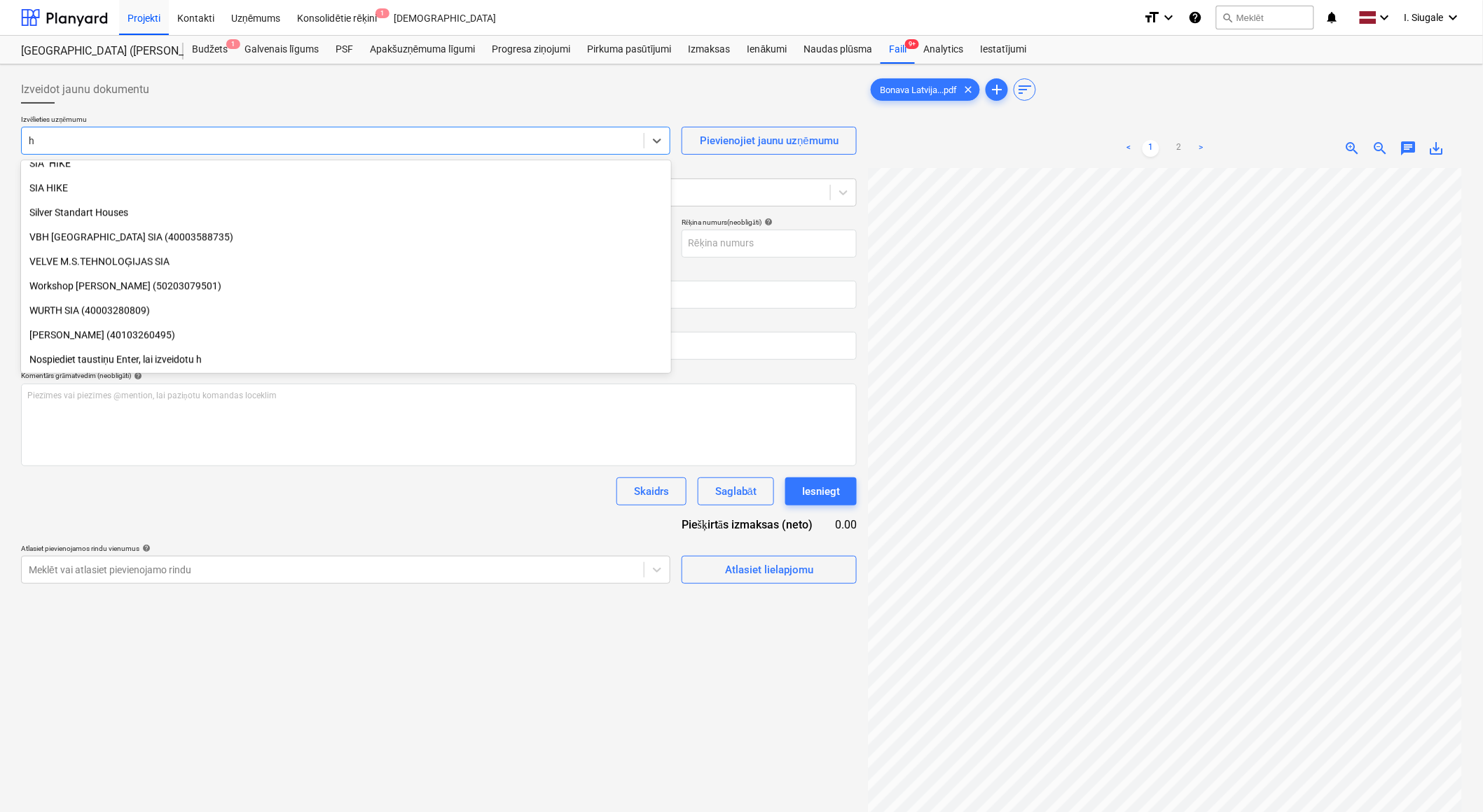
scroll to position [1089, 0]
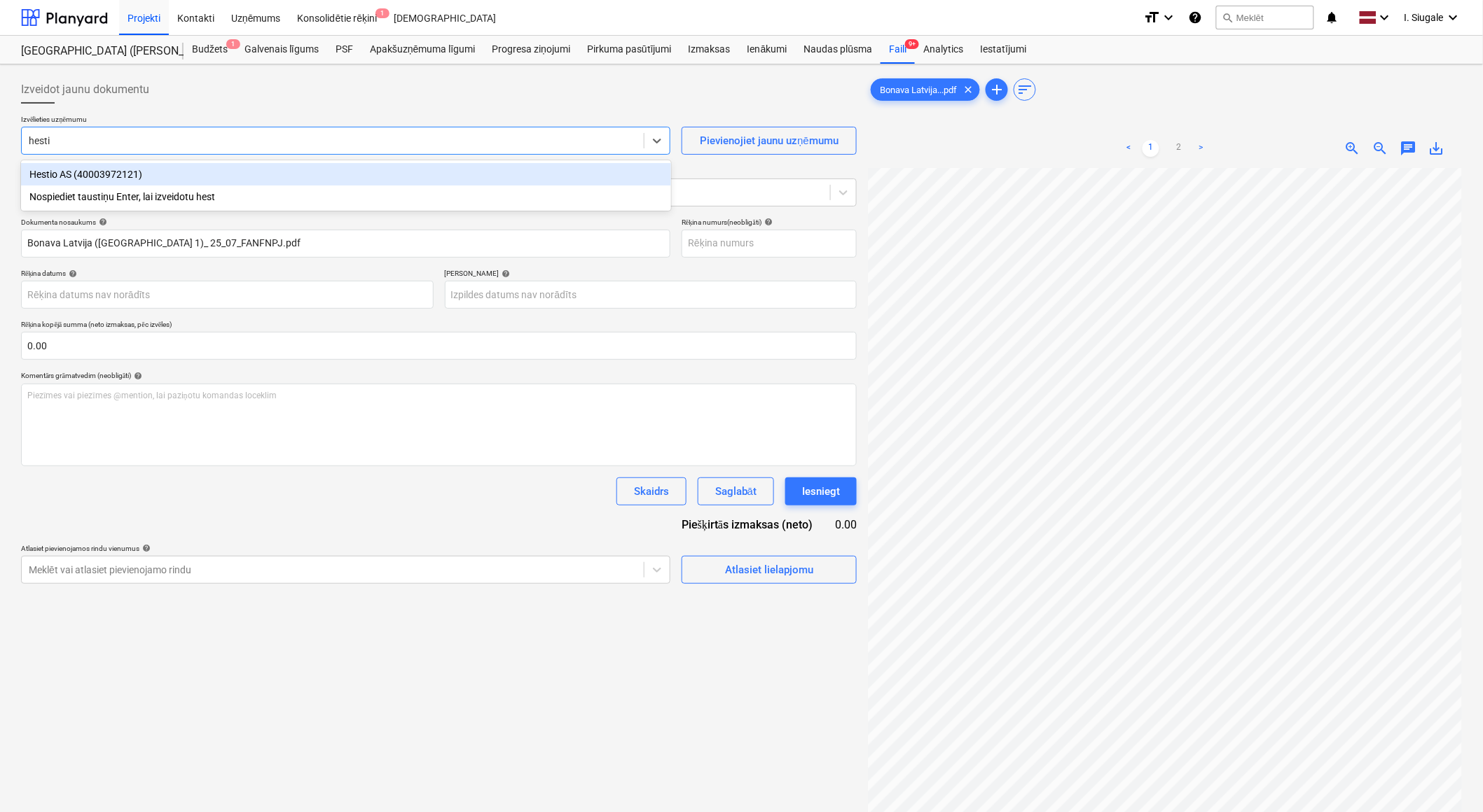
type input "hestio"
click at [112, 176] on div "Hestio AS (40003972121)" at bounding box center [346, 174] width 650 height 22
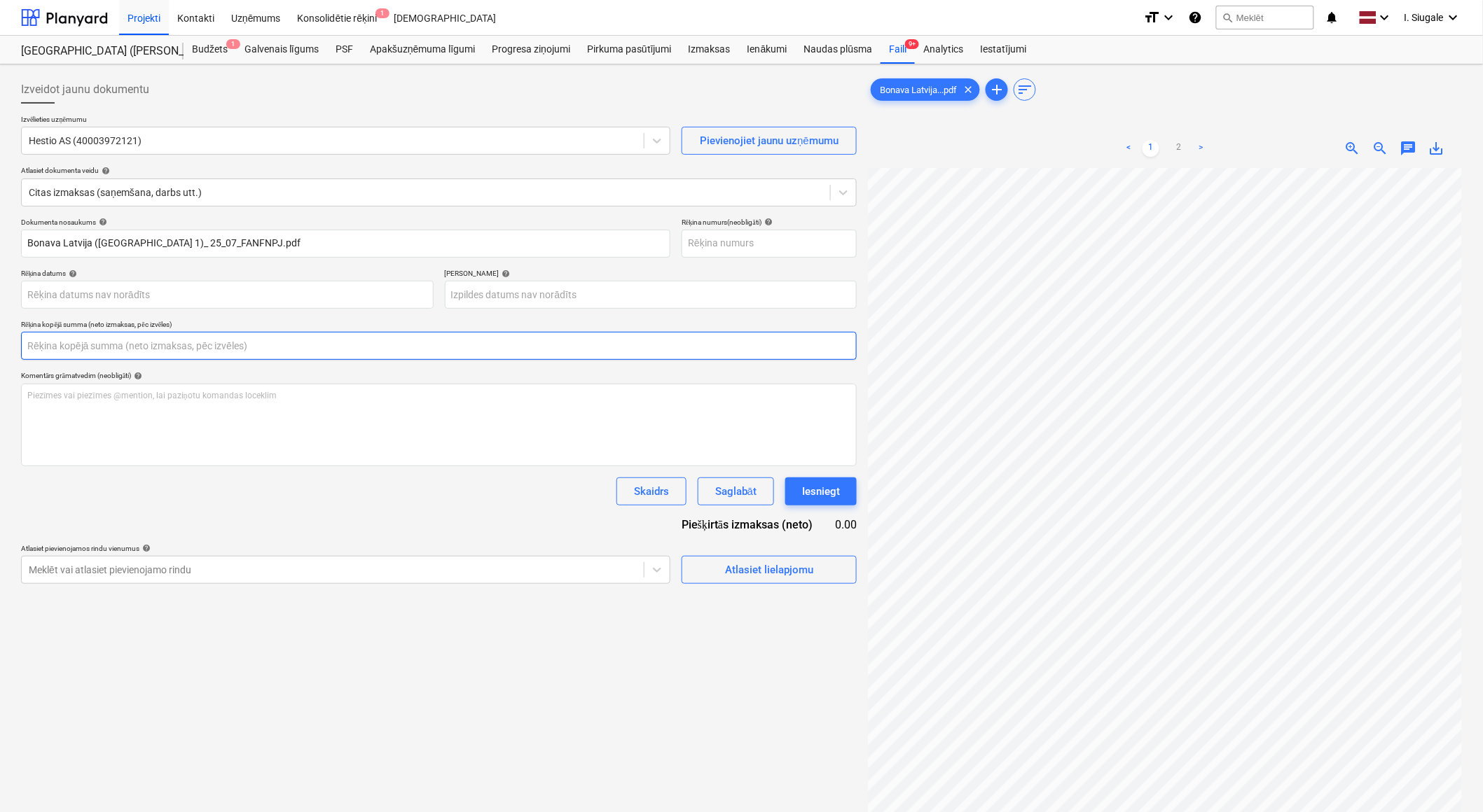
click at [171, 348] on input "text" at bounding box center [439, 346] width 835 height 28
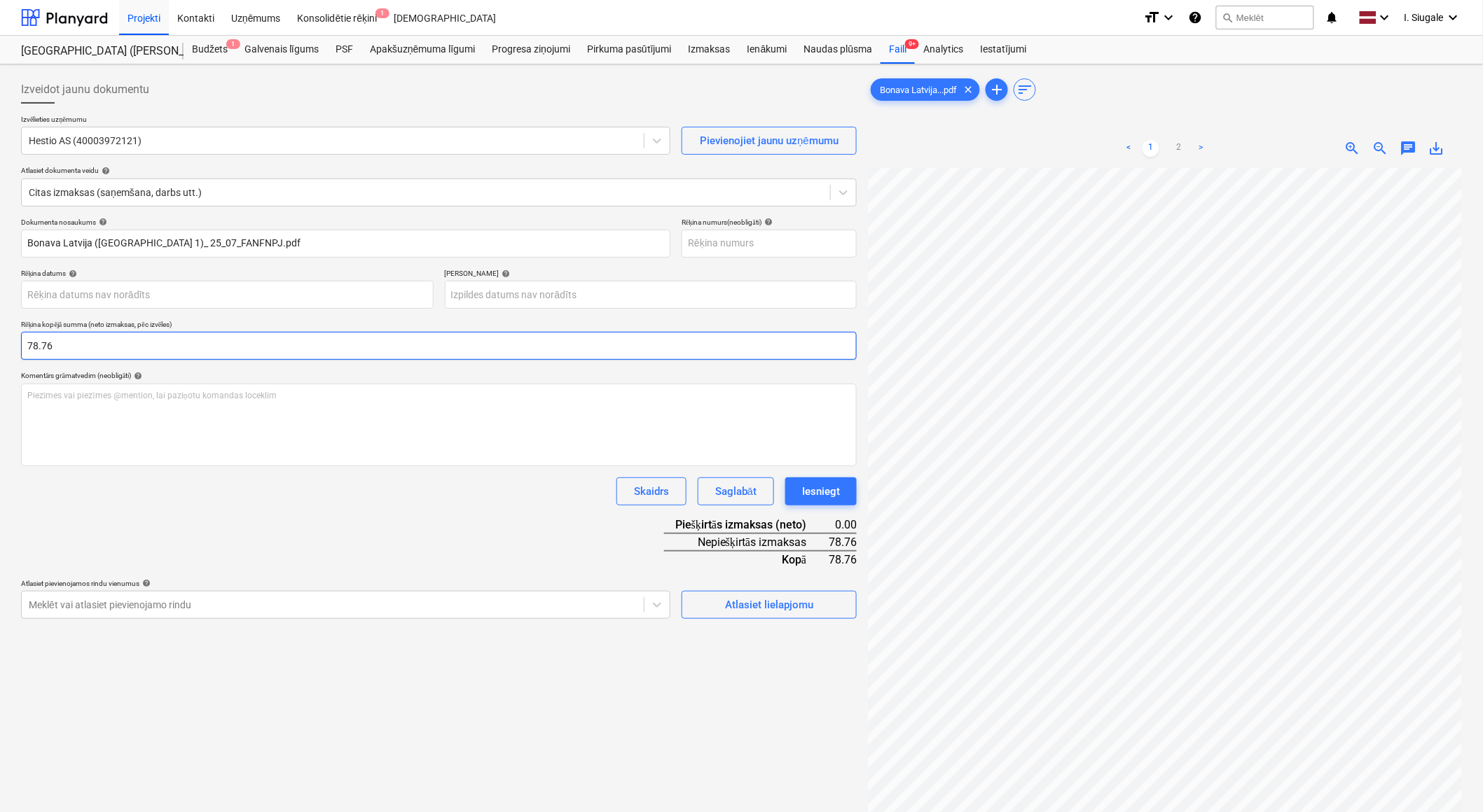
type input "78.76"
click at [364, 521] on div "Dokumenta nosaukums help Bonava Latvija ([STREET_ADDRESS])_ 25_07_FANFNPJ.pdf R…" at bounding box center [439, 418] width 835 height 401
click at [256, 604] on body "Projekti Kontakti Uzņēmums Konsolidētie rēķini 1 Iesūtne format_size keyboard_a…" at bounding box center [742, 406] width 1483 height 812
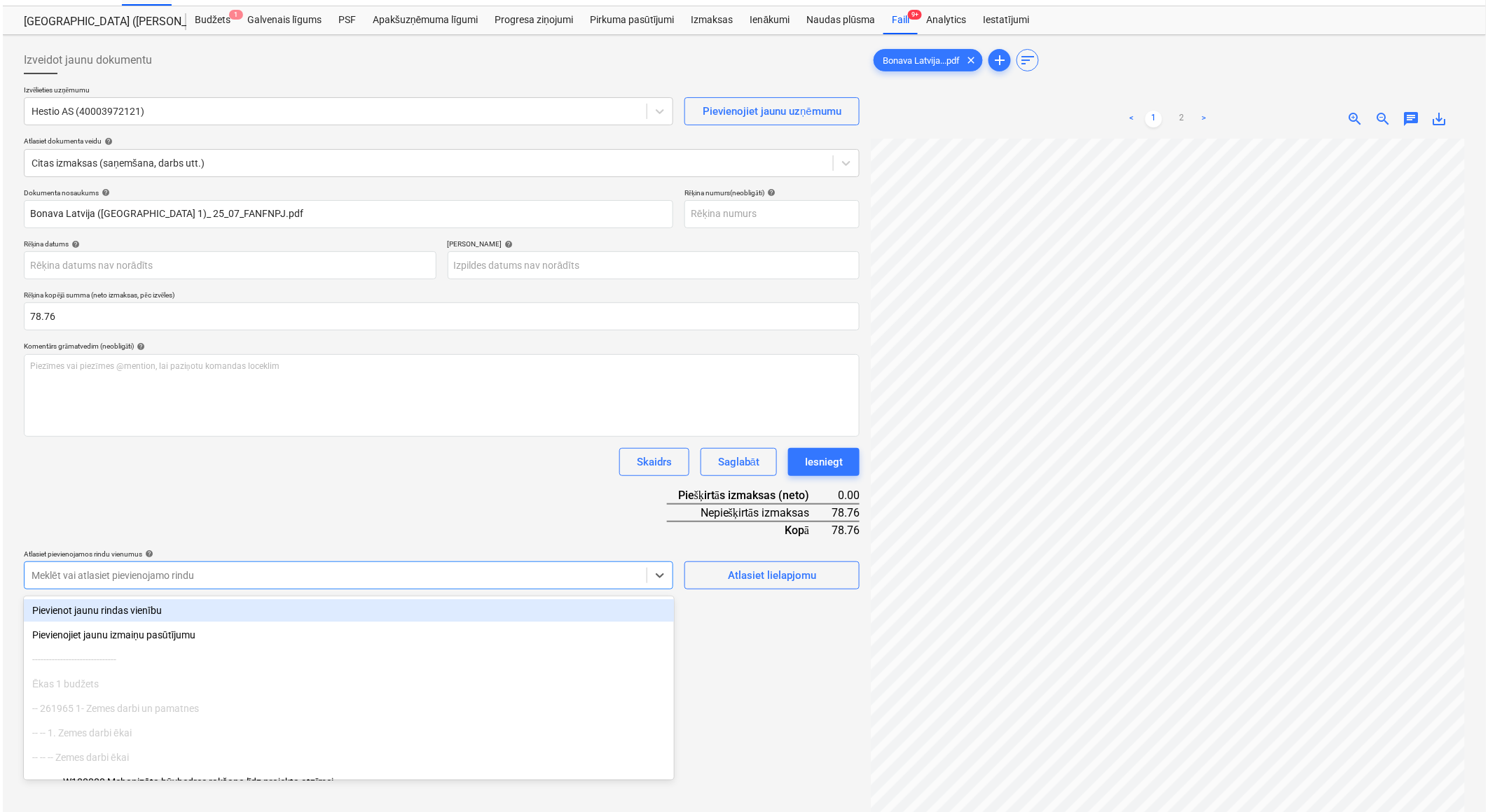
scroll to position [32, 0]
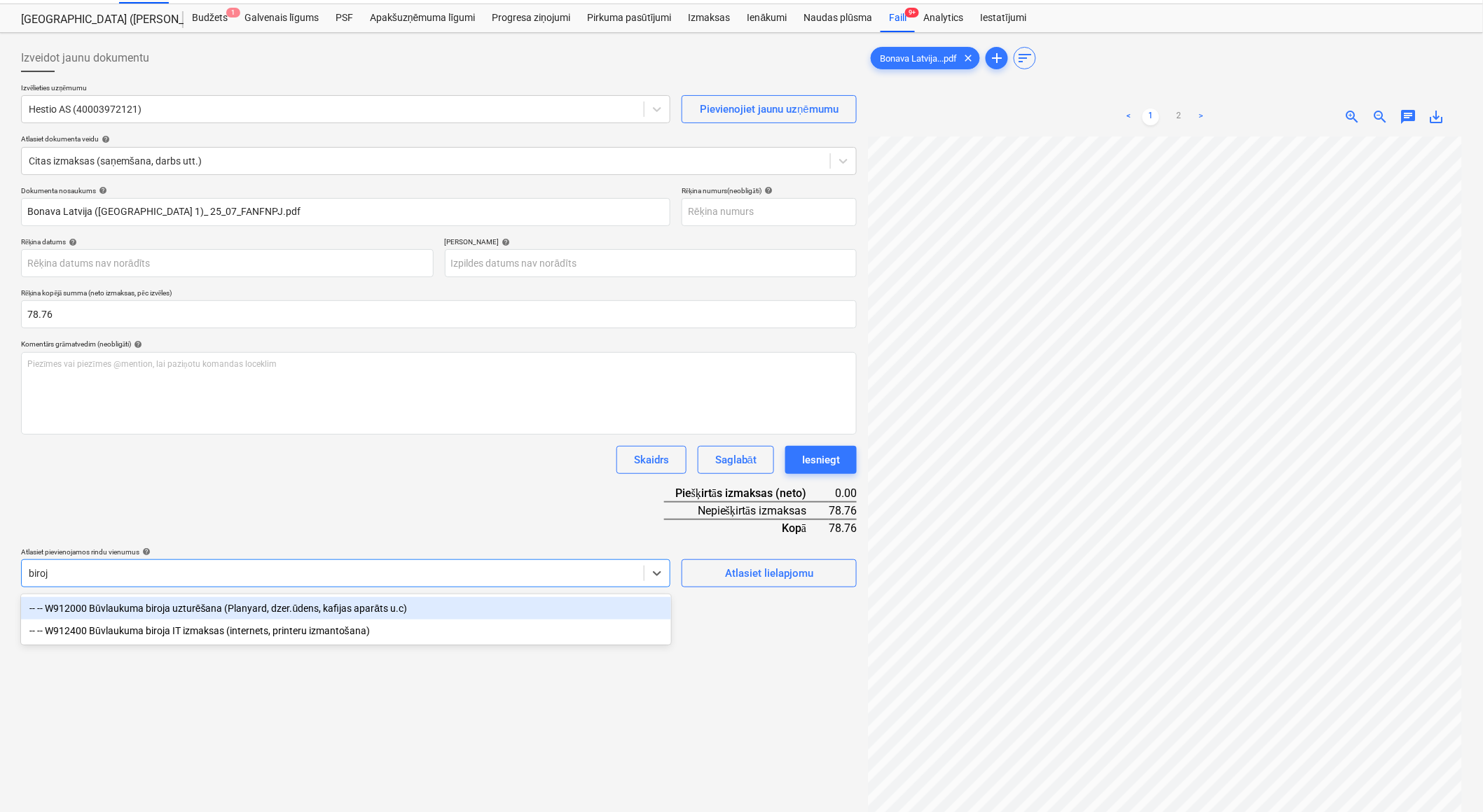
type input "biroja"
click at [256, 604] on div "-- -- W912000 Būvlaukuma biroja uzturēšana (Planyard, dzer.ūdens, kafijas aparā…" at bounding box center [346, 608] width 650 height 22
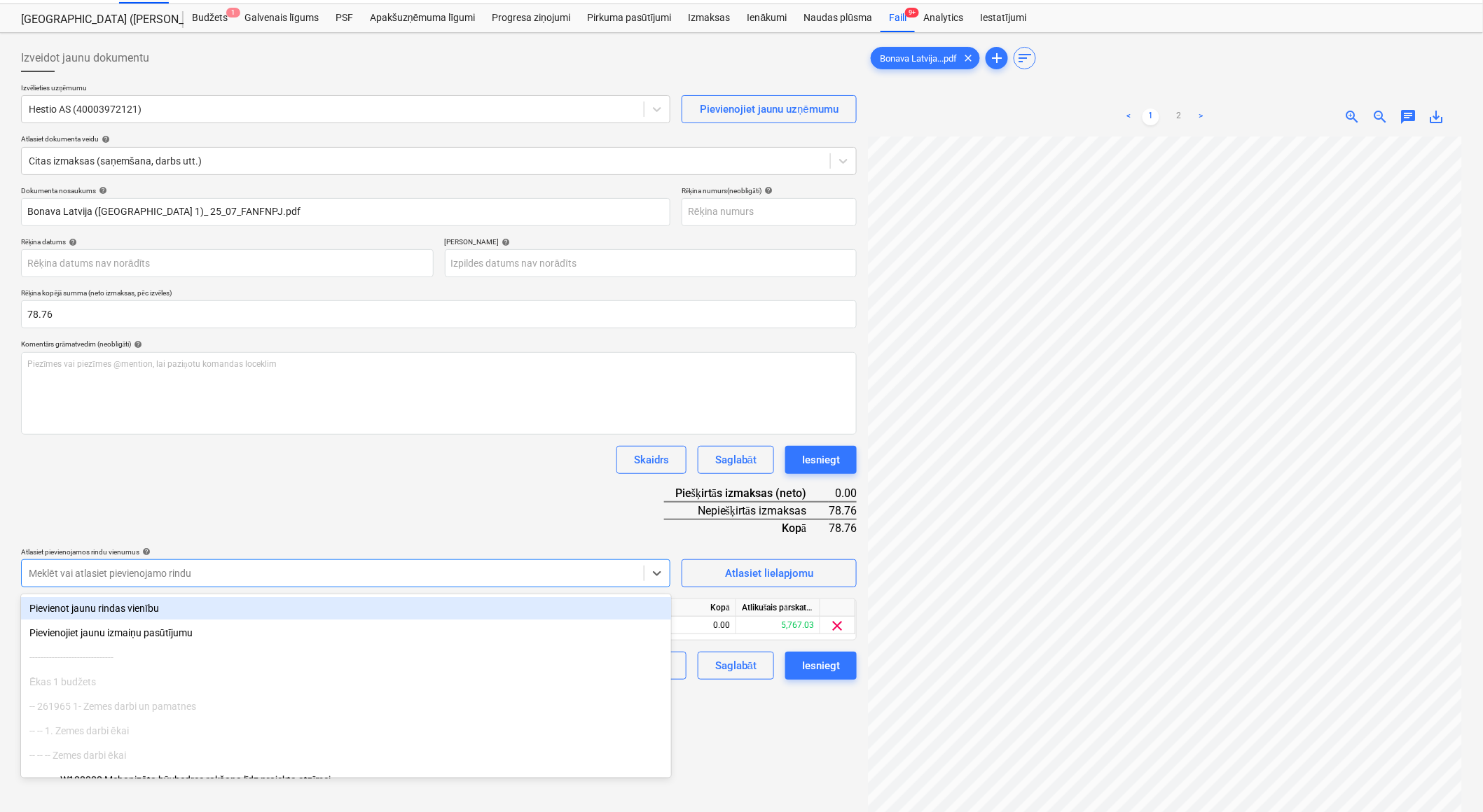
click at [382, 480] on div "Dokumenta nosaukums help Bonava Latvija ([STREET_ADDRESS])_ 25_07_FANFNPJ.pdf R…" at bounding box center [439, 433] width 835 height 493
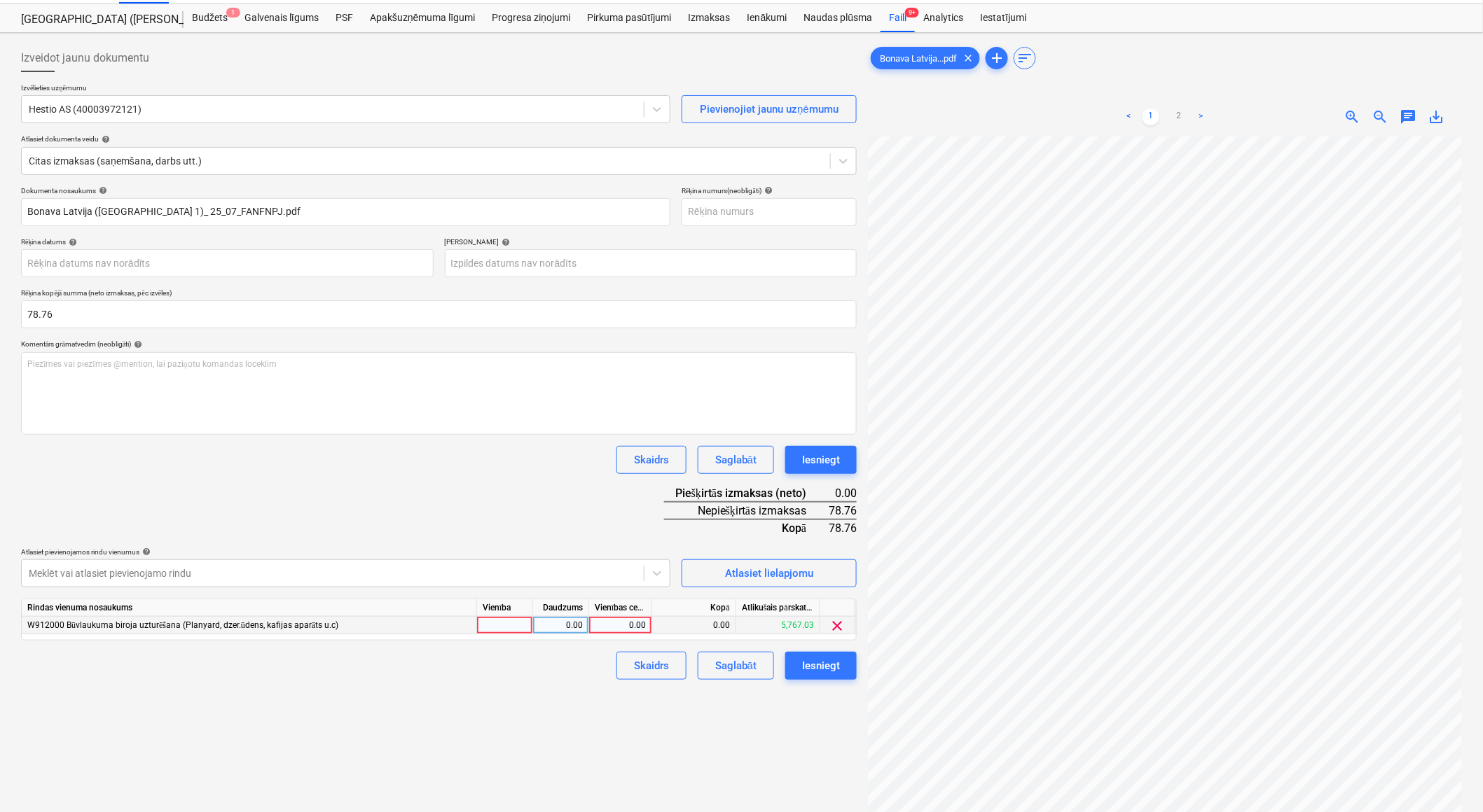
click at [507, 631] on div at bounding box center [505, 625] width 56 height 18
type input "1"
click at [554, 631] on div "0.00" at bounding box center [561, 625] width 44 height 18
type input "1"
click at [605, 627] on div "0.00" at bounding box center [620, 625] width 51 height 18
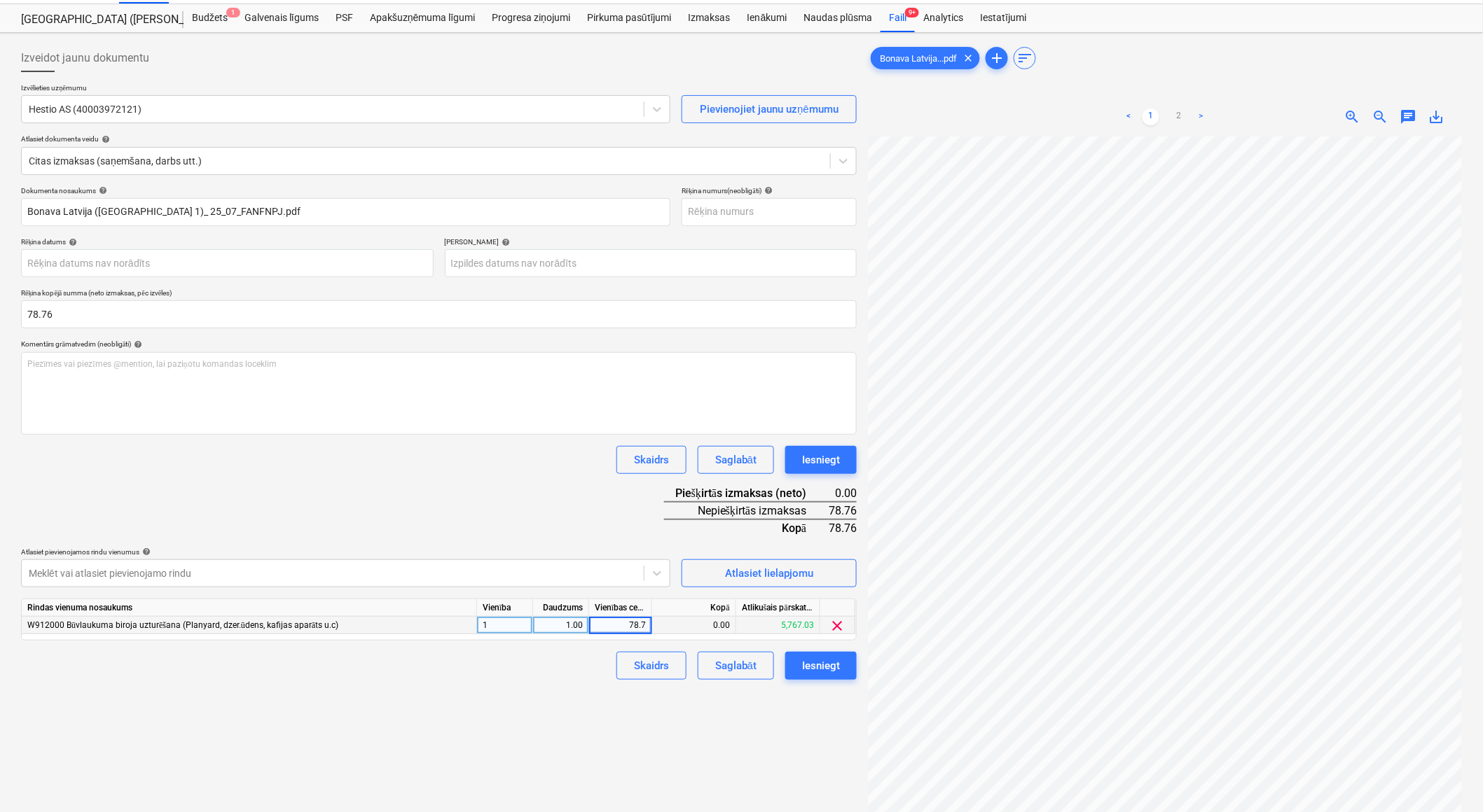
type input "78.76"
click at [540, 715] on div "Izveidot jaunu dokumentu Izvēlieties uzņēmumu Hestio AS (40003972121) Pievienoj…" at bounding box center [439, 476] width 847 height 877
click at [821, 670] on div "Iesniegt" at bounding box center [821, 665] width 38 height 18
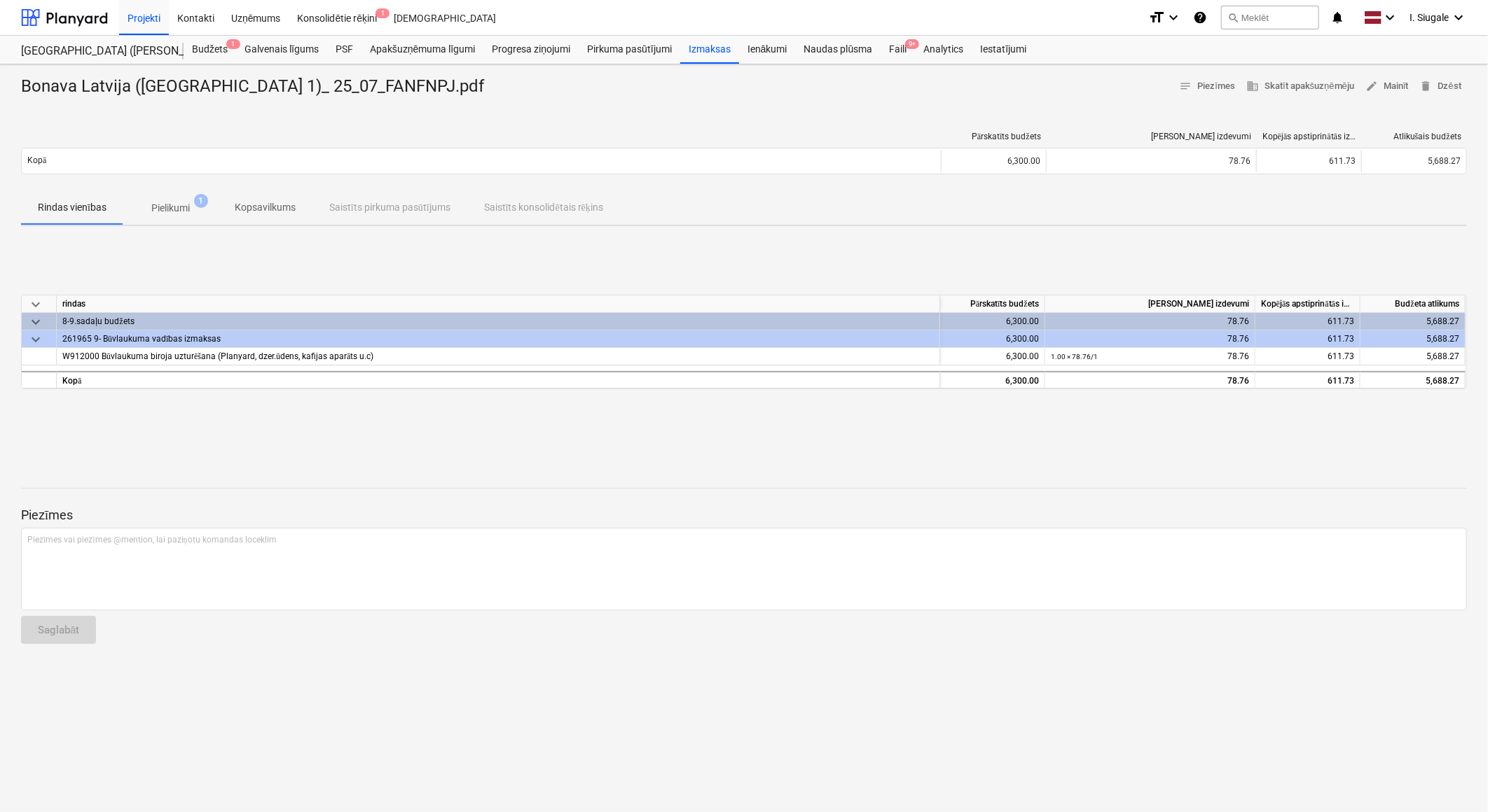
drag, startPoint x: 83, startPoint y: 20, endPoint x: 163, endPoint y: 190, distance: 187.9
click at [84, 19] on div at bounding box center [65, 17] width 87 height 35
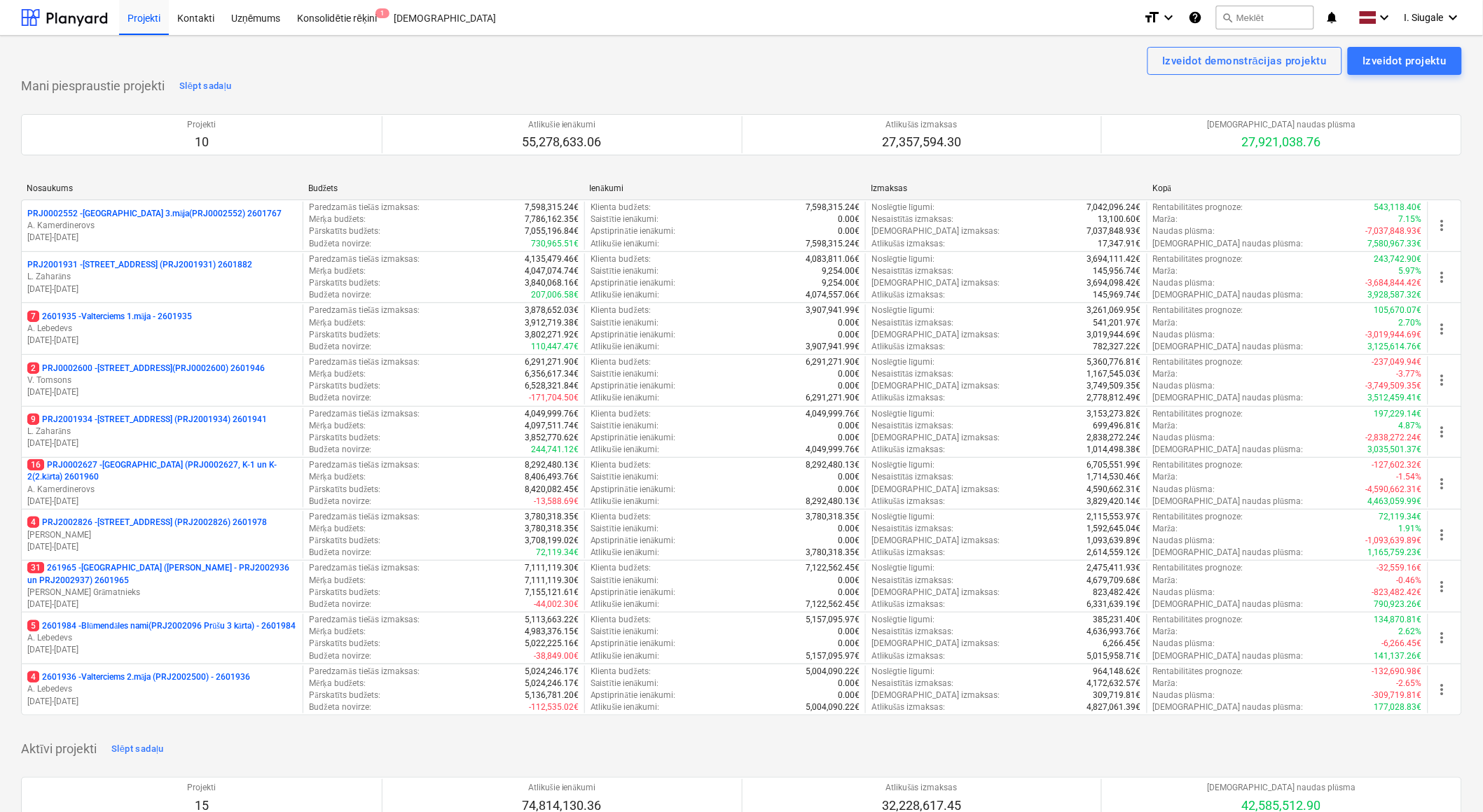
click at [141, 528] on p "4 PRJ2002826 - [STREET_ADDRESS] (PRJ2002826) 2601978" at bounding box center [147, 523] width 239 height 12
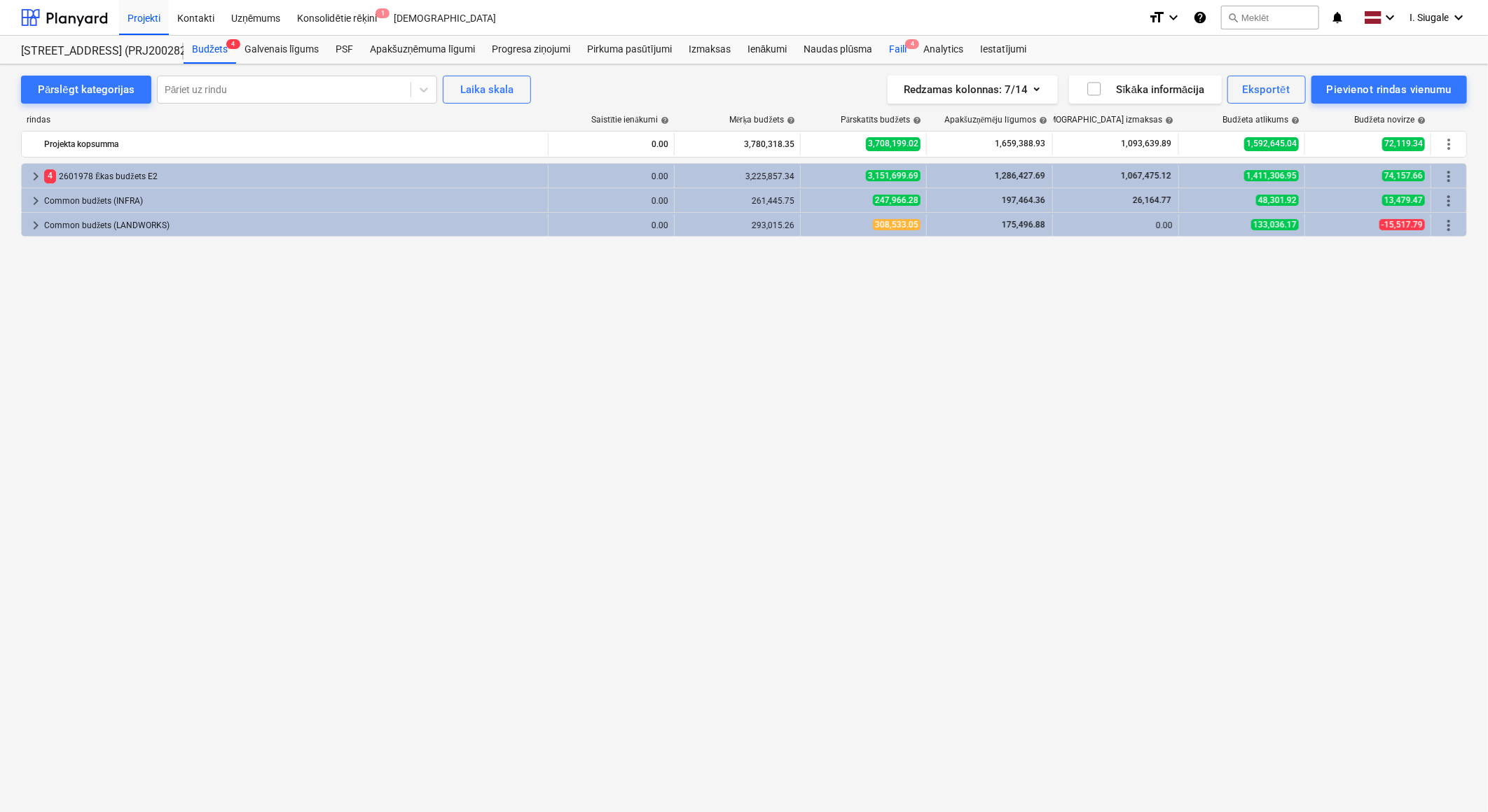
click at [906, 50] on div "Faili 4" at bounding box center [897, 49] width 34 height 28
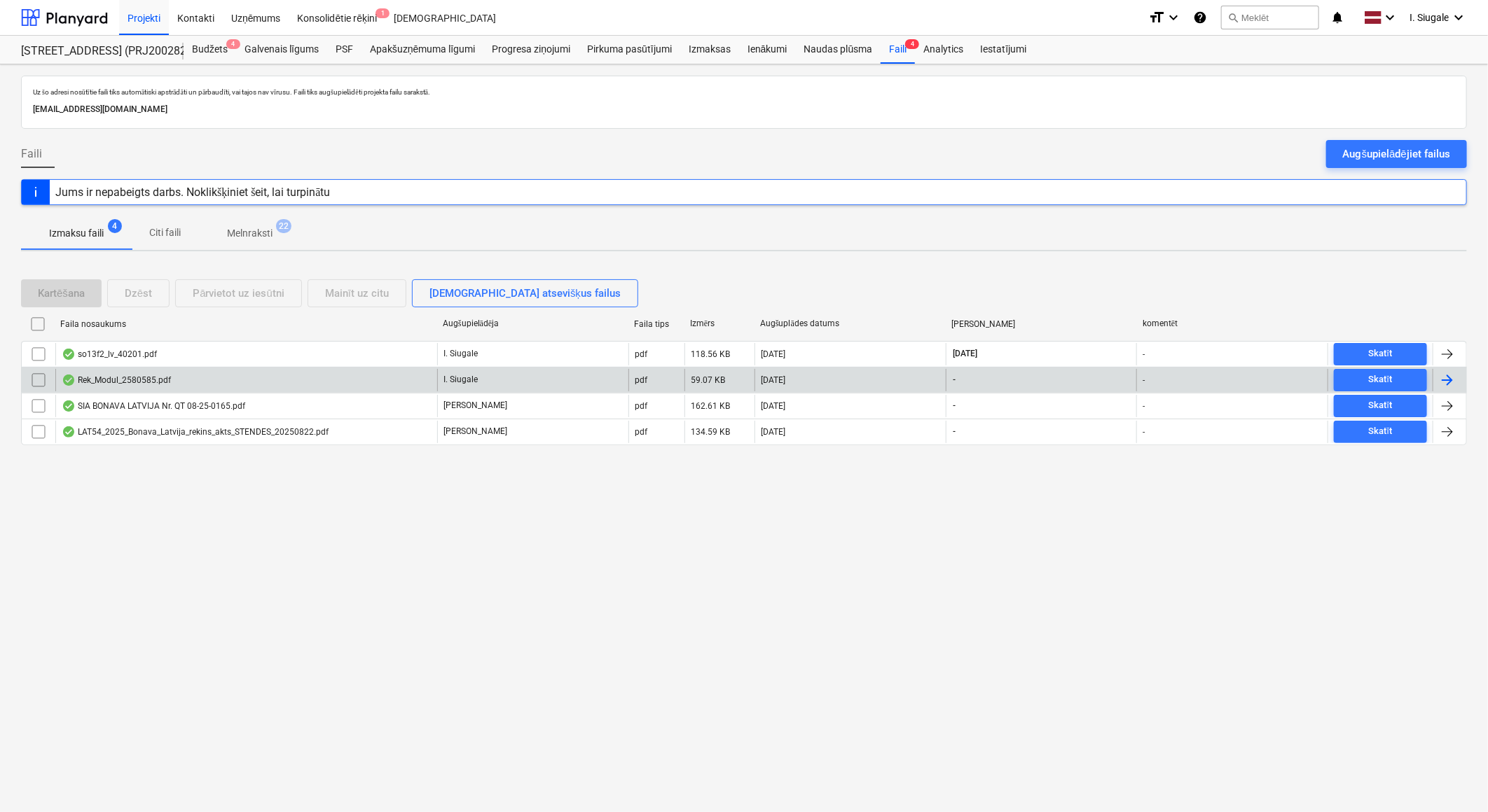
click at [148, 379] on div "Rek_Modul_2580585.pdf" at bounding box center [116, 380] width 109 height 11
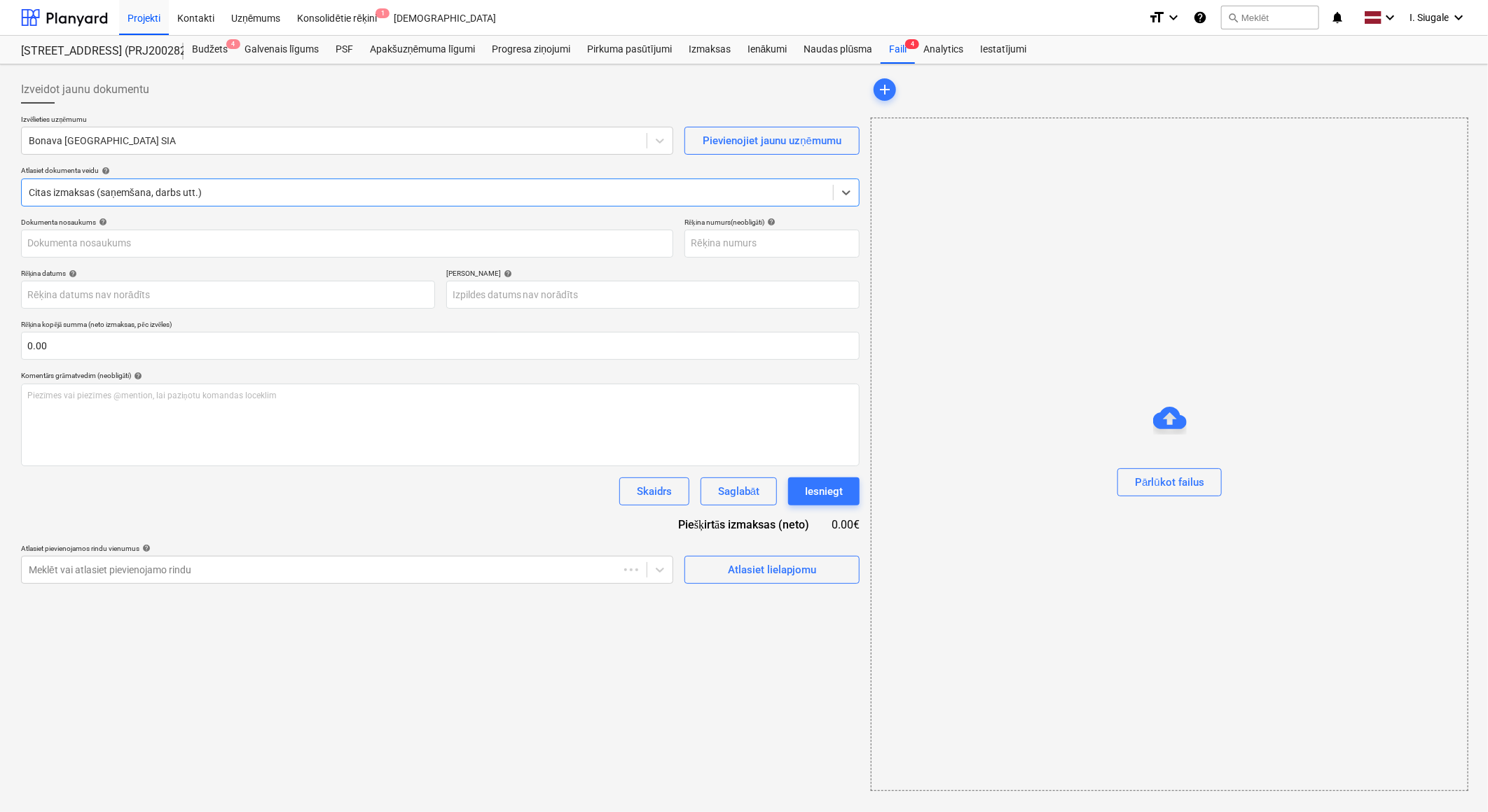
type input "2580585"
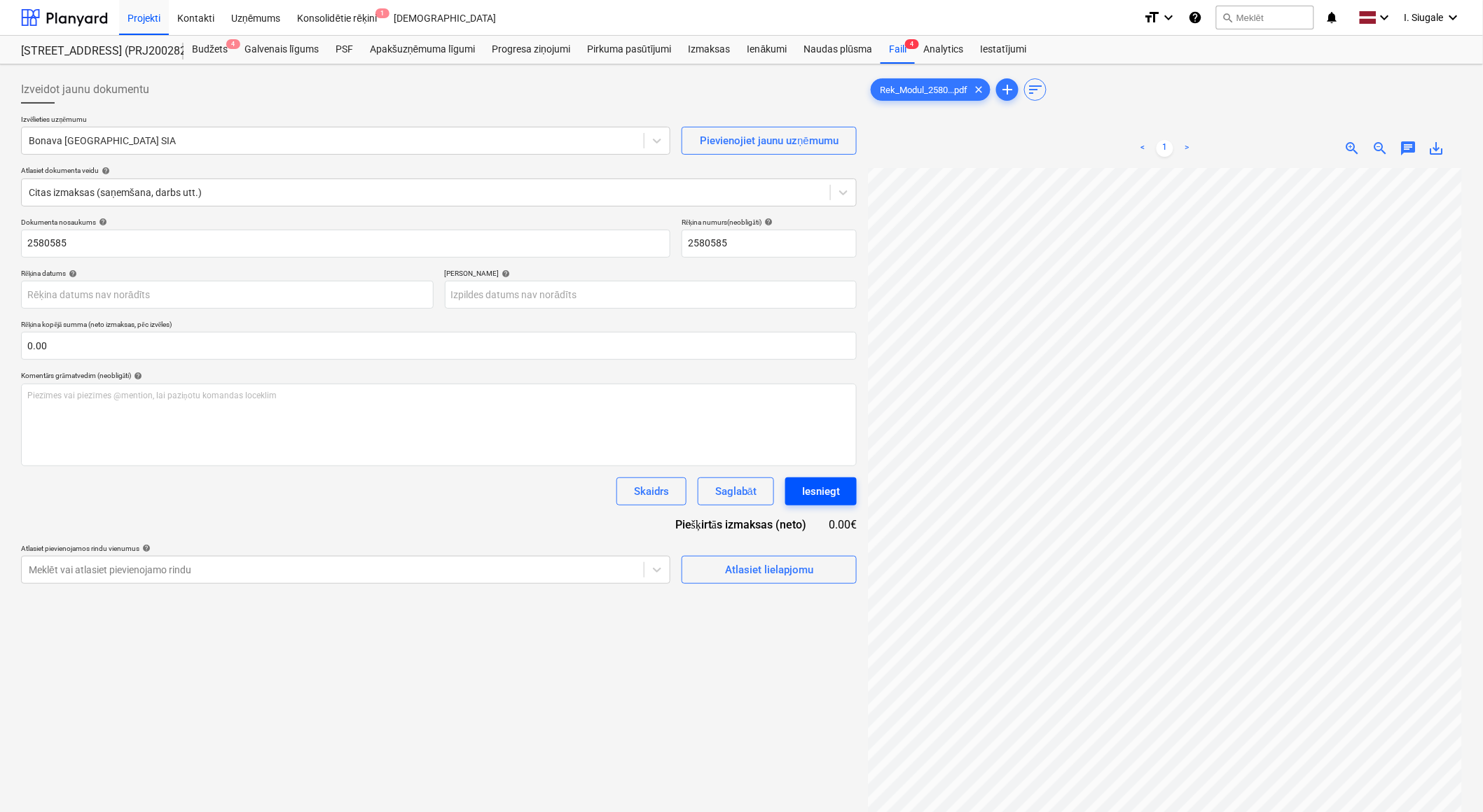
scroll to position [268, 142]
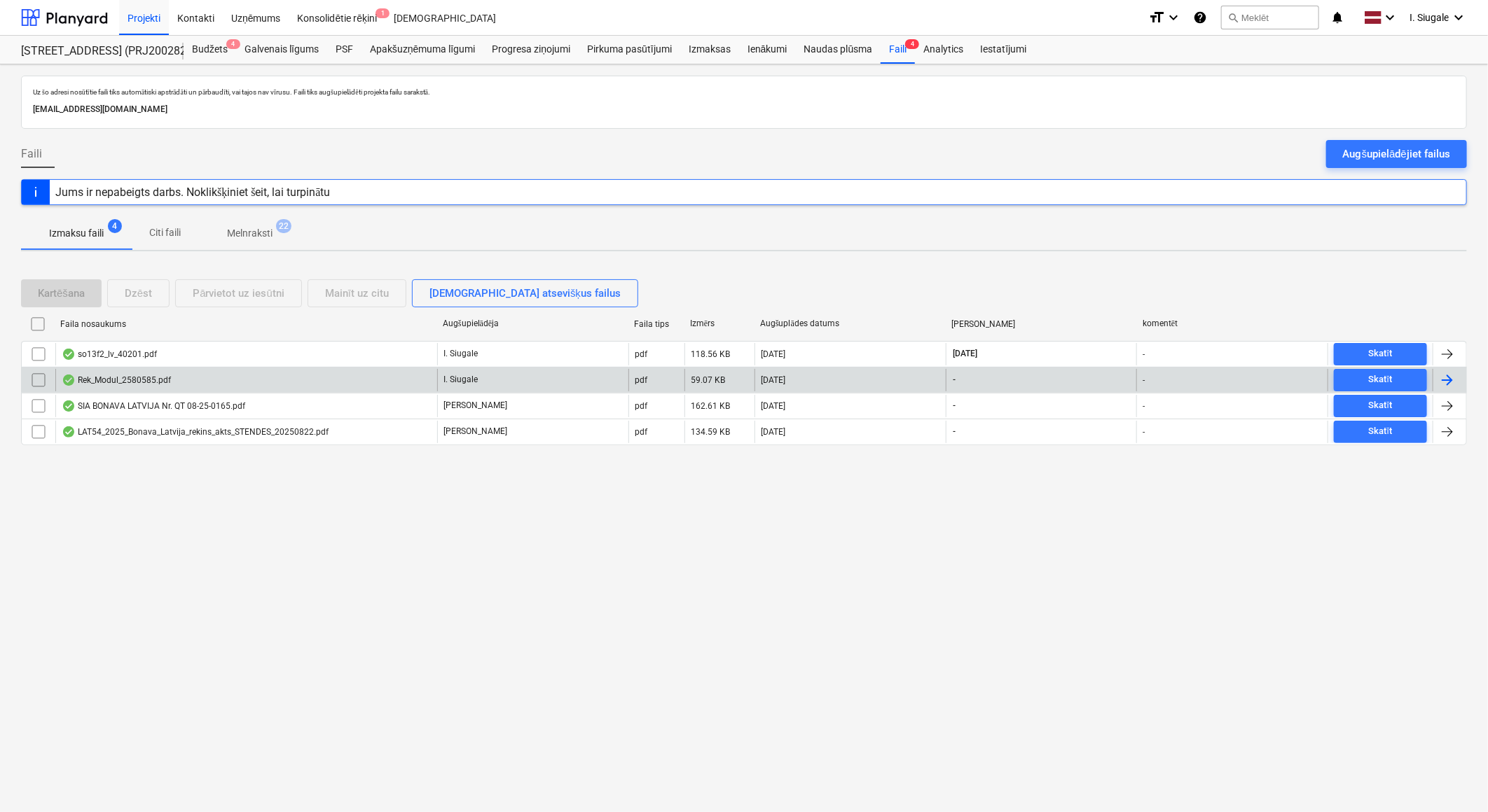
drag, startPoint x: 33, startPoint y: 381, endPoint x: 49, endPoint y: 390, distance: 18.4
click at [33, 381] on input "checkbox" at bounding box center [38, 380] width 22 height 22
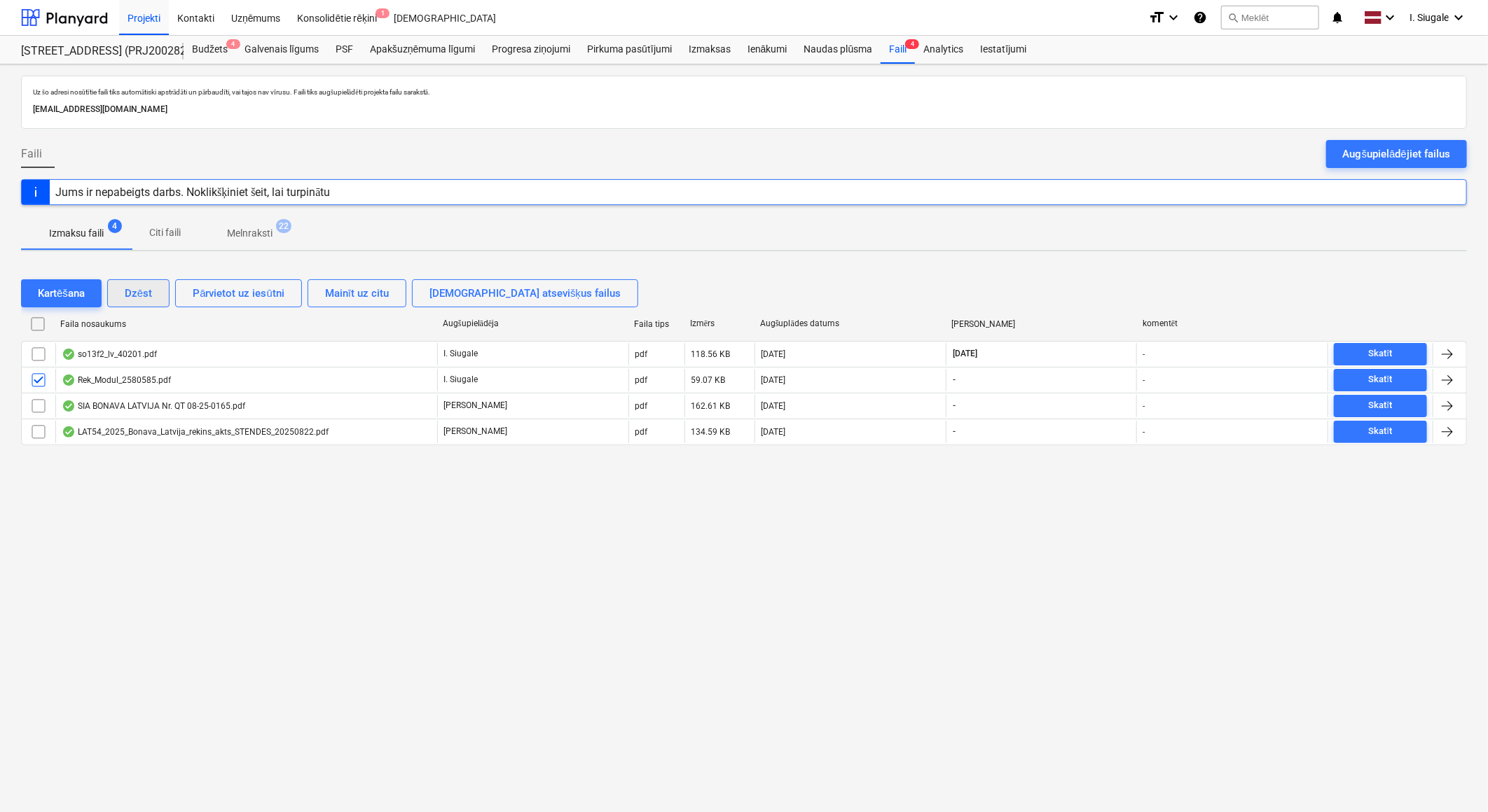
click at [138, 293] on div "Dzēst" at bounding box center [138, 293] width 27 height 18
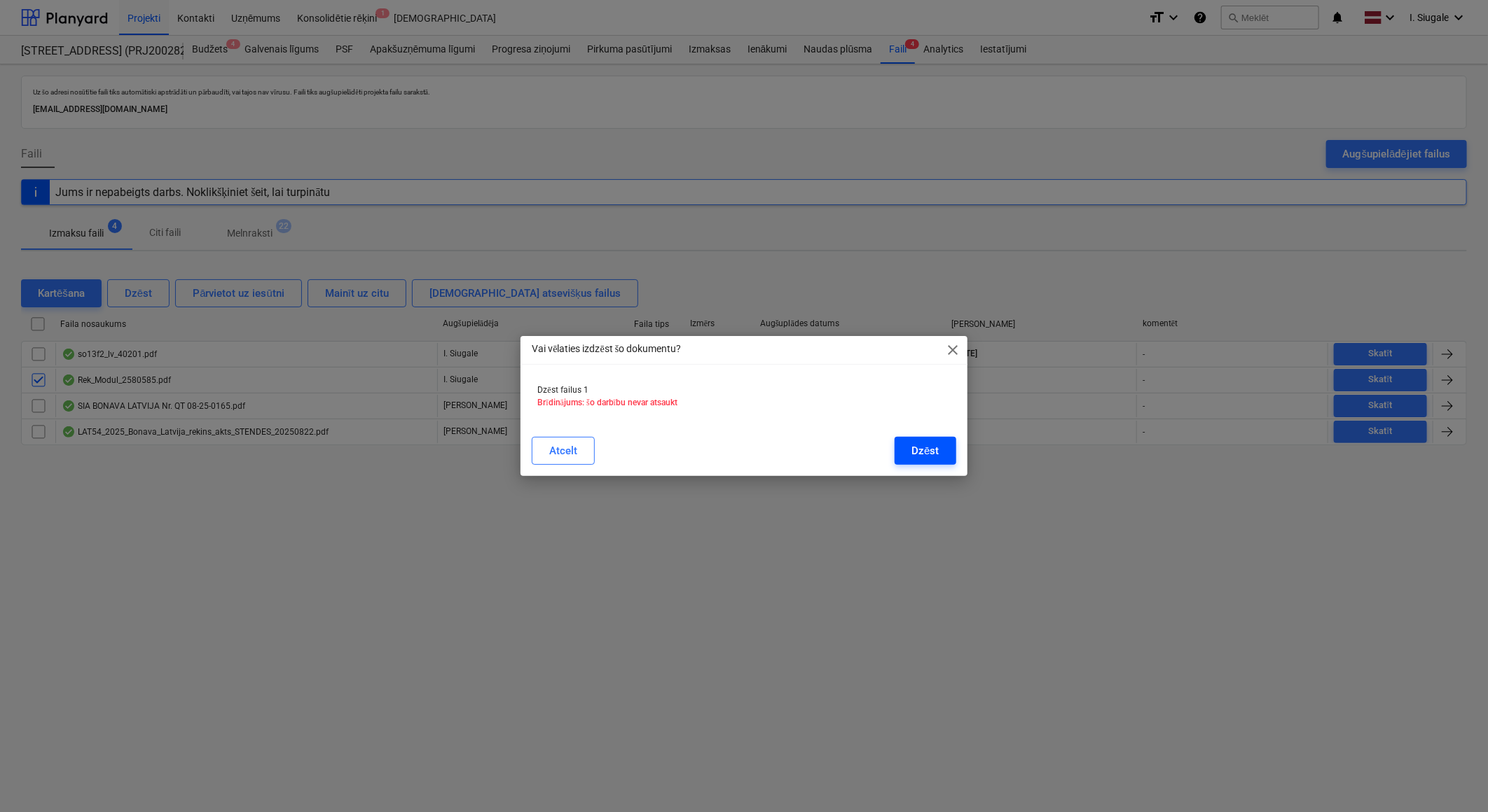
click at [904, 451] on button "Dzēst" at bounding box center [924, 451] width 61 height 28
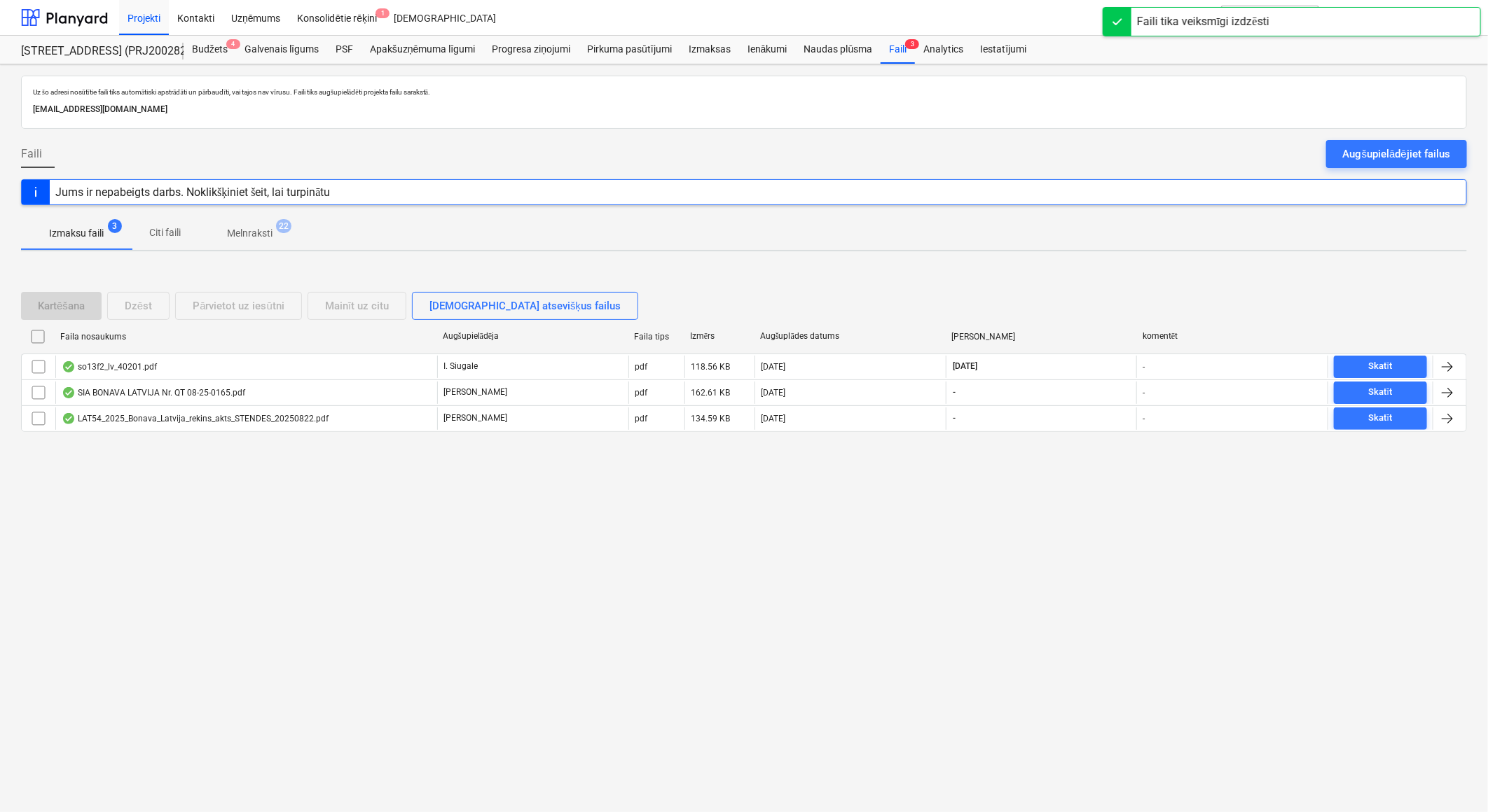
click at [252, 237] on p "Melnraksti" at bounding box center [249, 233] width 45 height 14
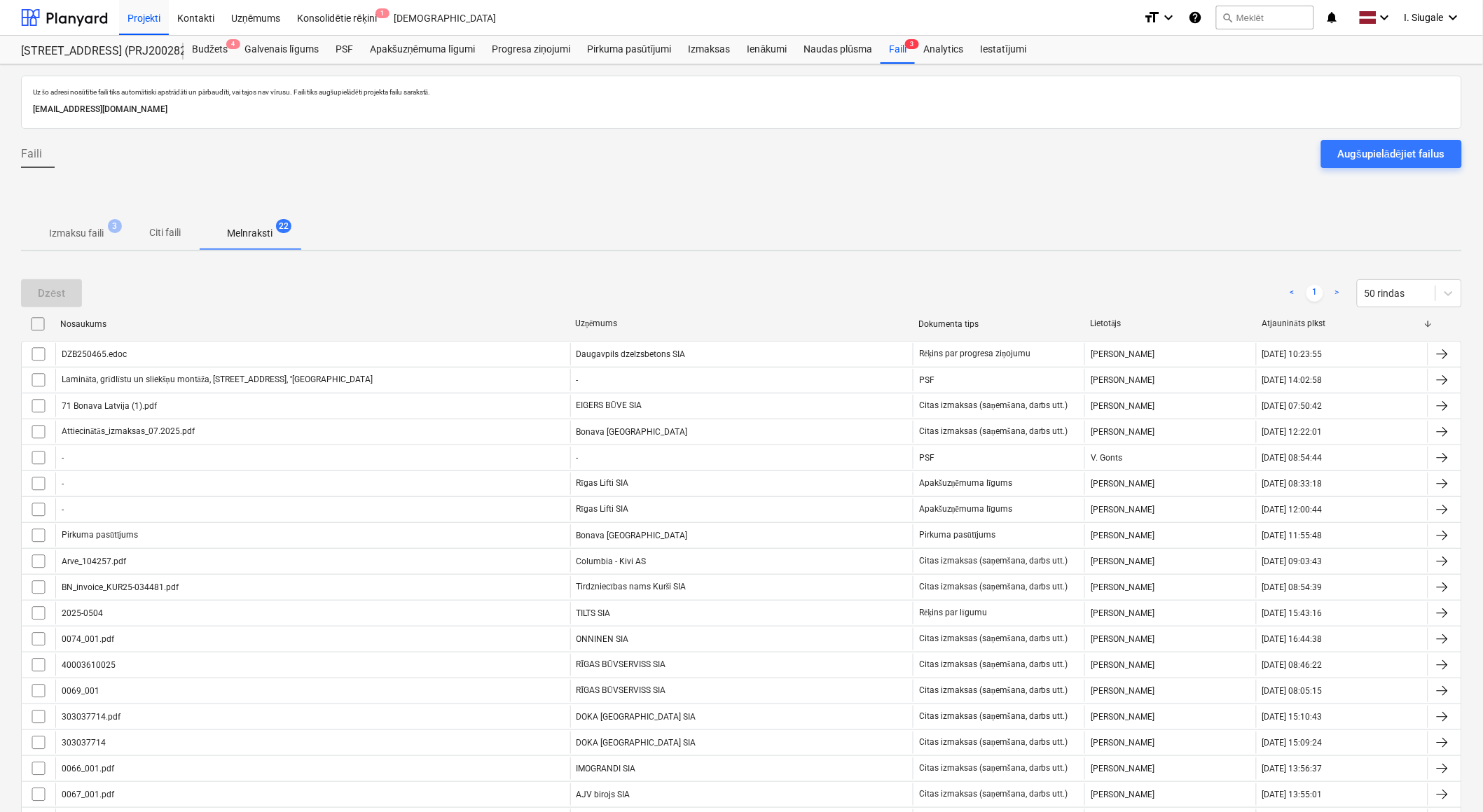
click at [78, 231] on p "Izmaksu faili" at bounding box center [77, 233] width 55 height 14
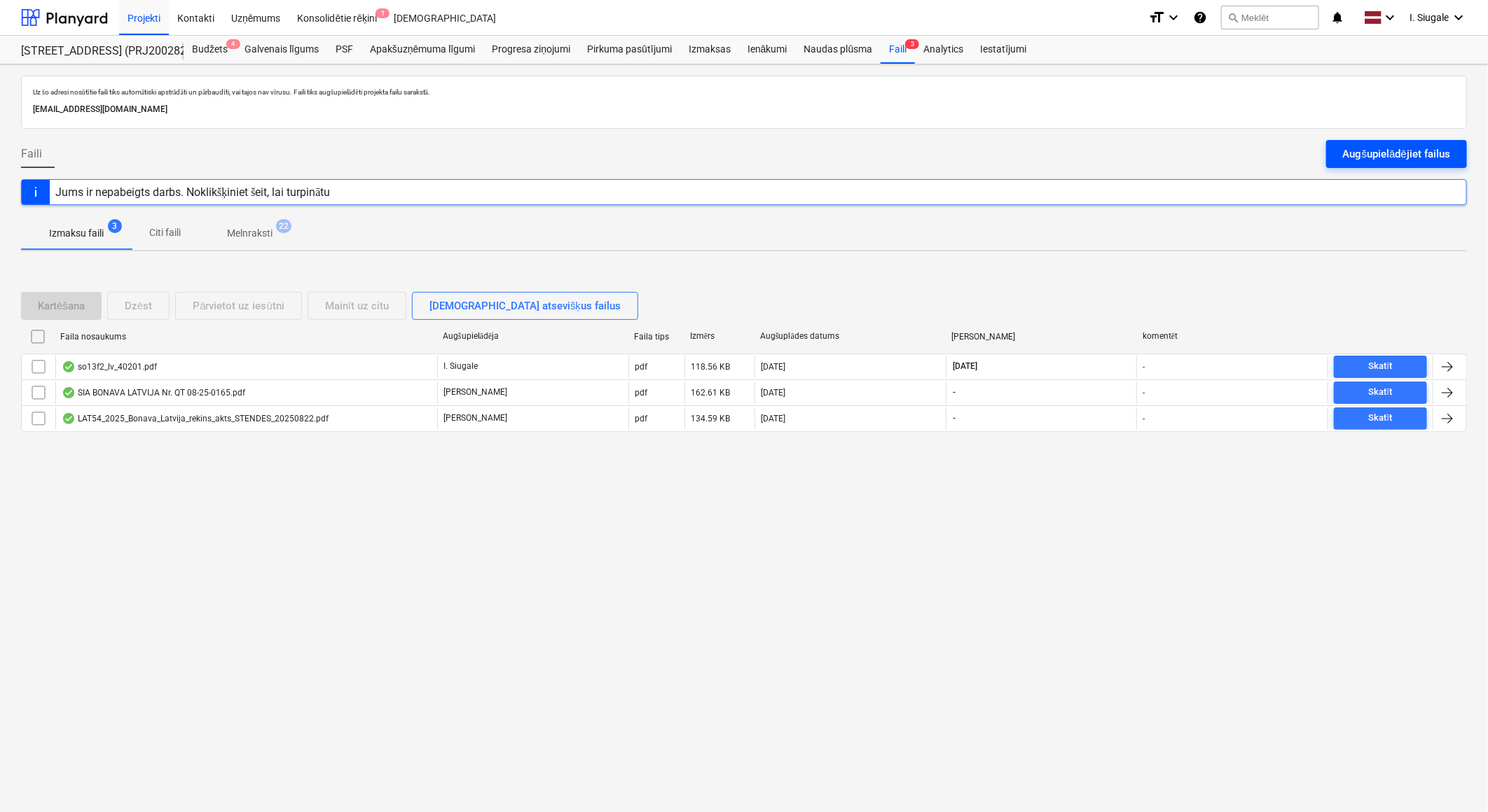
click at [1401, 152] on div "Augšupielādējiet failus" at bounding box center [1396, 153] width 107 height 18
